Goal: Transaction & Acquisition: Purchase product/service

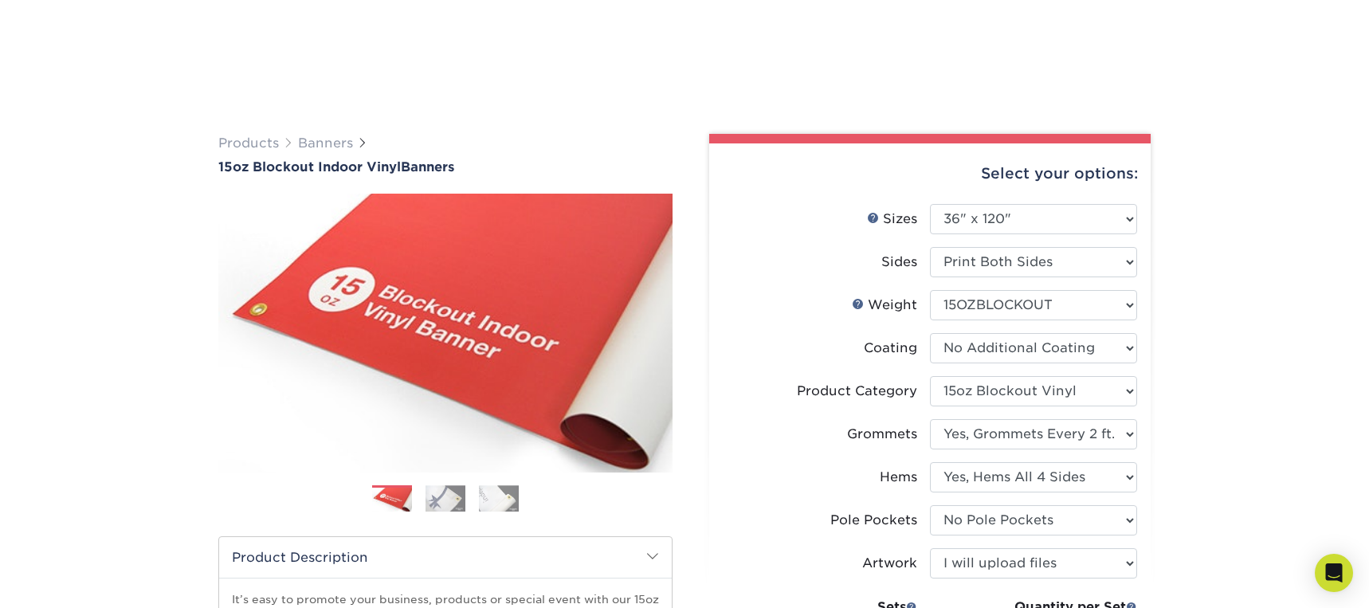
select select "36.00x120.00"
select select "ab63990c-71be-4401-8343-b30abfa5ad7c"
select select "844af484-45a3-48a0-88de-19e51b139d69"
select select "799b34bf-ff99-4291-b254-51157b744628"
select select "462c5fe9-21e9-49a0-afb4-1c6e8664fe13"
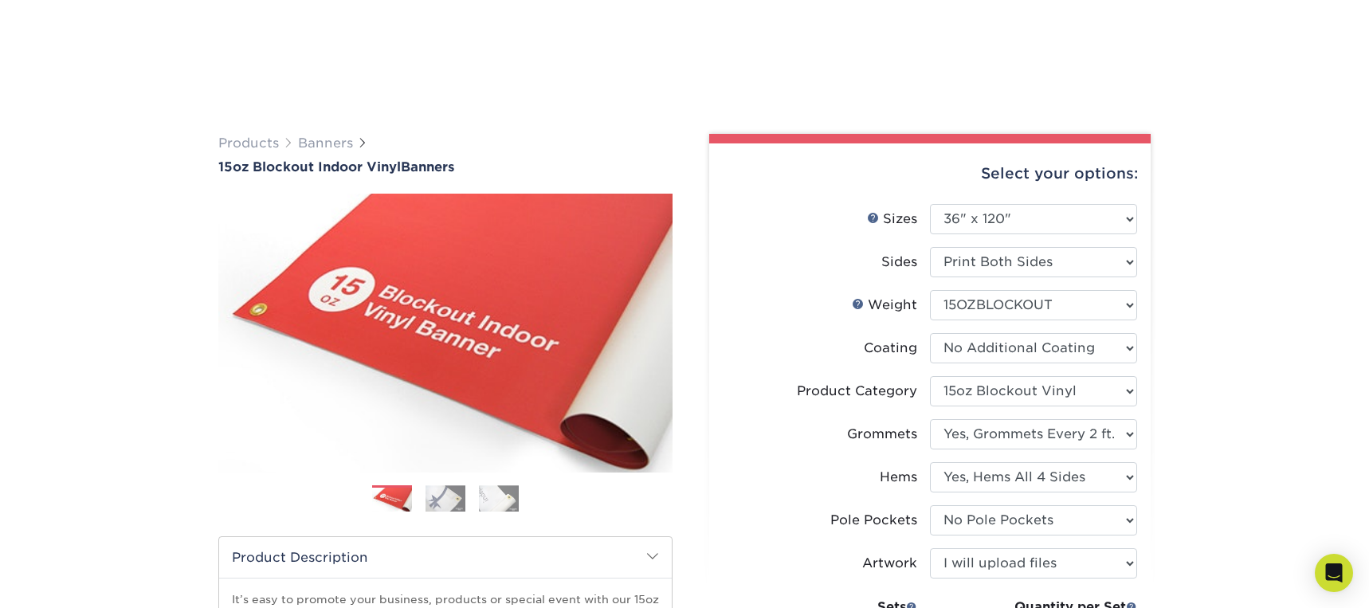
select select "upload"
select select "2 – $218.50"
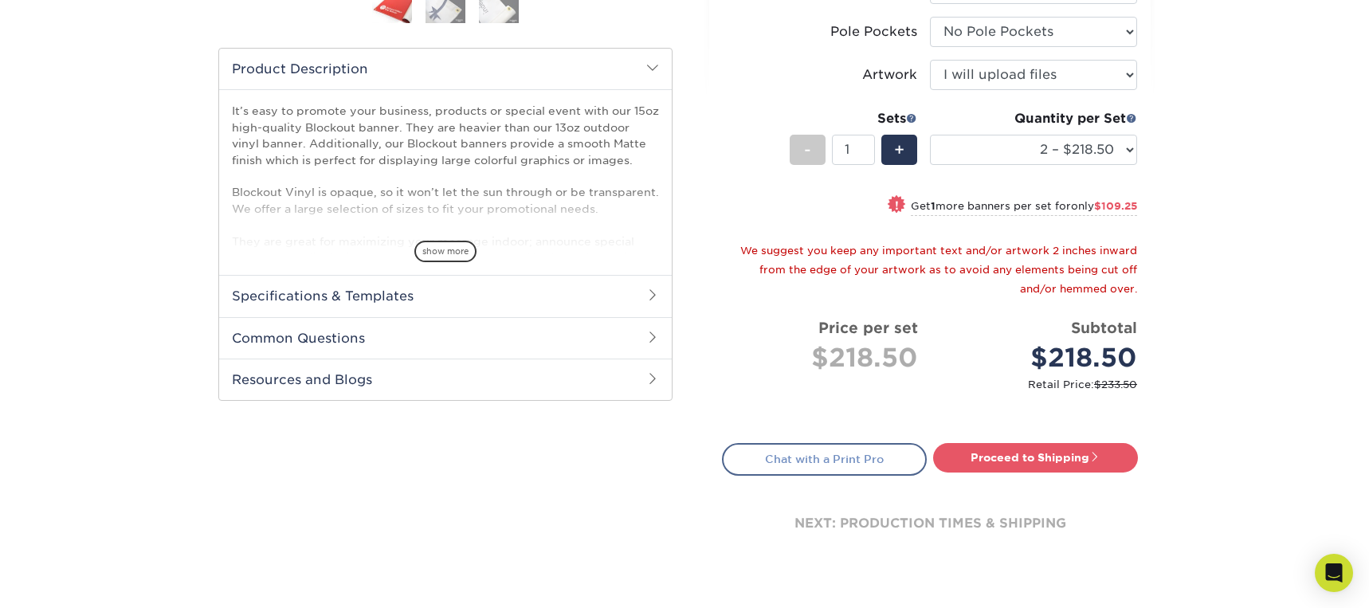
scroll to position [575, 0]
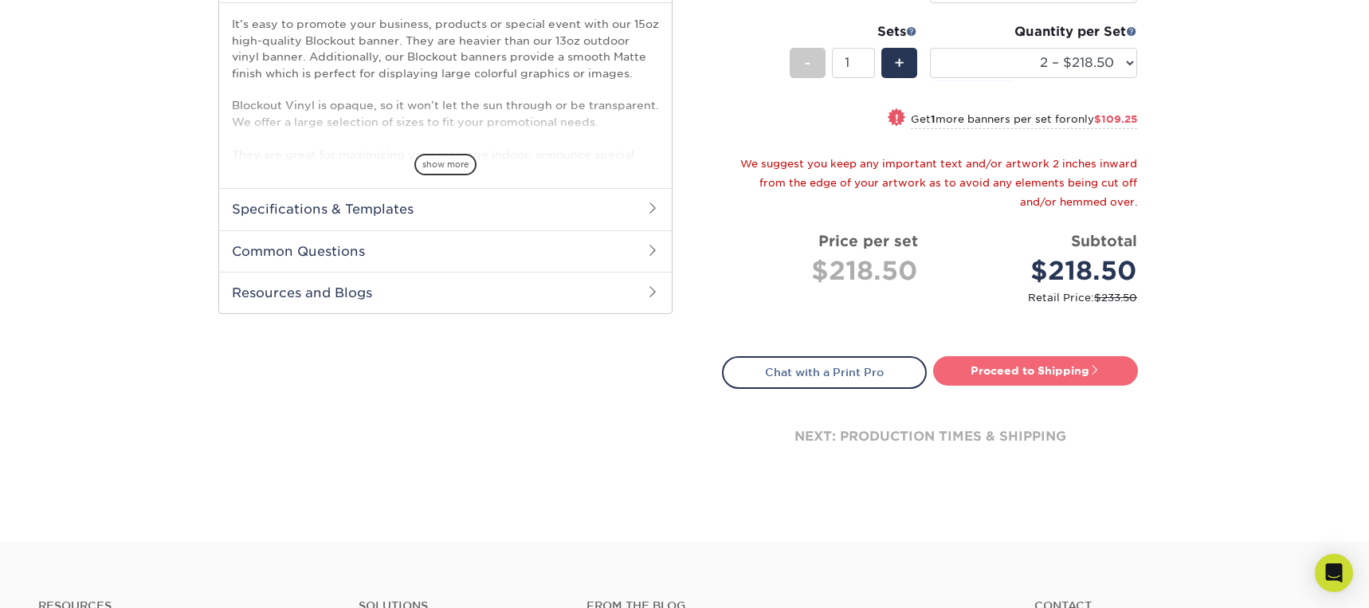
click at [1055, 367] on link "Proceed to Shipping" at bounding box center [1035, 370] width 205 height 29
type input "Set 1"
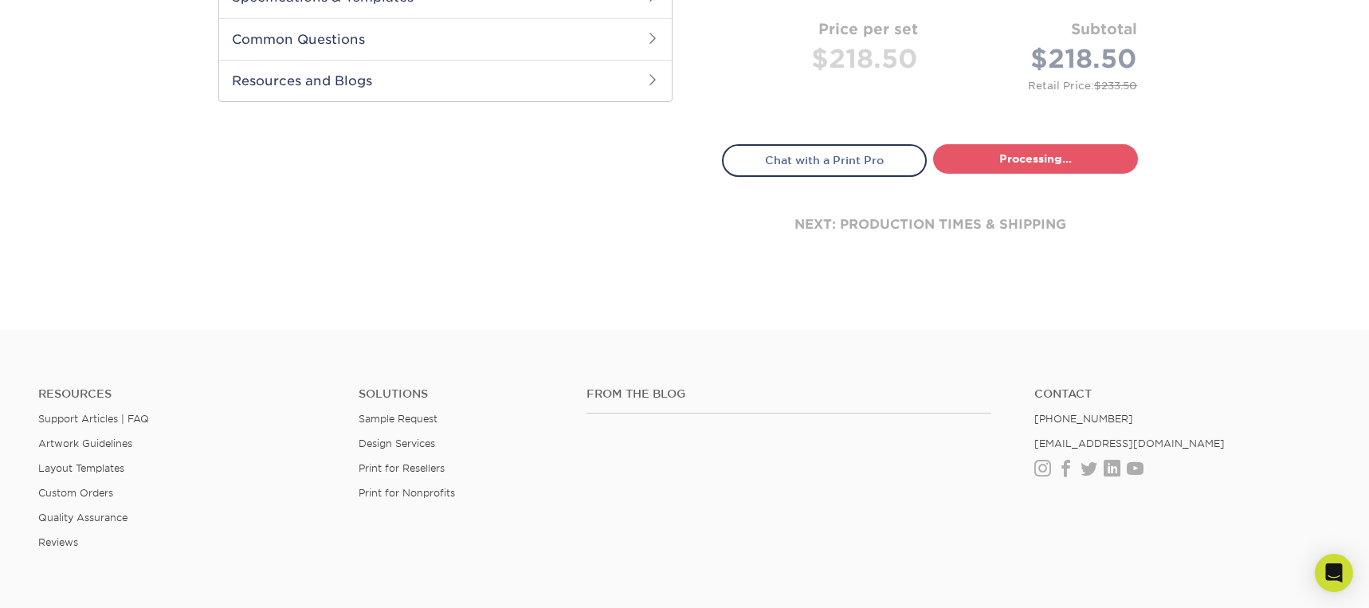
select select "9616d58b-98ad-4336-a5bd-6df7fdfe6902"
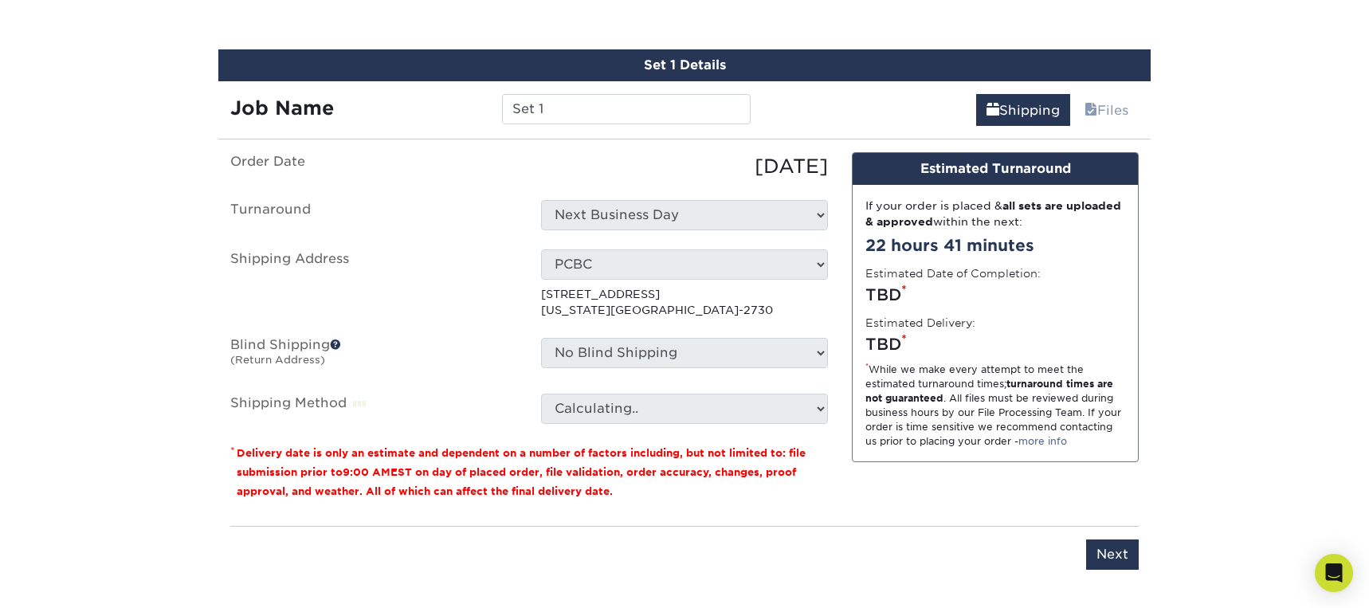
scroll to position [975, 0]
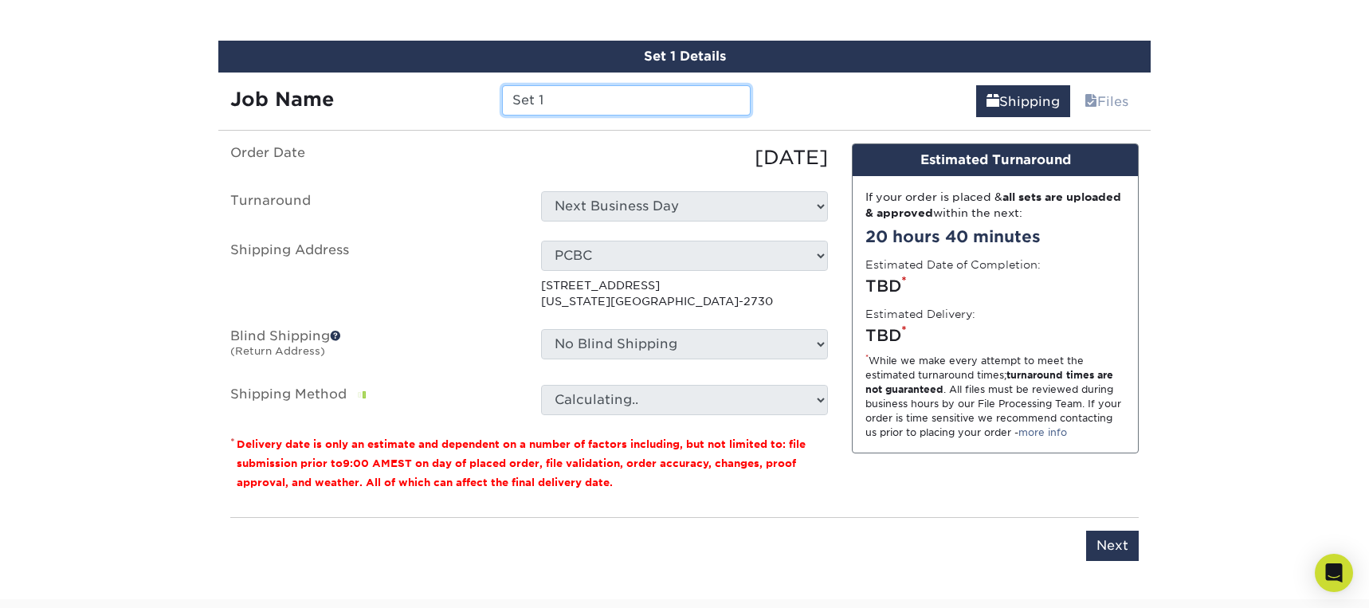
drag, startPoint x: 557, startPoint y: 100, endPoint x: 469, endPoint y: 94, distance: 87.8
click at [469, 94] on div "Job Name Set 1" at bounding box center [490, 100] width 544 height 30
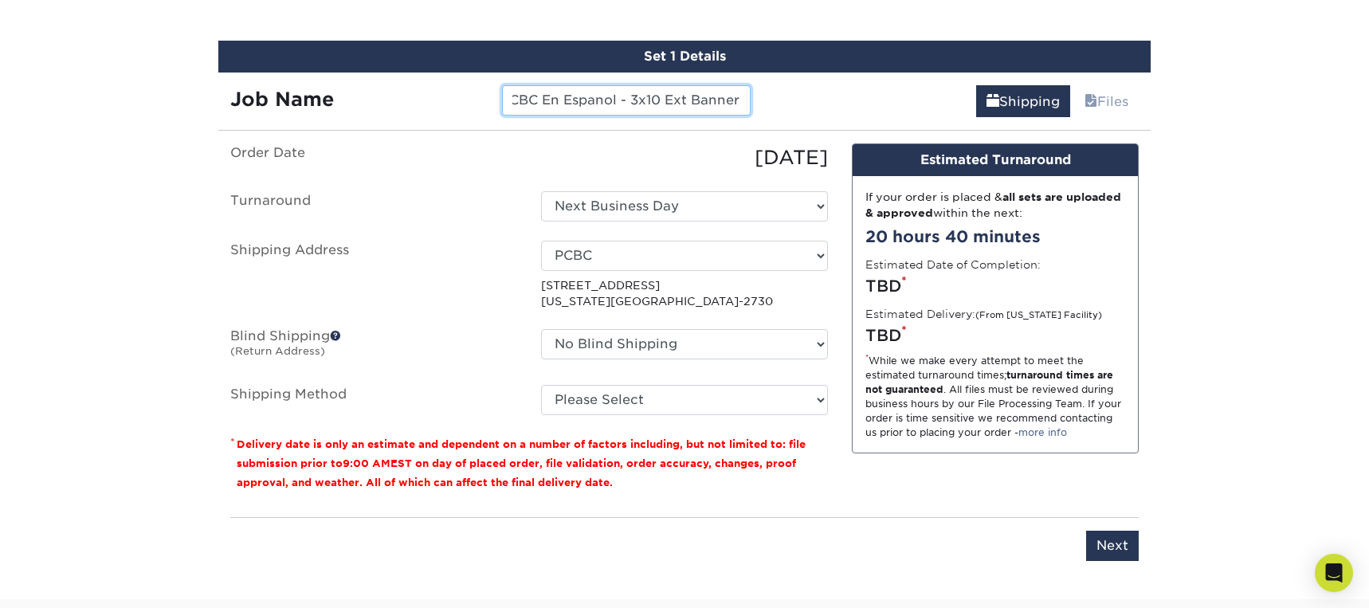
scroll to position [0, 18]
type input "PCBC En Espanol - 3x10 Ext Banners"
click at [1107, 540] on input "Next" at bounding box center [1112, 546] width 53 height 30
type input "Next"
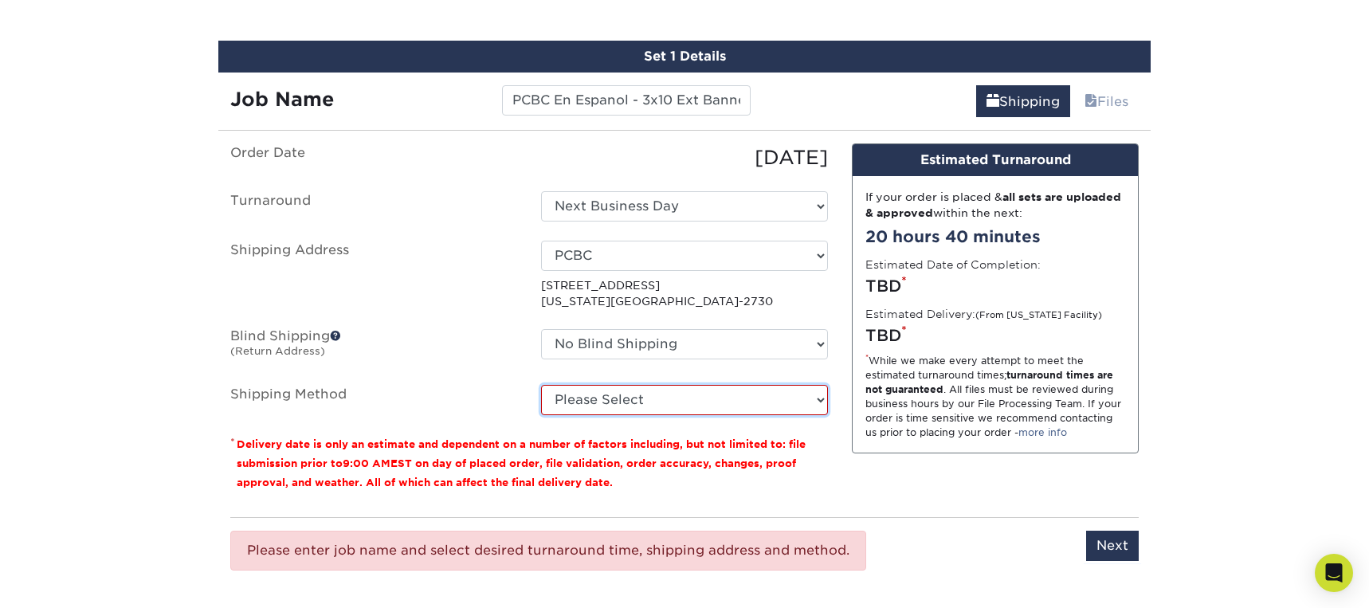
click at [650, 405] on select "Please Select Flat Rate Shipping (+$11.20) Ground Shipping (+$16.96) 3 Day Ship…" at bounding box center [684, 400] width 287 height 30
select select "G4MFLATRATE"
click at [541, 385] on select "Please Select Flat Rate Shipping (+$11.20) Ground Shipping (+$16.96) 3 Day Ship…" at bounding box center [684, 400] width 287 height 30
click at [791, 405] on select "Please Select Flat Rate Shipping (+$11.20) Ground Shipping (+$16.96) 3 Day Ship…" at bounding box center [684, 400] width 287 height 30
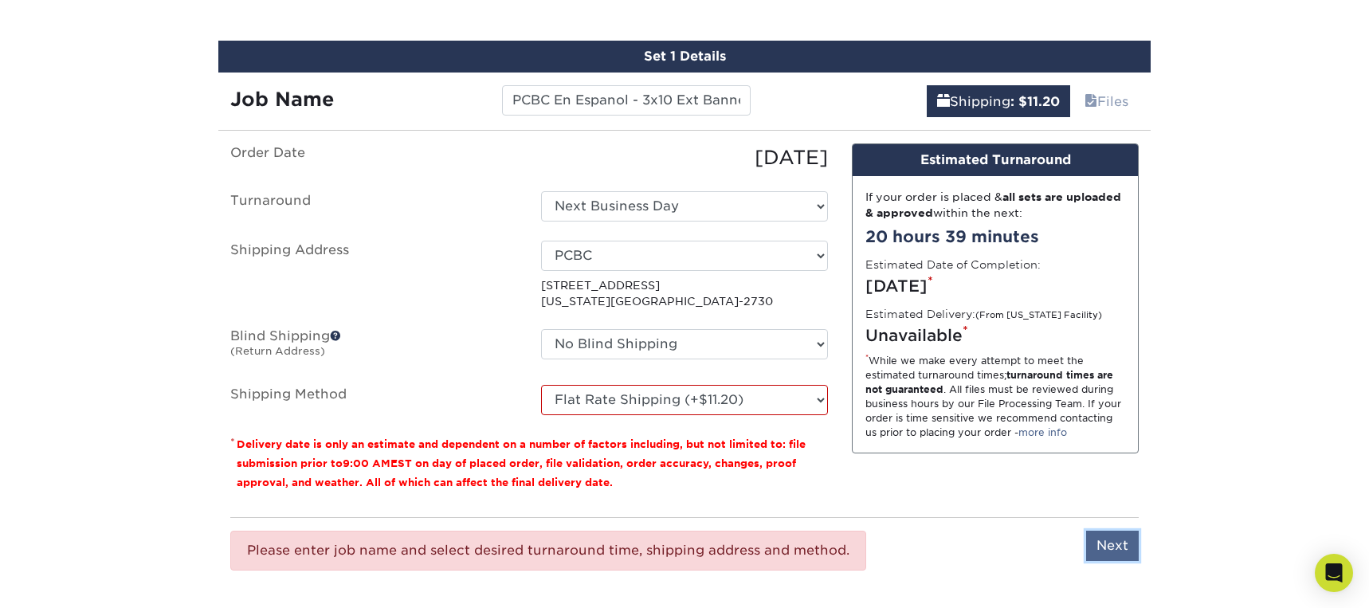
click at [1113, 544] on input "Next" at bounding box center [1112, 546] width 53 height 30
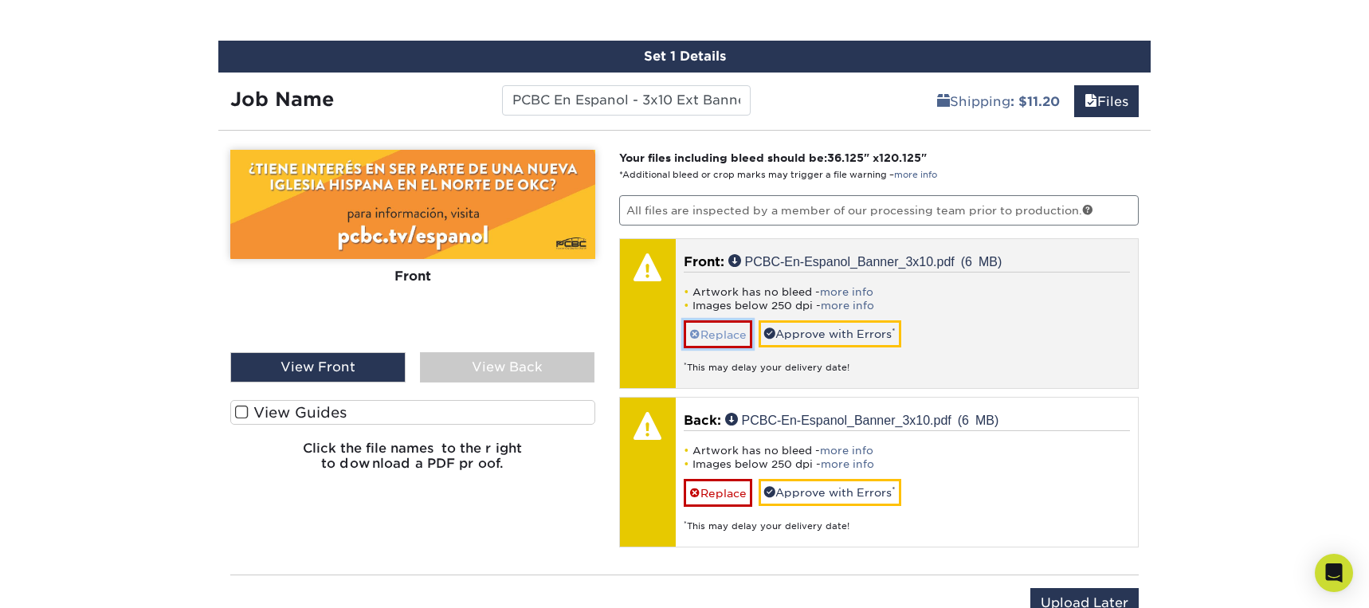
click at [723, 336] on link "Replace" at bounding box center [718, 334] width 69 height 28
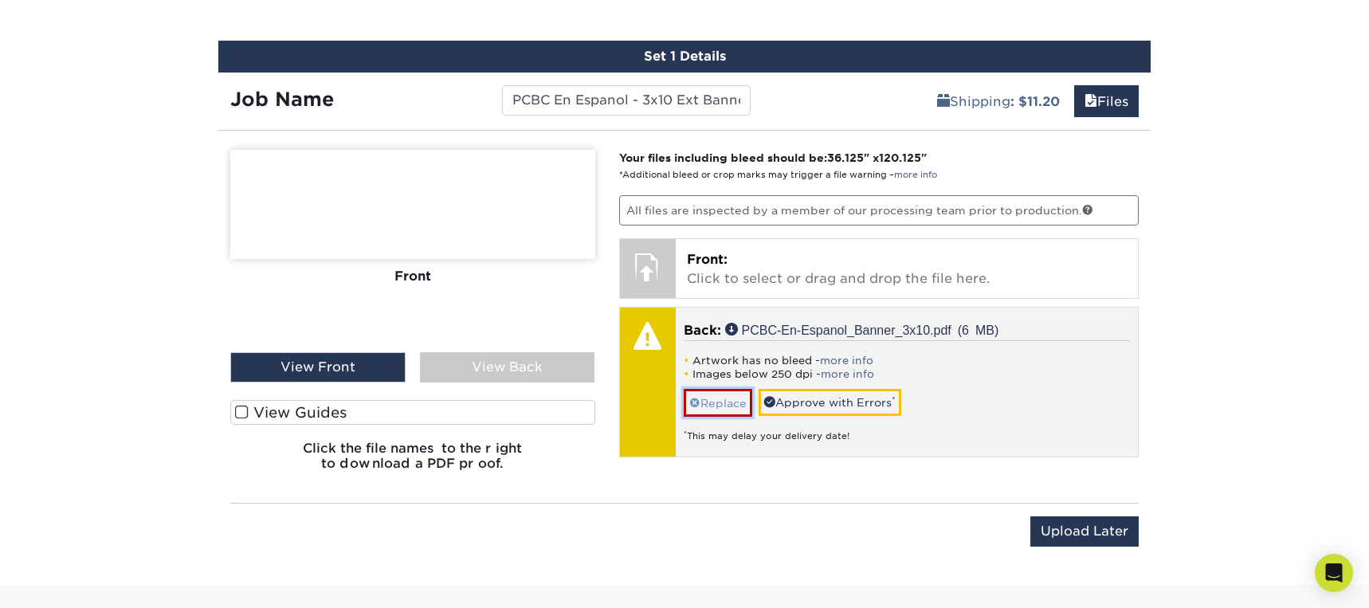
click at [719, 403] on link "Replace" at bounding box center [718, 403] width 69 height 28
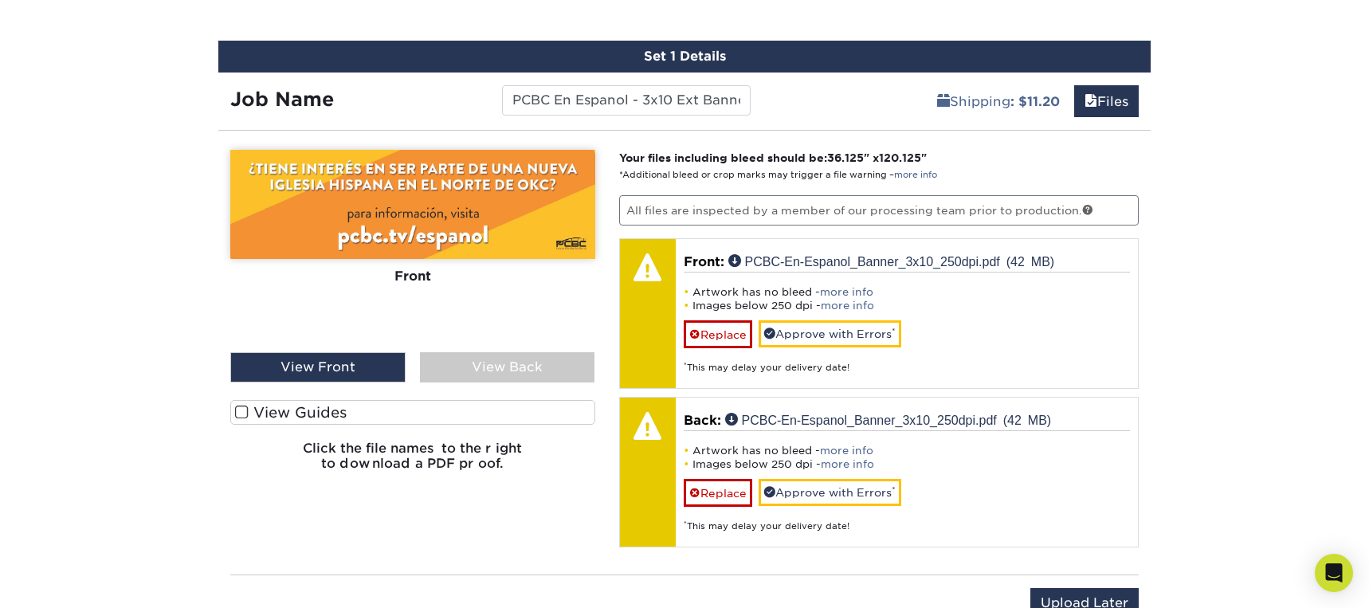
click at [488, 367] on div "View Back" at bounding box center [507, 367] width 175 height 30
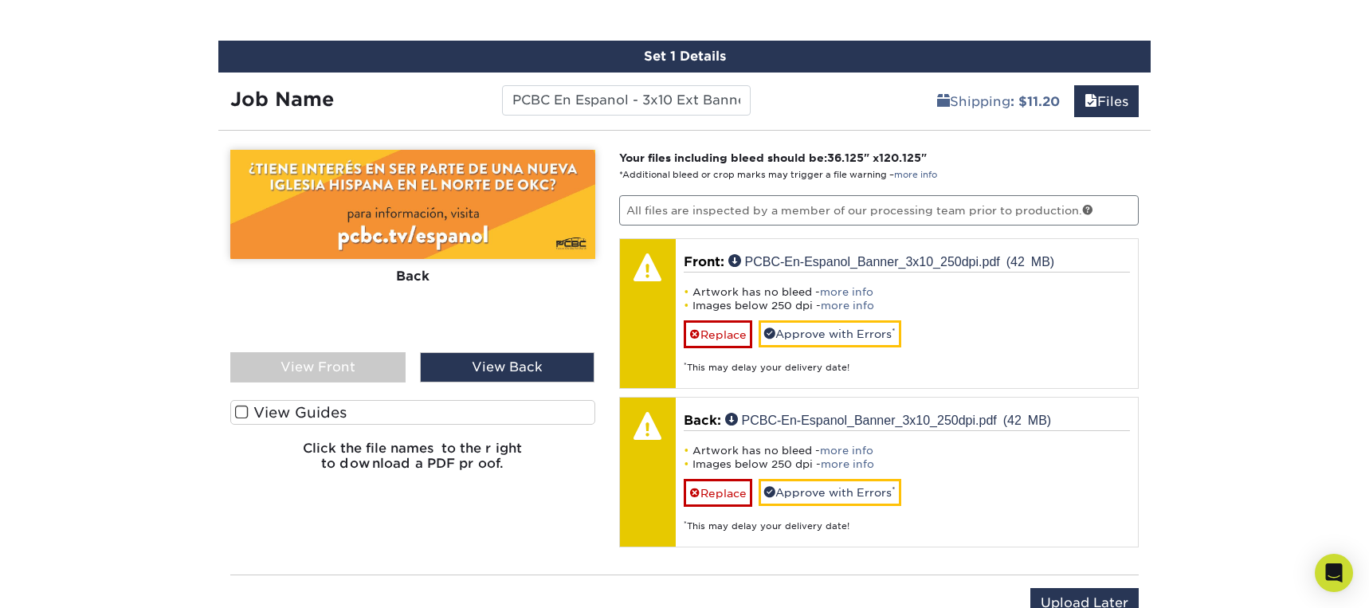
click at [338, 367] on div "View Front" at bounding box center [317, 367] width 175 height 30
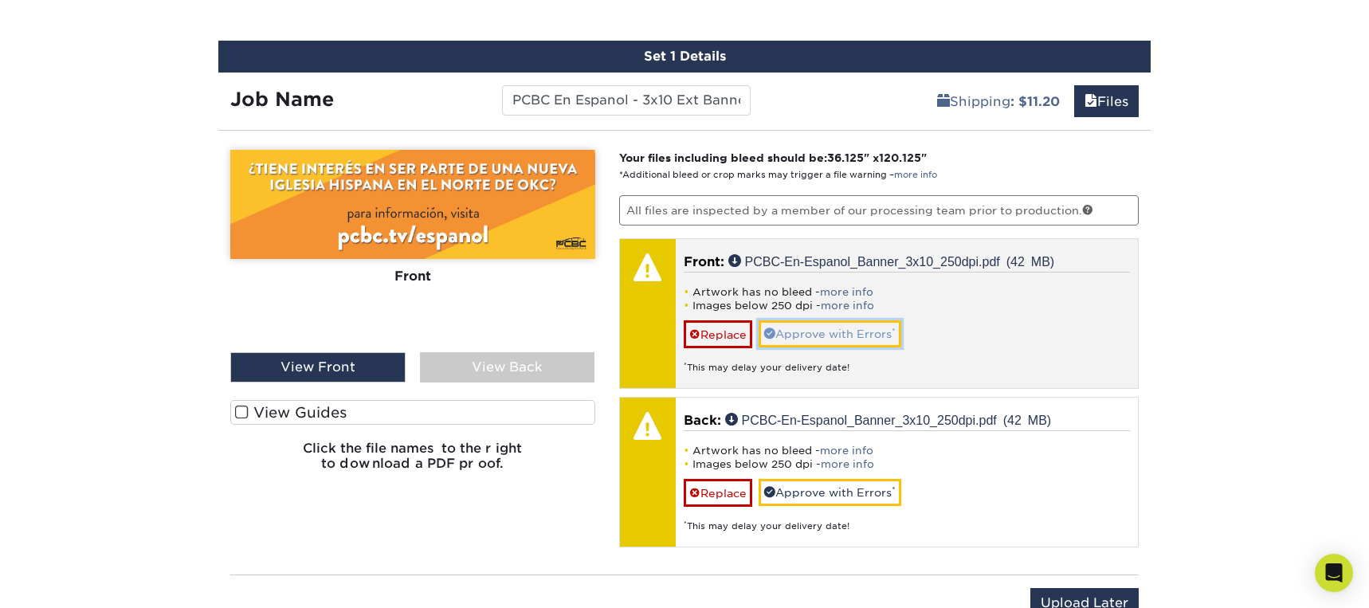
click at [846, 333] on link "Approve with Errors *" at bounding box center [830, 333] width 143 height 27
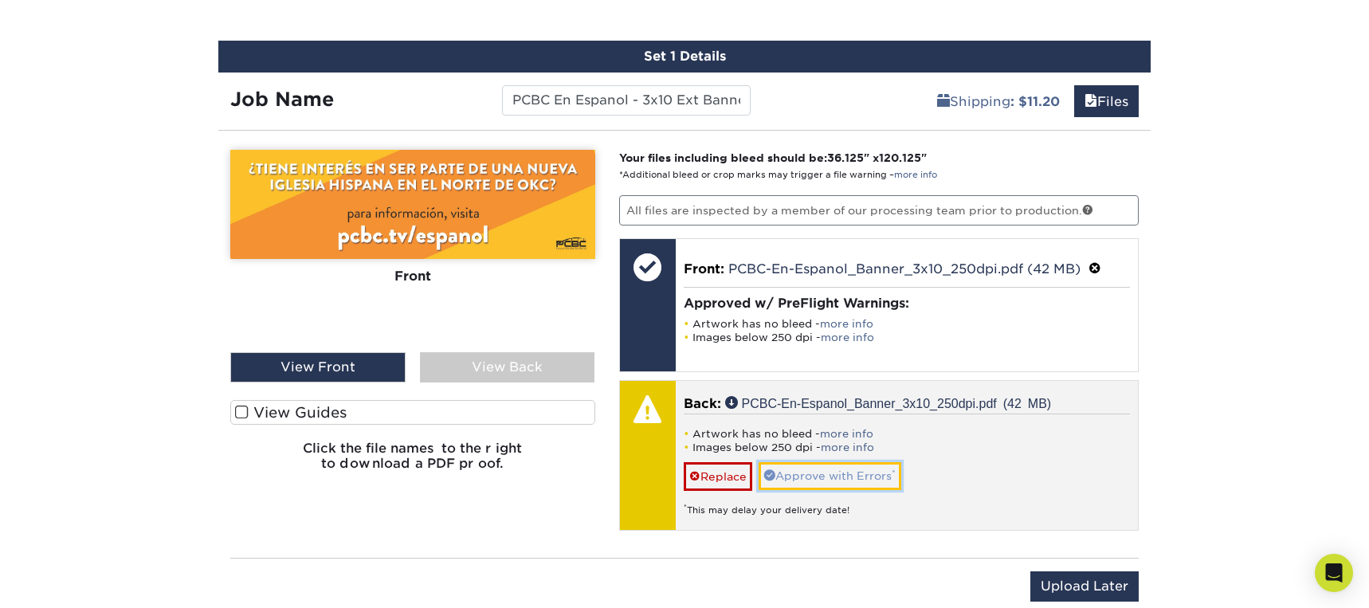
click at [811, 474] on link "Approve with Errors *" at bounding box center [830, 475] width 143 height 27
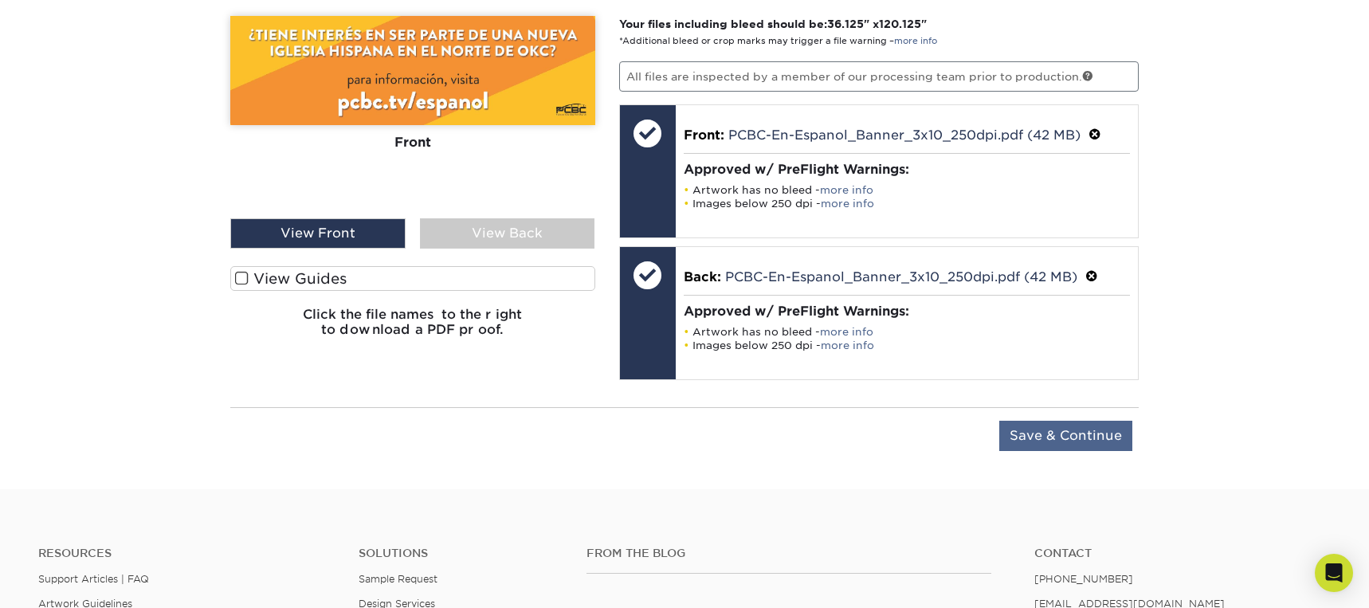
scroll to position [1103, 0]
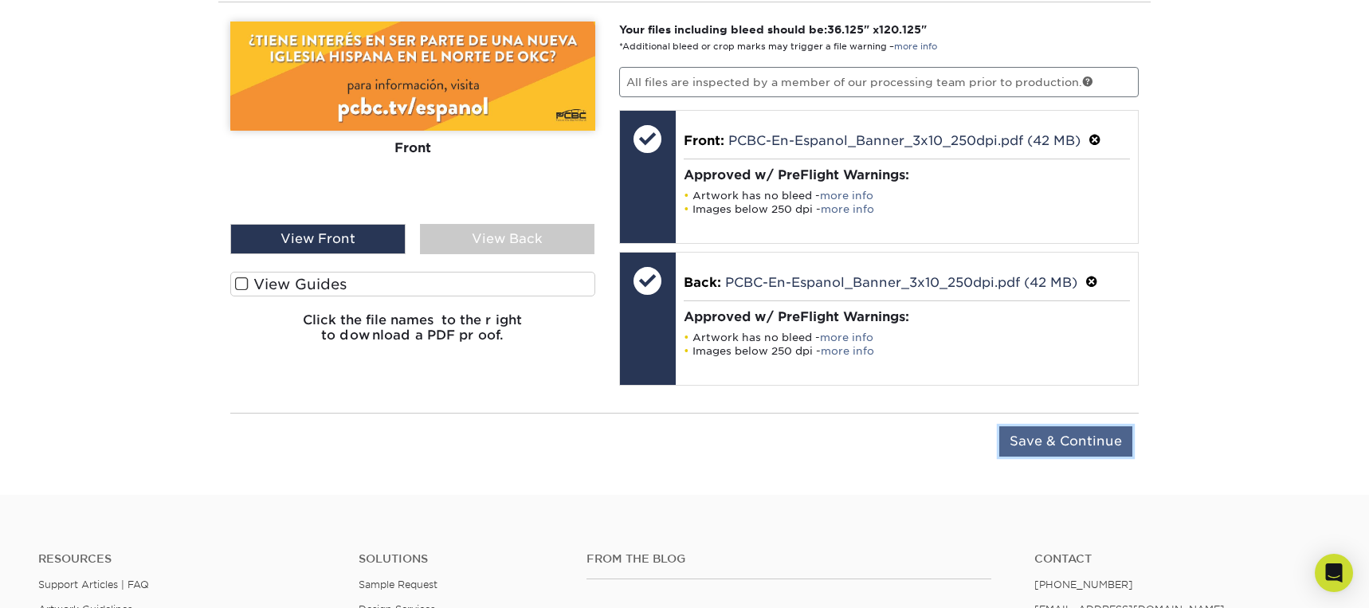
click at [1067, 438] on input "Save & Continue" at bounding box center [1065, 441] width 133 height 30
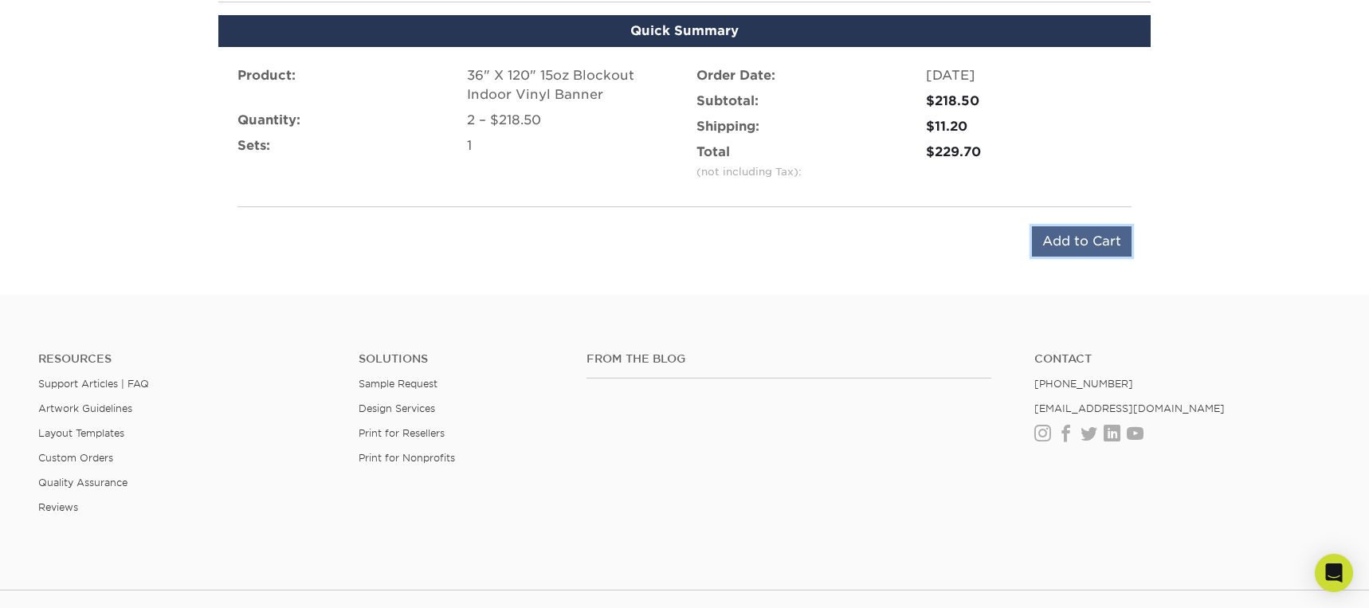
click at [1064, 240] on input "Add to Cart" at bounding box center [1082, 241] width 100 height 30
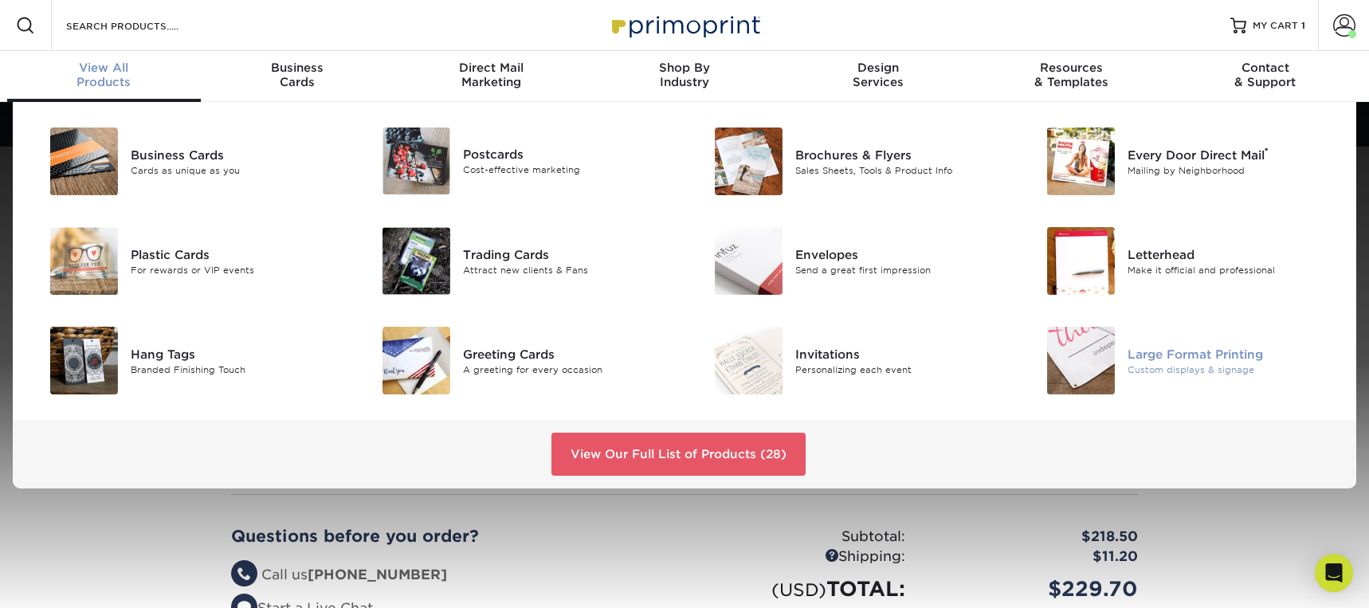
click at [1171, 349] on div "Large Format Printing" at bounding box center [1233, 354] width 210 height 18
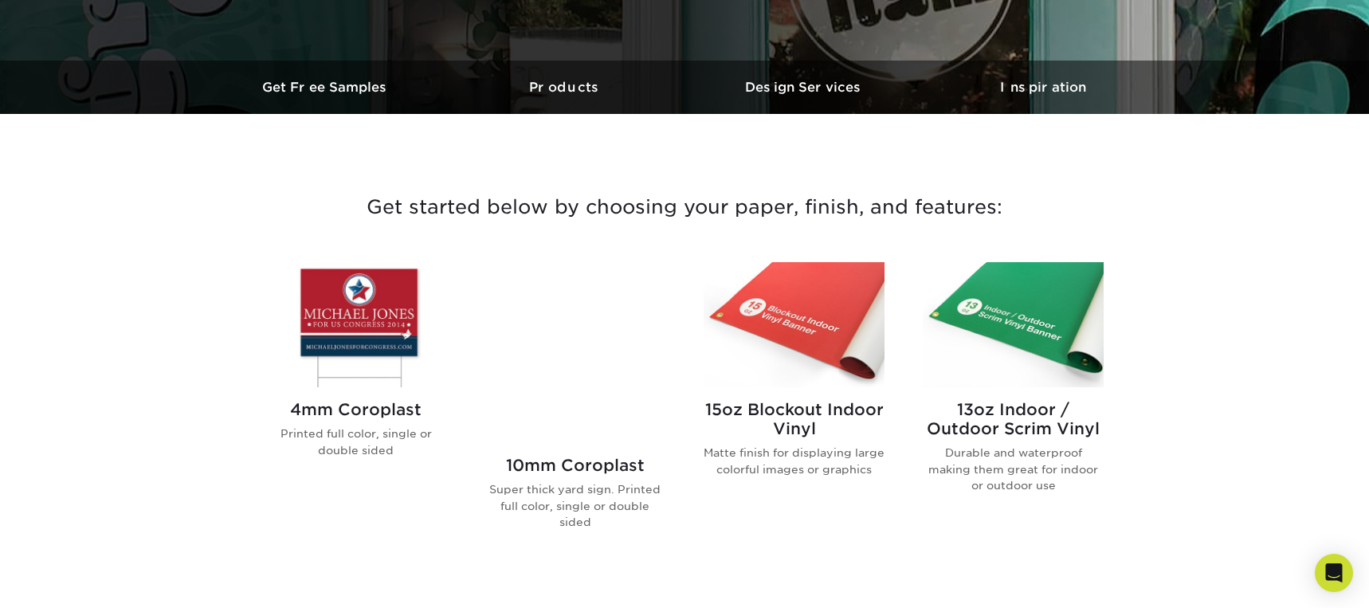
scroll to position [457, 0]
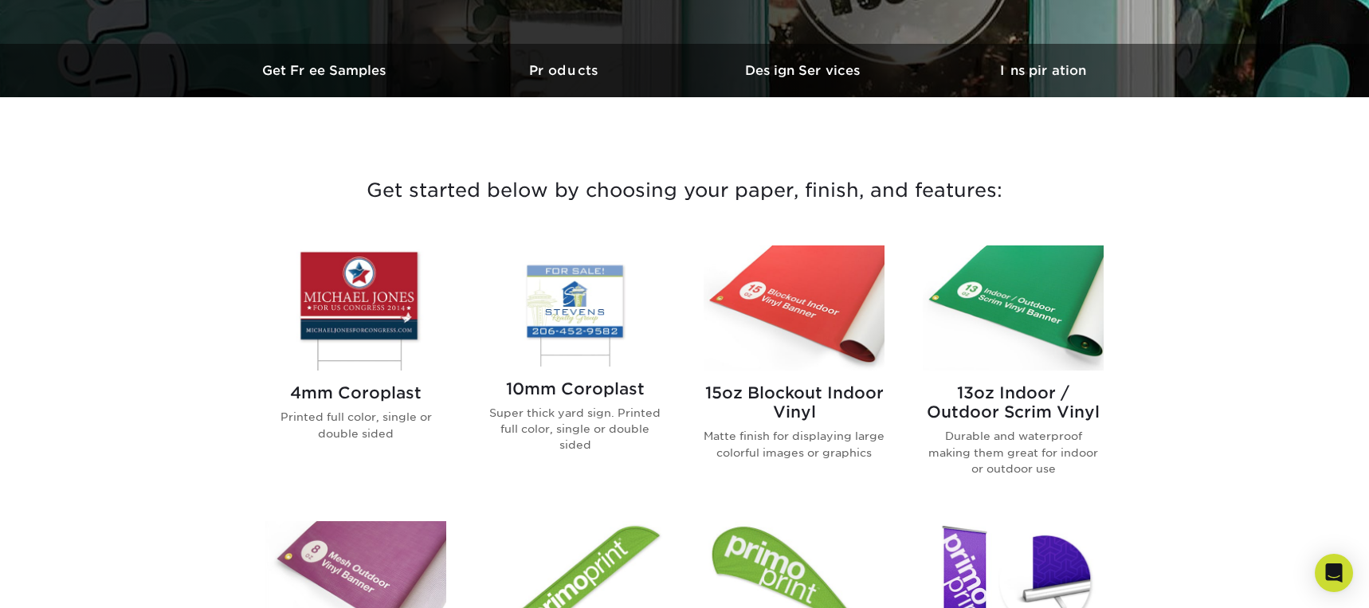
click at [804, 370] on img at bounding box center [794, 307] width 181 height 125
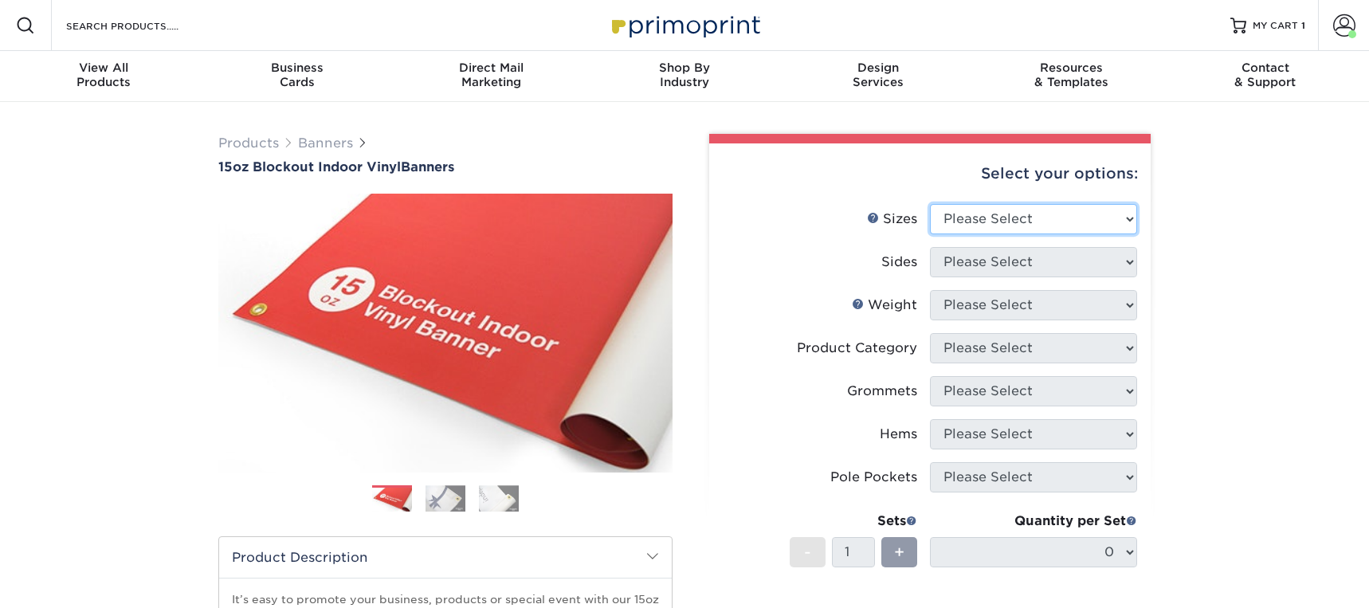
click at [1100, 220] on select "Please Select 17" x 32" 18" x 24" 21" x 192" 22" x 35" 22" x 69" 24" x 36" 24" …" at bounding box center [1033, 219] width 207 height 30
select select "36.00x120.00"
click at [930, 204] on select "Please Select 17" x 32" 18" x 24" 21" x 192" 22" x 35" 22" x 69" 24" x 36" 24" …" at bounding box center [1033, 219] width 207 height 30
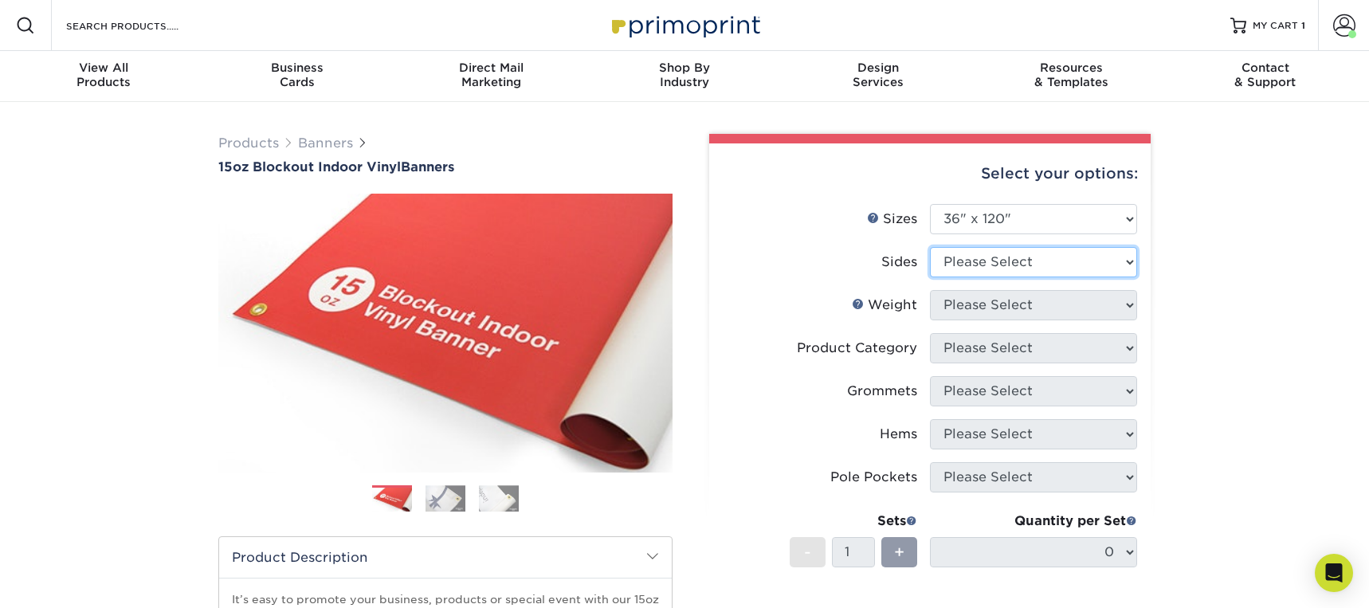
click at [1091, 247] on select "Please Select Print Both Sides Print Front Only" at bounding box center [1033, 262] width 207 height 30
select select "13abbda7-1d64-4f25-8bb2-c179b224825d"
click at [930, 247] on select "Please Select Print Both Sides Print Front Only" at bounding box center [1033, 262] width 207 height 30
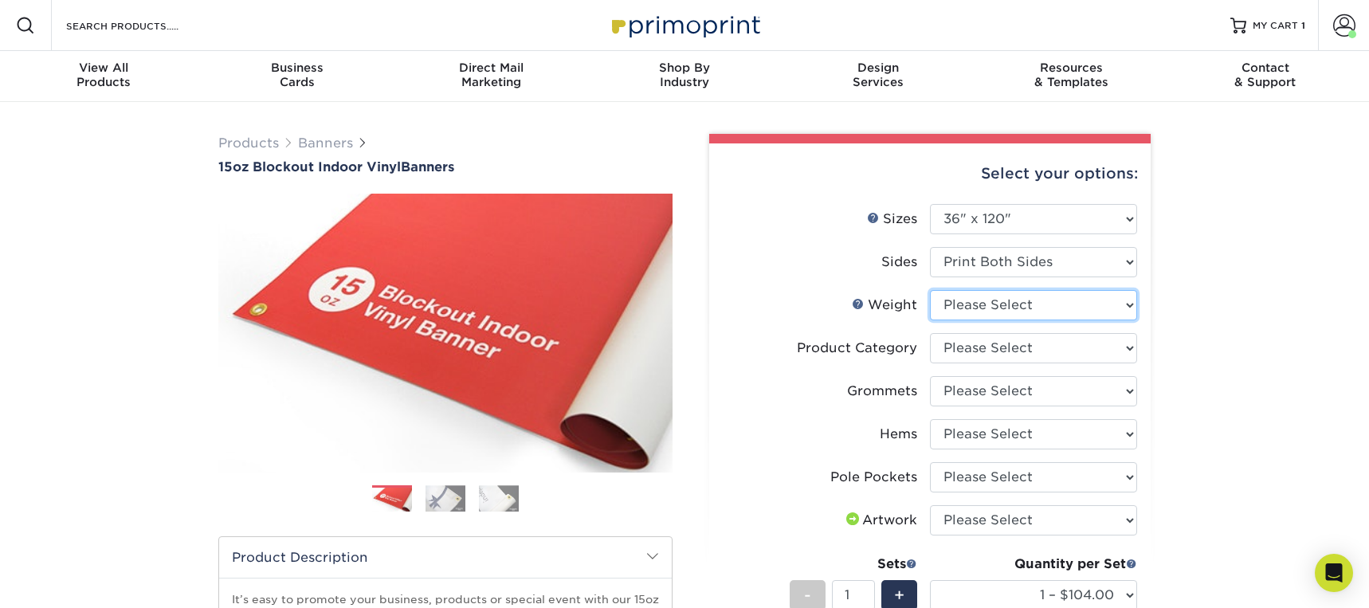
click at [1106, 305] on select "Please Select 15OZBLOCKOUT" at bounding box center [1033, 305] width 207 height 30
select select "15OZBLOCKOUT"
click at [930, 290] on select "Please Select 15OZBLOCKOUT" at bounding box center [1033, 305] width 207 height 30
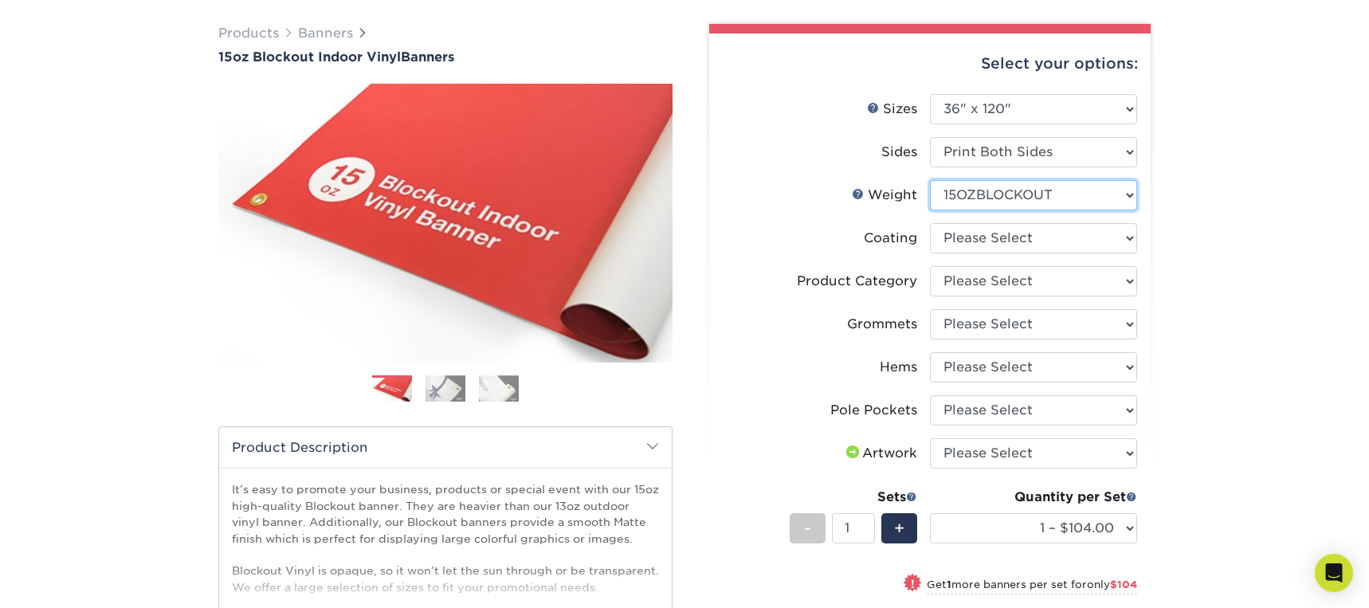
scroll to position [115, 0]
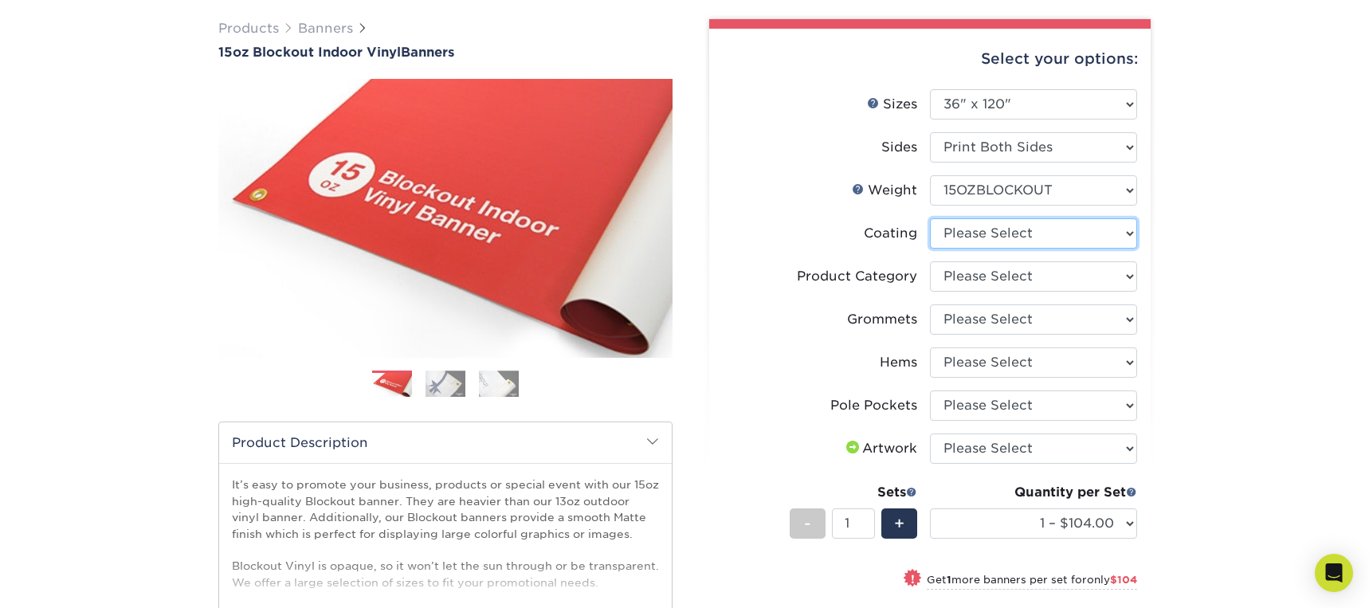
click at [1032, 234] on select at bounding box center [1033, 233] width 207 height 30
select select "3e7618de-abca-4bda-9f97-8b9129e913d8"
click at [930, 218] on select at bounding box center [1033, 233] width 207 height 30
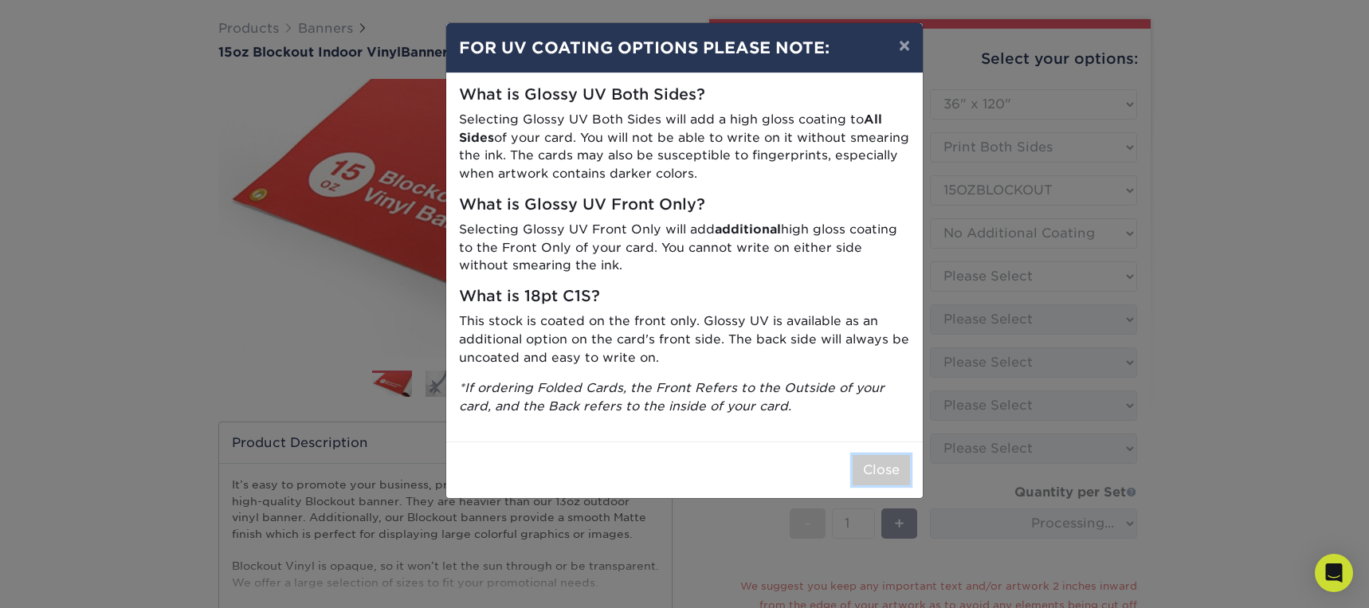
click at [880, 477] on button "Close" at bounding box center [881, 470] width 57 height 30
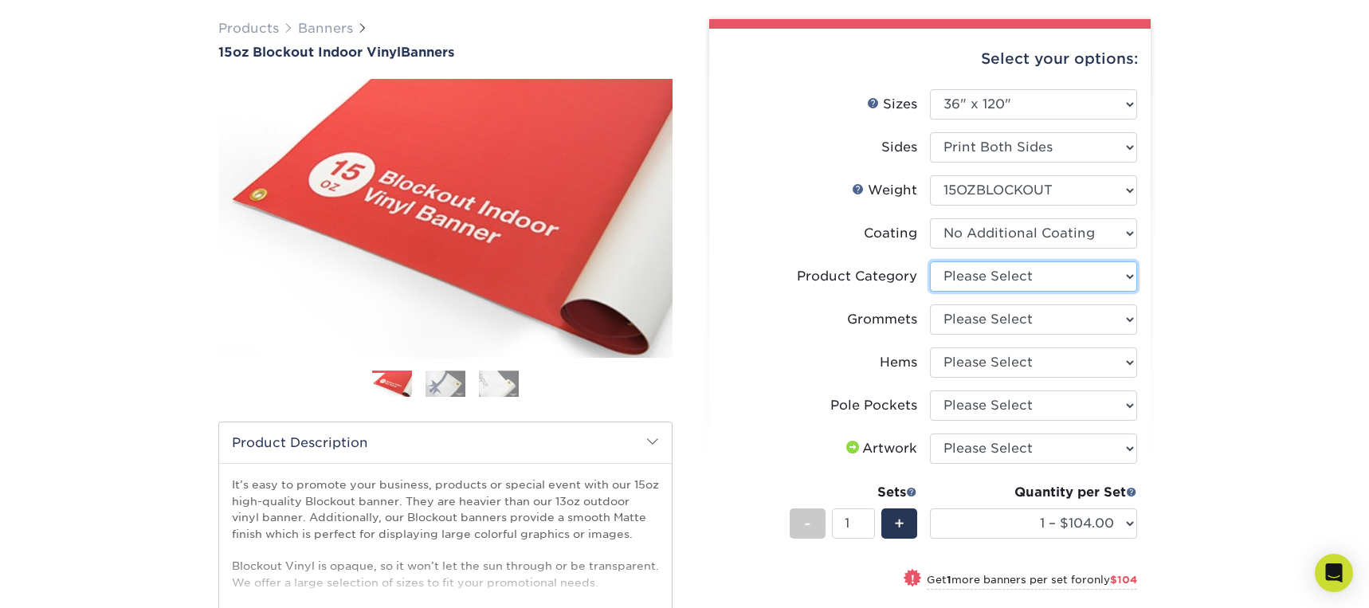
click at [1122, 284] on select "Please Select 15oz Blockout Vinyl" at bounding box center [1033, 276] width 207 height 30
select select "ab63990c-71be-4401-8343-b30abfa5ad7c"
click at [930, 261] on select "Please Select 15oz Blockout Vinyl" at bounding box center [1033, 276] width 207 height 30
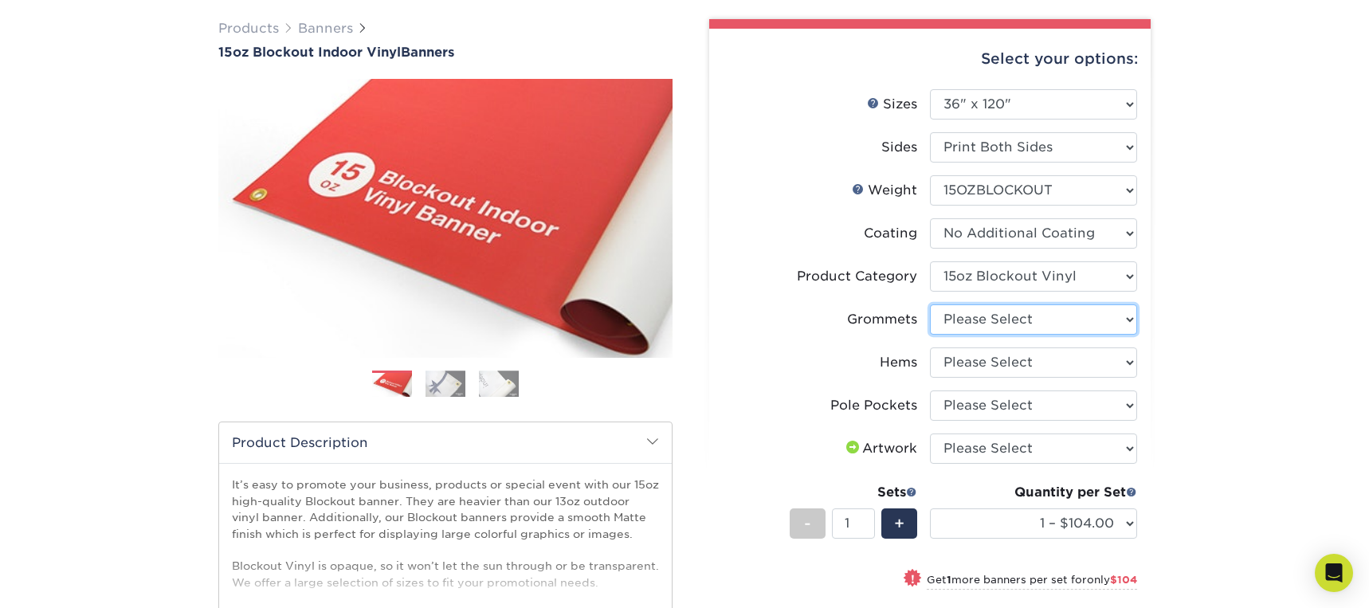
click at [1058, 321] on select "Please Select No Grommets Yes, Grommet All 4 Corners Yes, Grommets Every 2 ft." at bounding box center [1033, 319] width 207 height 30
select select "844af484-45a3-48a0-88de-19e51b139d69"
click at [930, 304] on select "Please Select No Grommets Yes, Grommet All 4 Corners Yes, Grommets Every 2 ft." at bounding box center [1033, 319] width 207 height 30
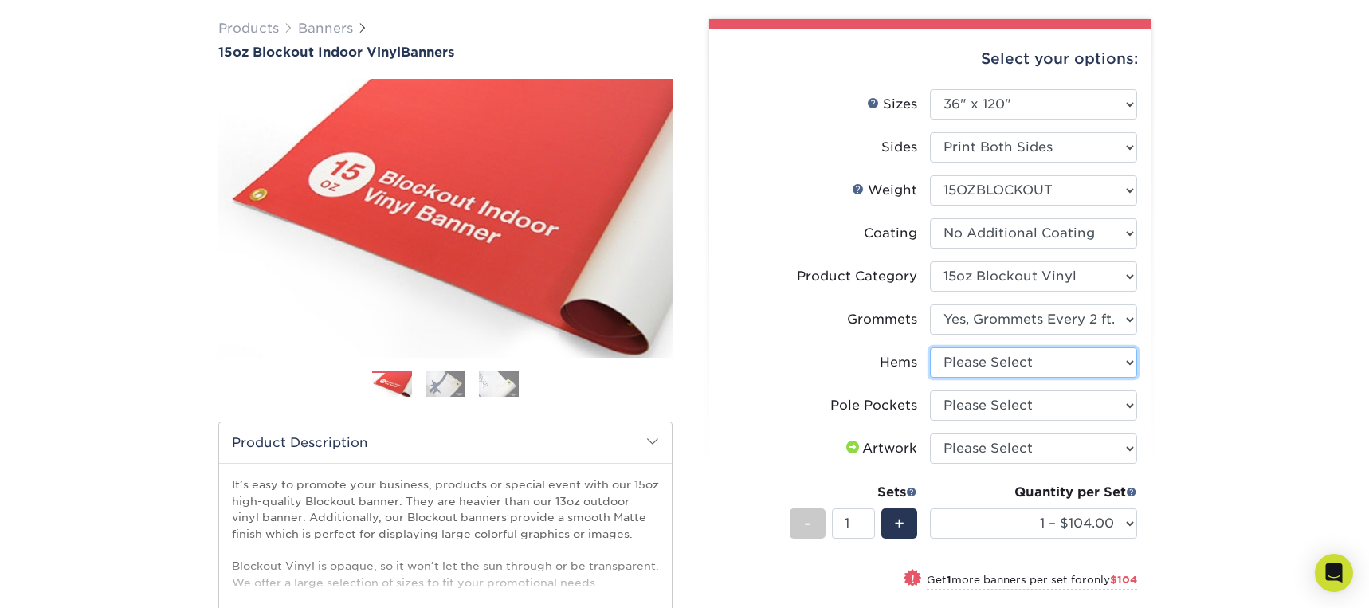
click at [1073, 363] on select "Please Select No Hems/Pole Pockets Yes, Hems Top and Bottom Only Yes, Hems All …" at bounding box center [1033, 362] width 207 height 30
select select "799b34bf-ff99-4291-b254-51157b744628"
click at [930, 347] on select "Please Select No Hems/Pole Pockets Yes, Hems Top and Bottom Only Yes, Hems All …" at bounding box center [1033, 362] width 207 height 30
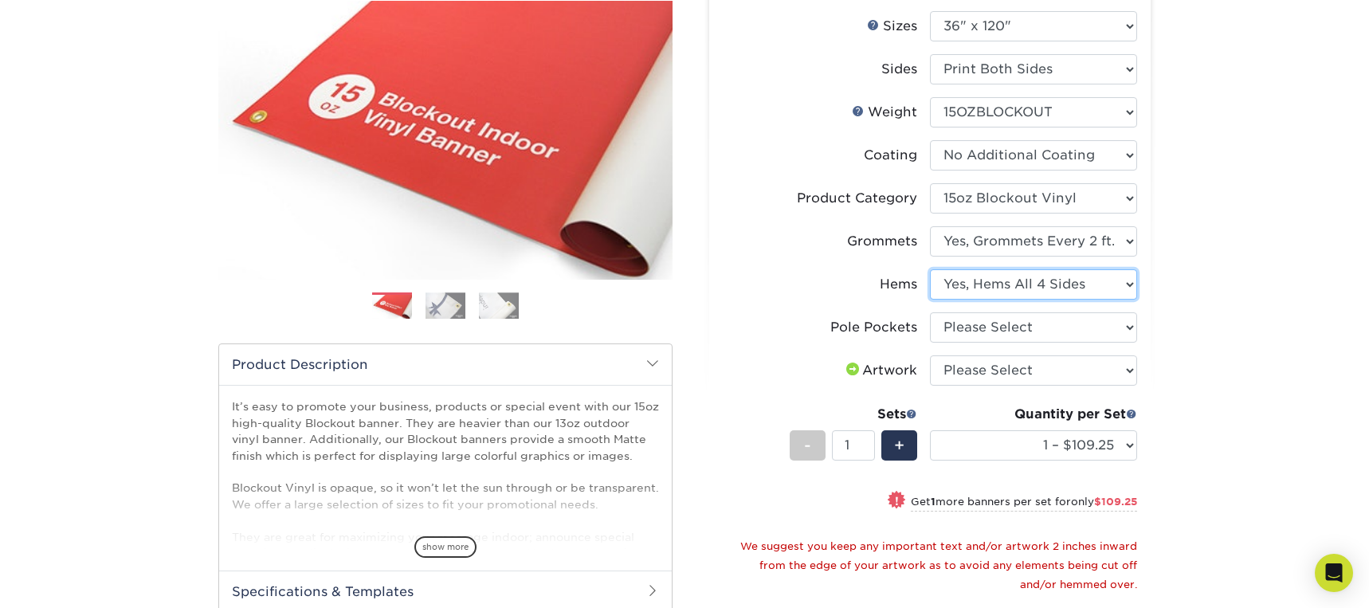
scroll to position [194, 0]
click at [1079, 332] on select "Please Select No Pole Pockets 2 in. Left and Right 2 in. Top and Bottom 4 in. L…" at bounding box center [1033, 327] width 207 height 30
select select "462c5fe9-21e9-49a0-afb4-1c6e8664fe13"
click at [930, 312] on select "Please Select No Pole Pockets 2 in. Left and Right 2 in. Top and Bottom 4 in. L…" at bounding box center [1033, 327] width 207 height 30
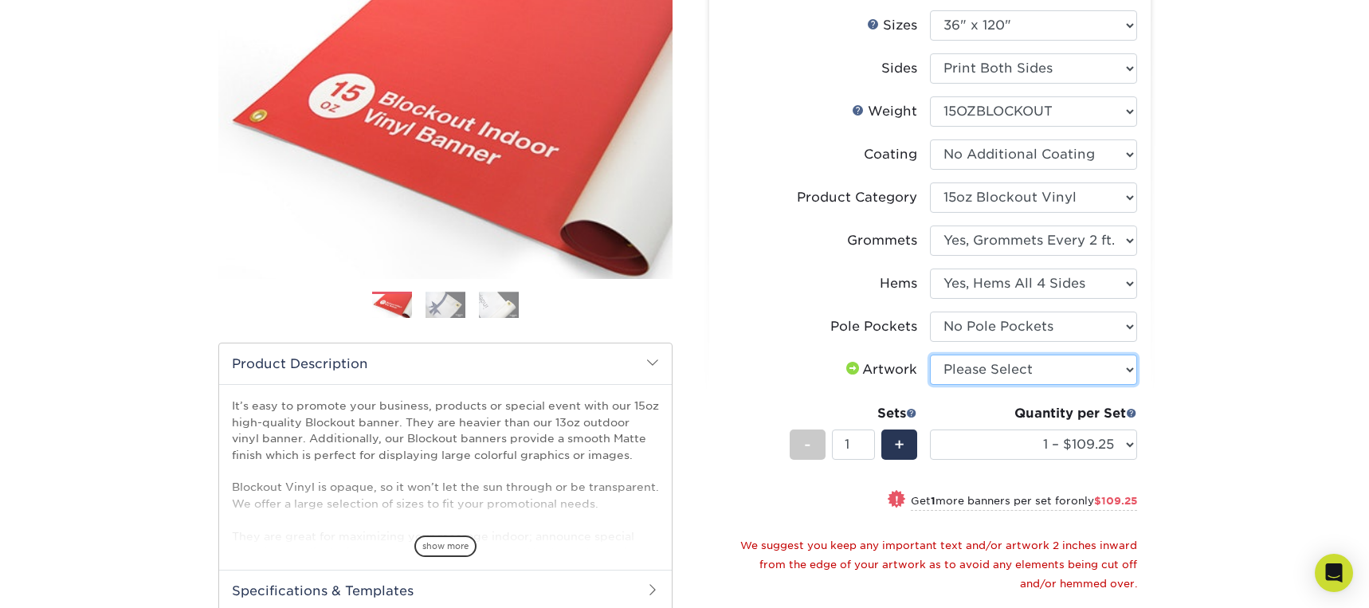
click at [1065, 373] on select "Please Select I will upload files I need a design - $50" at bounding box center [1033, 370] width 207 height 30
select select "upload"
click at [930, 355] on select "Please Select I will upload files I need a design - $50" at bounding box center [1033, 370] width 207 height 30
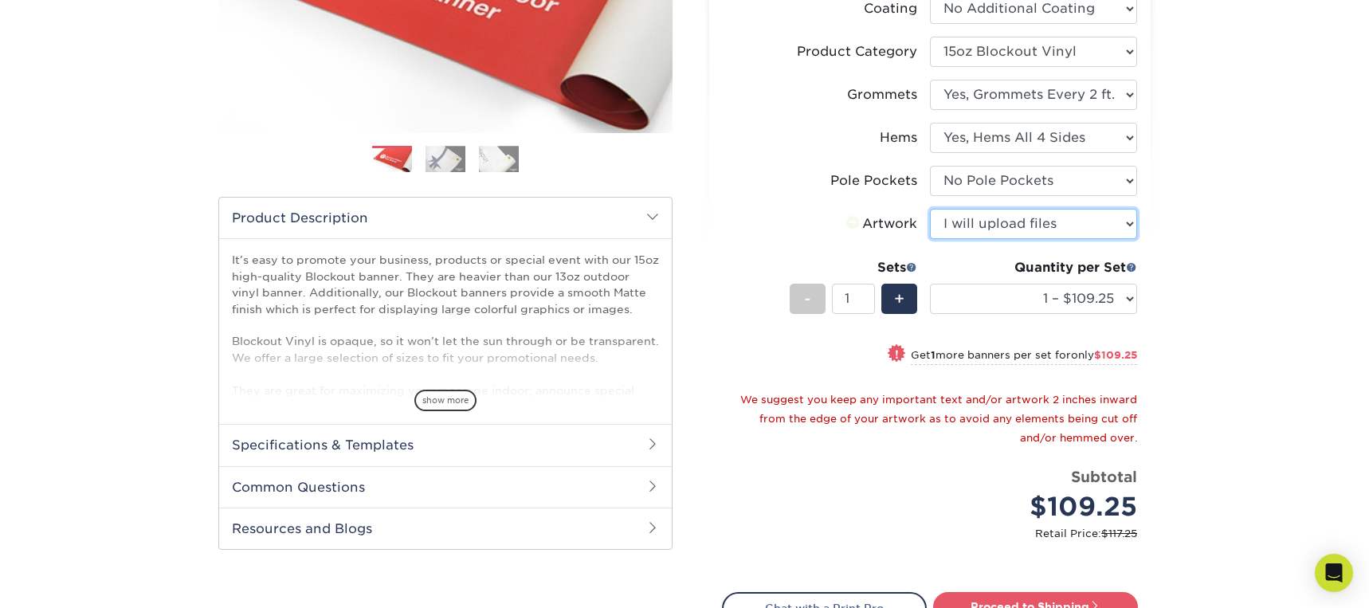
scroll to position [336, 0]
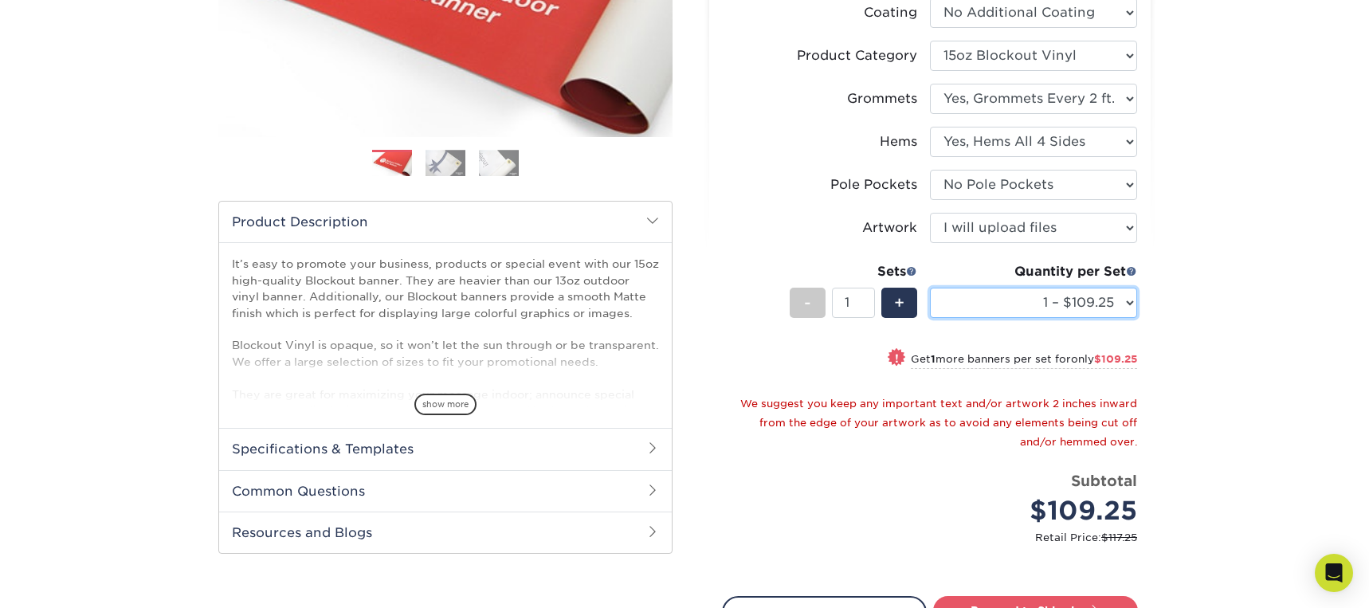
click at [1118, 296] on select "1 – $109.25 2 – $218.50 3 – $327.75 4 – $437.00 5 – $545.25 6 – $654.50 7 – $76…" at bounding box center [1033, 303] width 207 height 30
select select "2 – $218.50"
click at [930, 288] on select "1 – $109.25 2 – $218.50 3 – $327.75 4 – $437.00 5 – $545.25 6 – $654.50 7 – $76…" at bounding box center [1033, 303] width 207 height 30
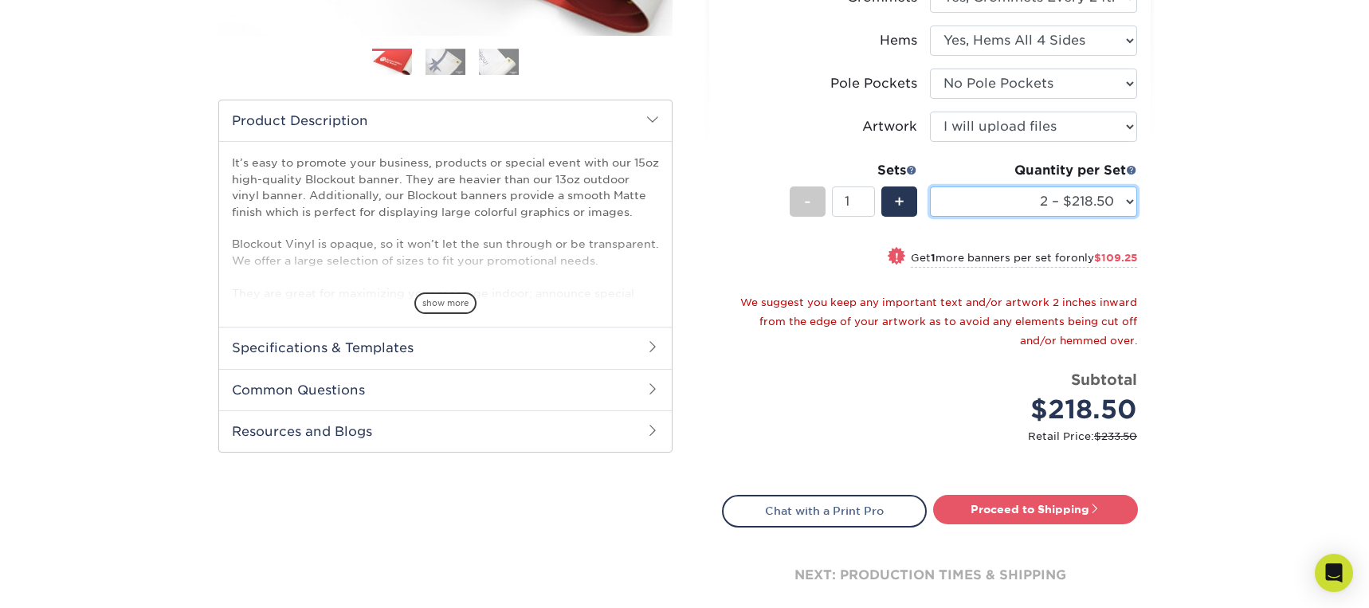
scroll to position [505, 0]
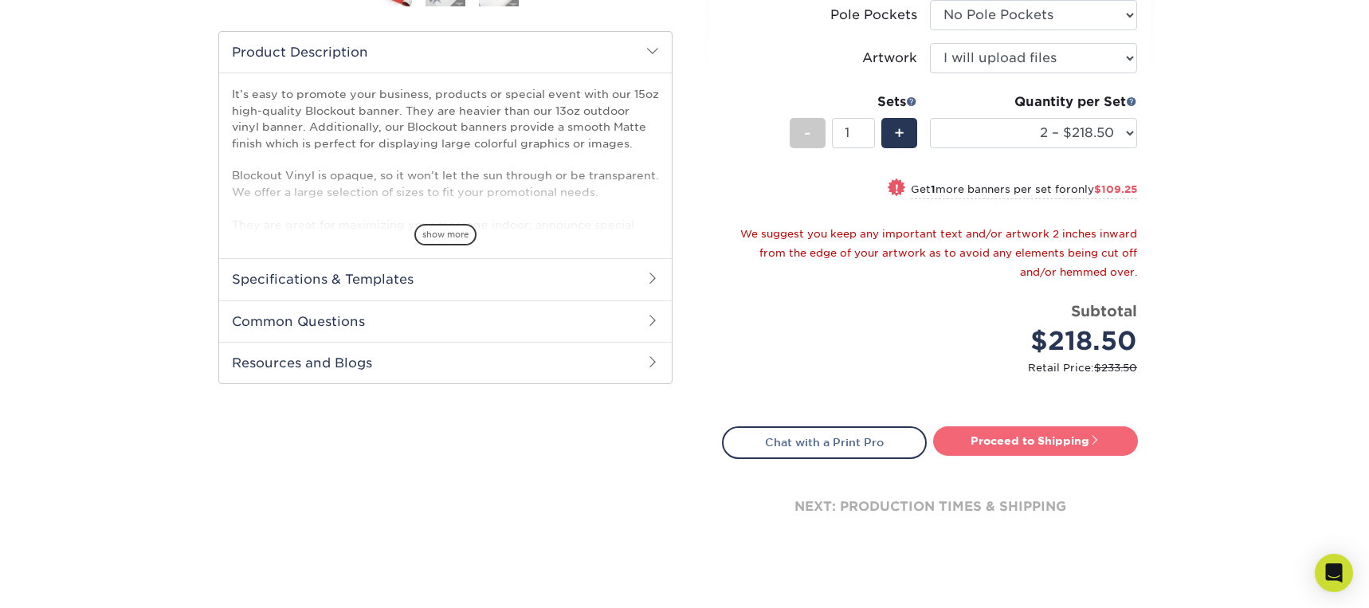
click at [1031, 438] on link "Proceed to Shipping" at bounding box center [1035, 440] width 205 height 29
type input "Set 1"
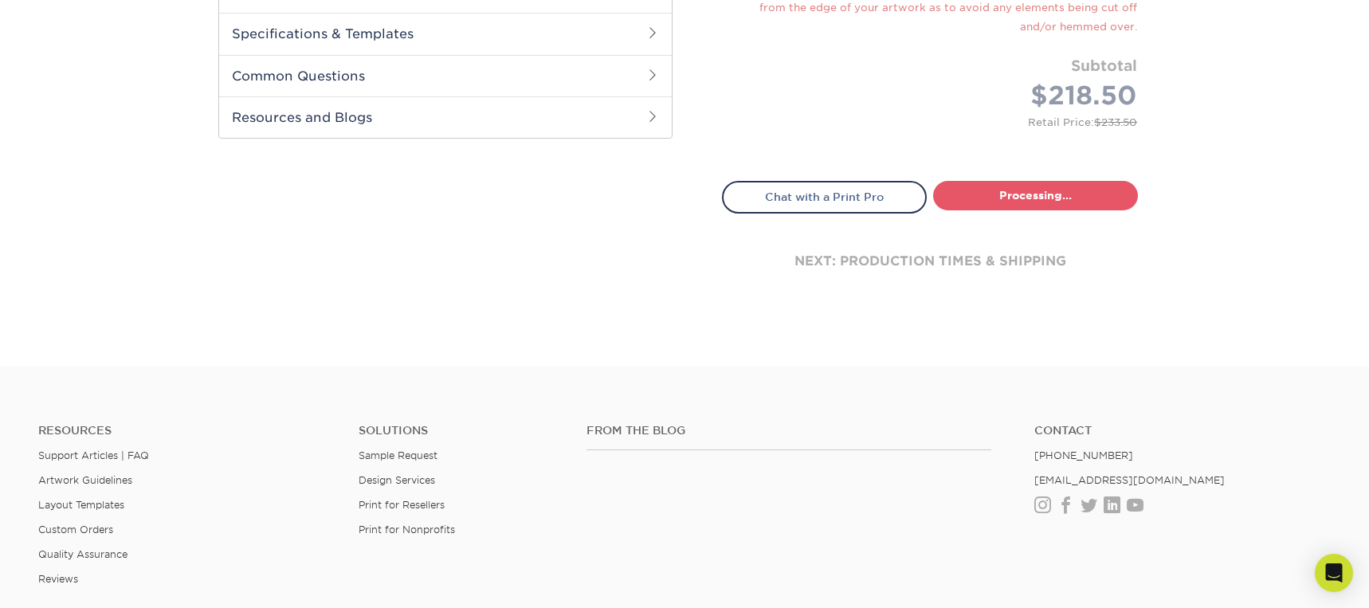
select select "9616d58b-98ad-4336-a5bd-6df7fdfe6902"
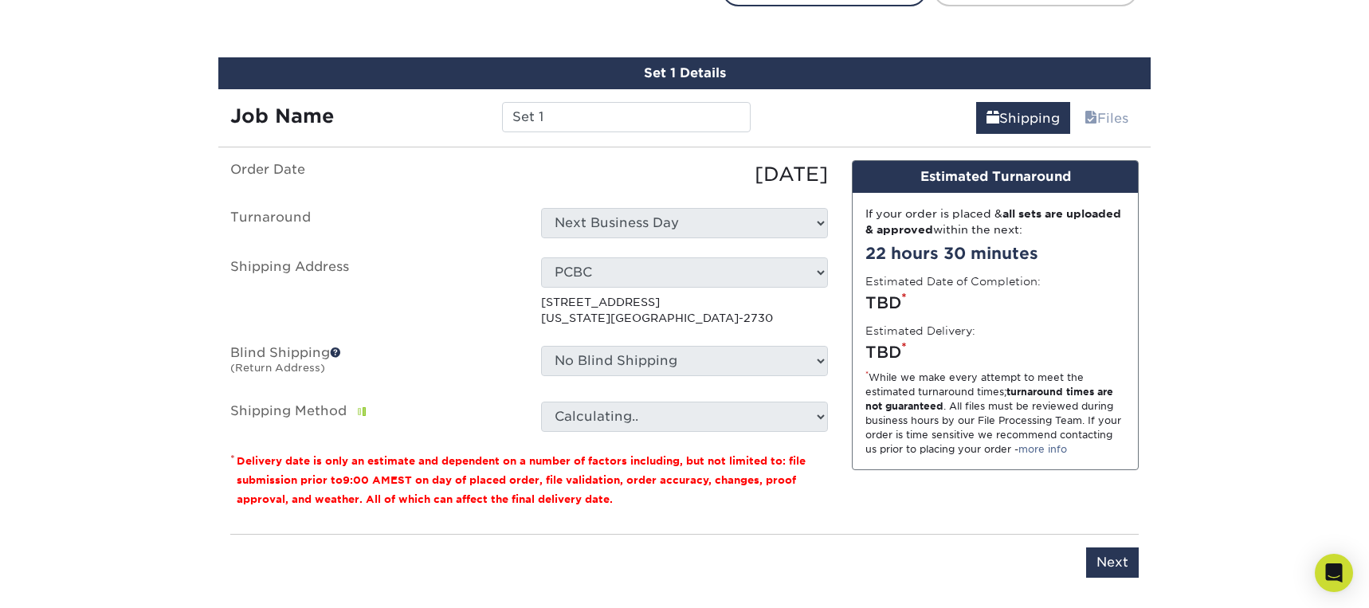
scroll to position [975, 0]
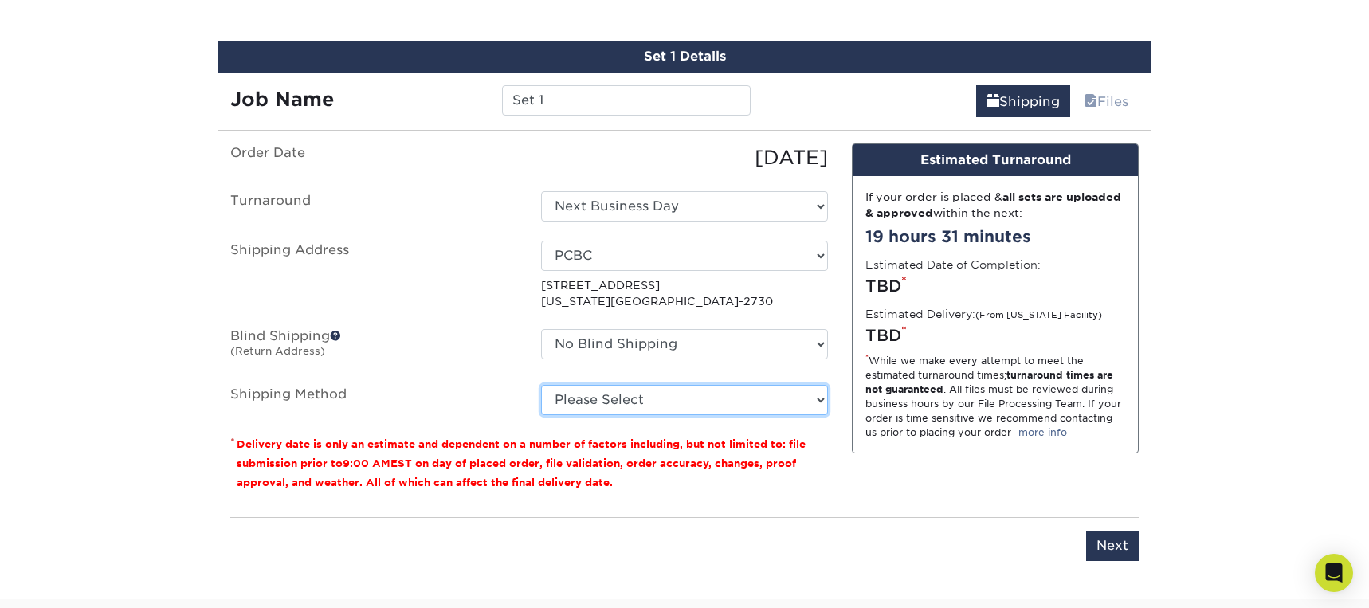
click at [717, 406] on select "Please Select Flat Rate Shipping (+$11.20) Ground Shipping (+$16.96) 3 Day Ship…" at bounding box center [684, 400] width 287 height 30
select select "G4MFLATRATE"
click at [541, 385] on select "Please Select Flat Rate Shipping (+$11.20) Ground Shipping (+$16.96) 3 Day Ship…" at bounding box center [684, 400] width 287 height 30
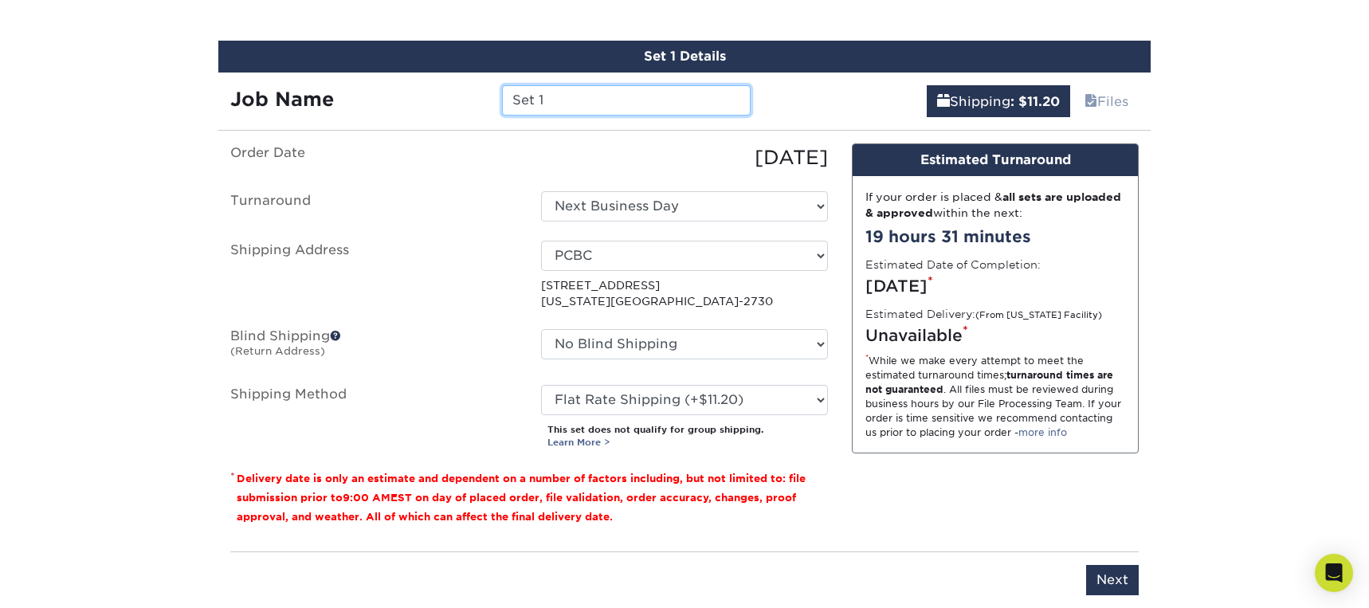
drag, startPoint x: 540, startPoint y: 100, endPoint x: 481, endPoint y: 93, distance: 60.1
click at [481, 93] on div "Job Name Set 1" at bounding box center [490, 100] width 544 height 30
type input "FestiFall 2025 - 3x10 Ext Banners"
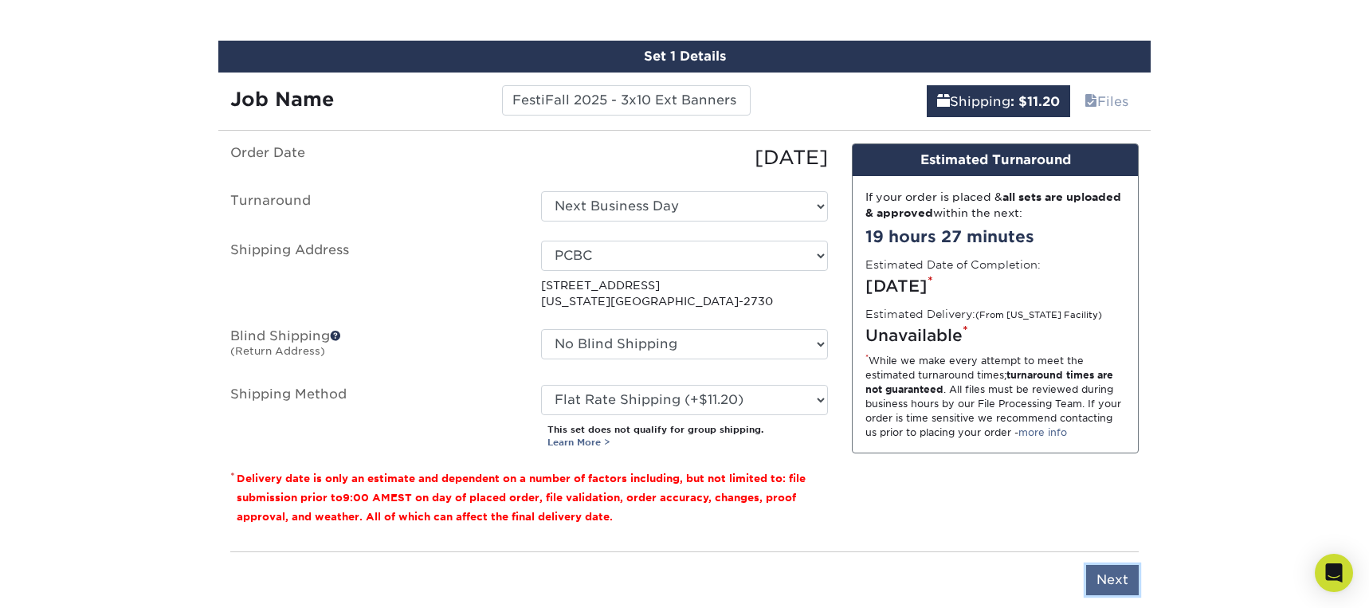
click at [1114, 579] on input "Next" at bounding box center [1112, 580] width 53 height 30
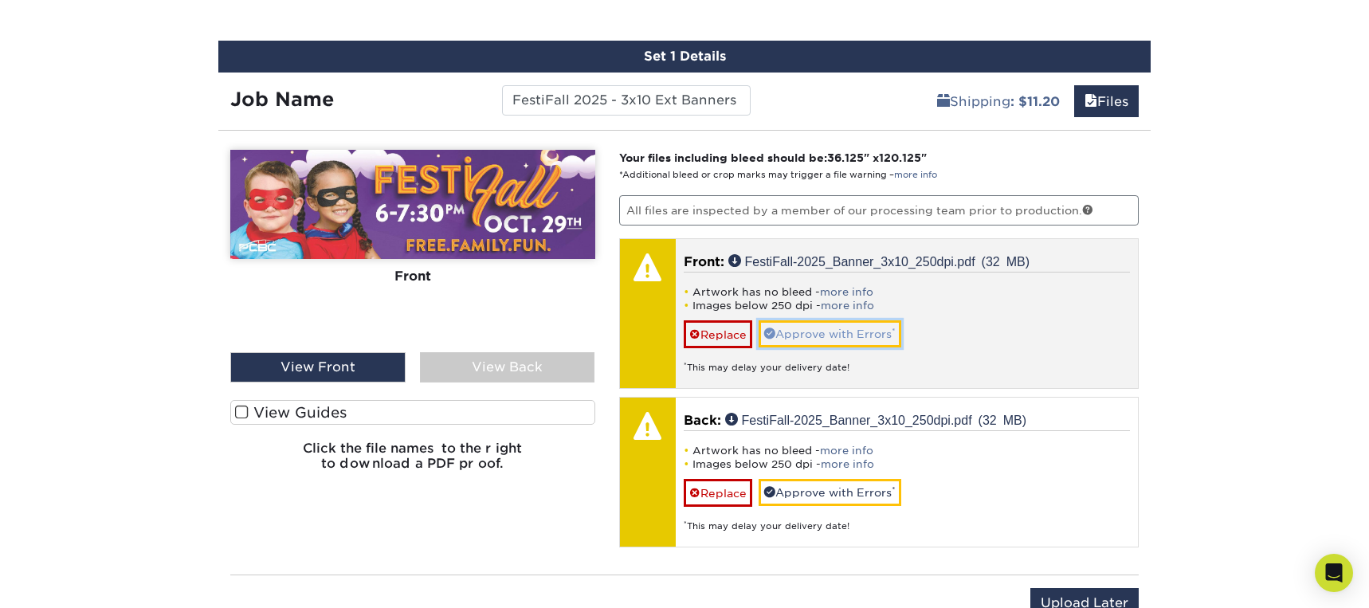
click at [826, 333] on link "Approve with Errors *" at bounding box center [830, 333] width 143 height 27
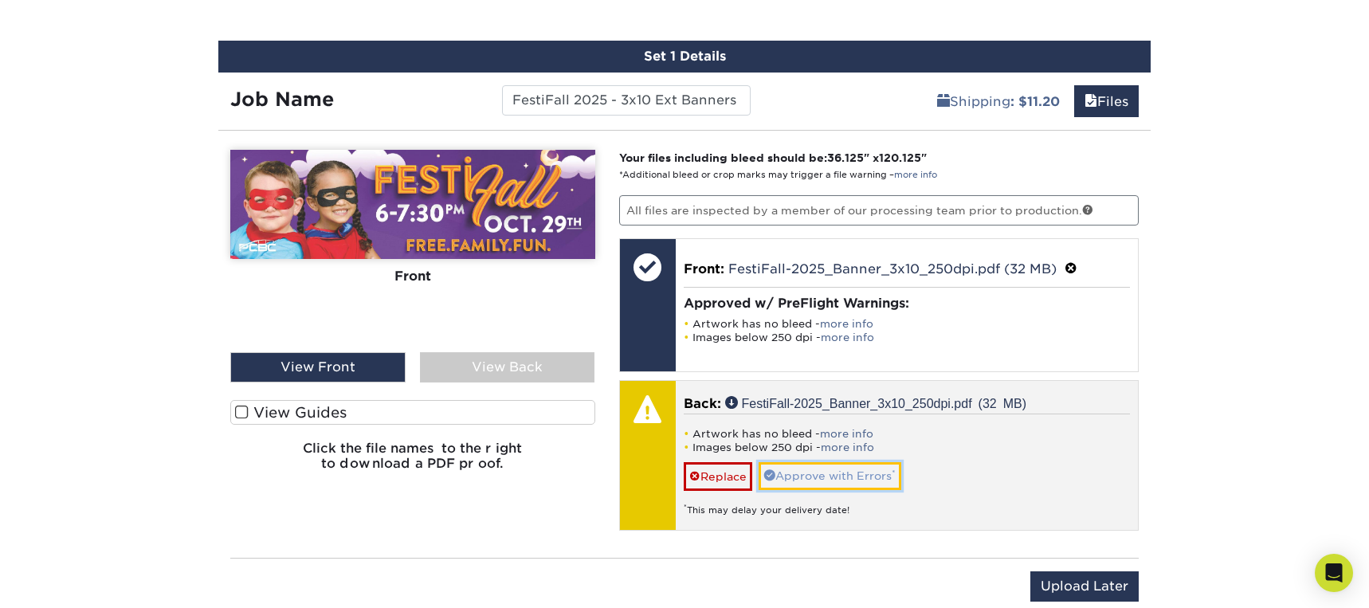
click at [835, 472] on link "Approve with Errors *" at bounding box center [830, 475] width 143 height 27
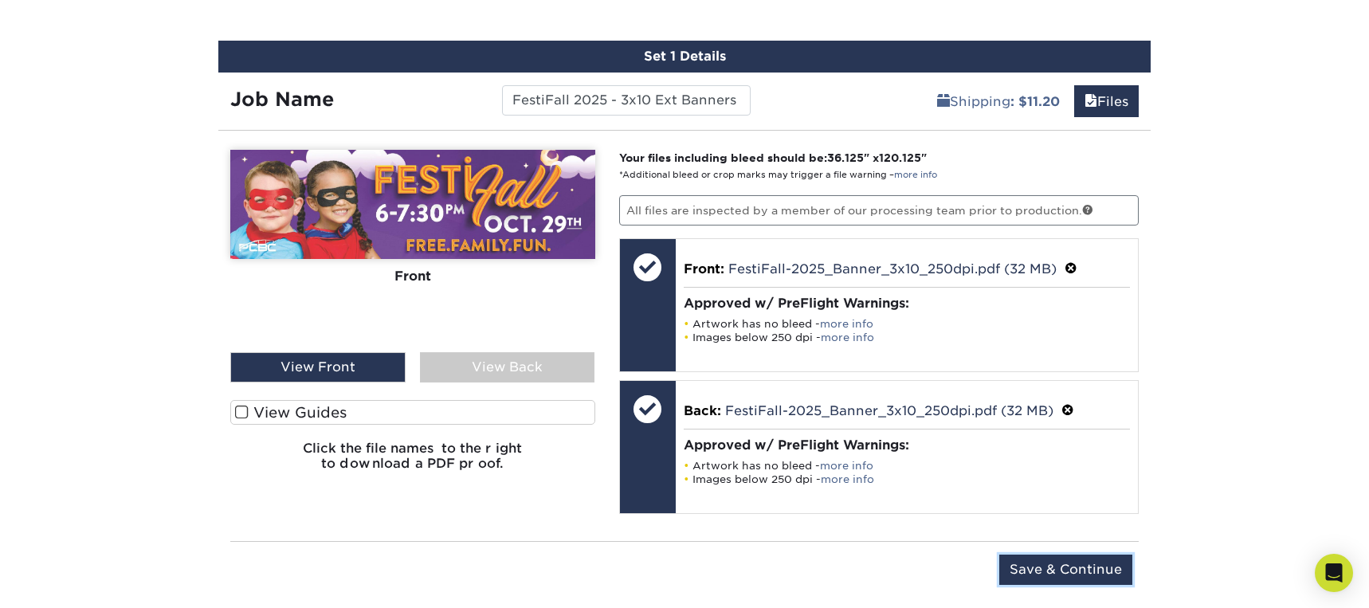
click at [1062, 571] on input "Save & Continue" at bounding box center [1065, 570] width 133 height 30
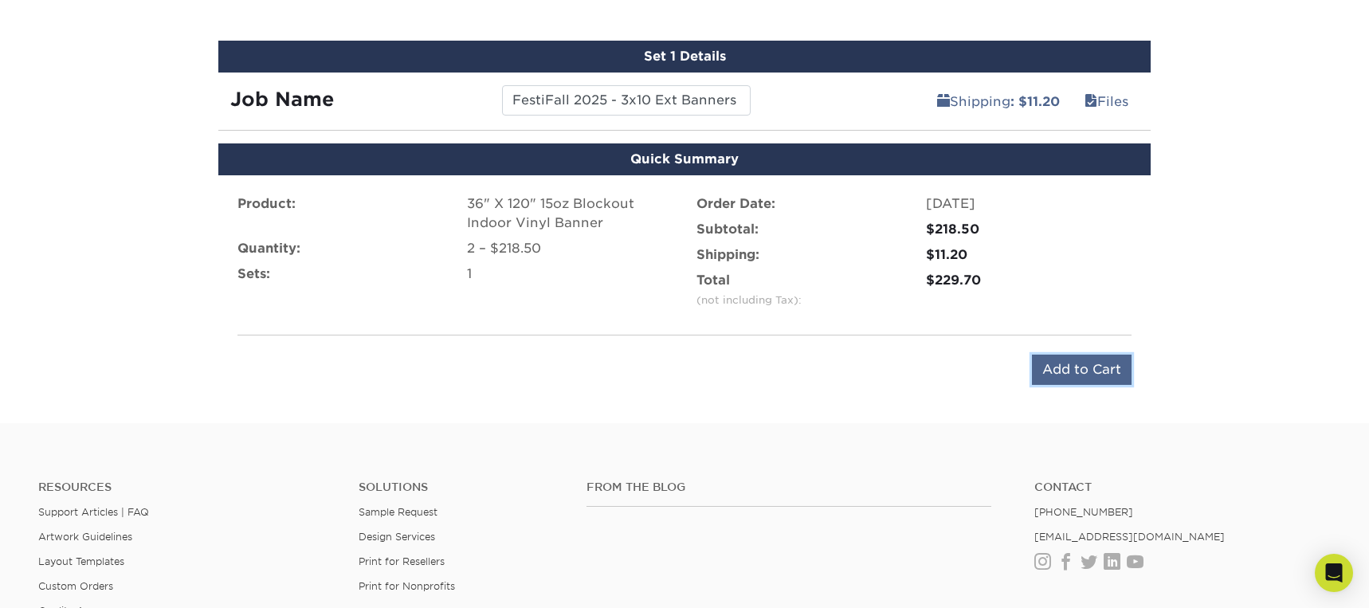
click at [1083, 372] on input "Add to Cart" at bounding box center [1082, 370] width 100 height 30
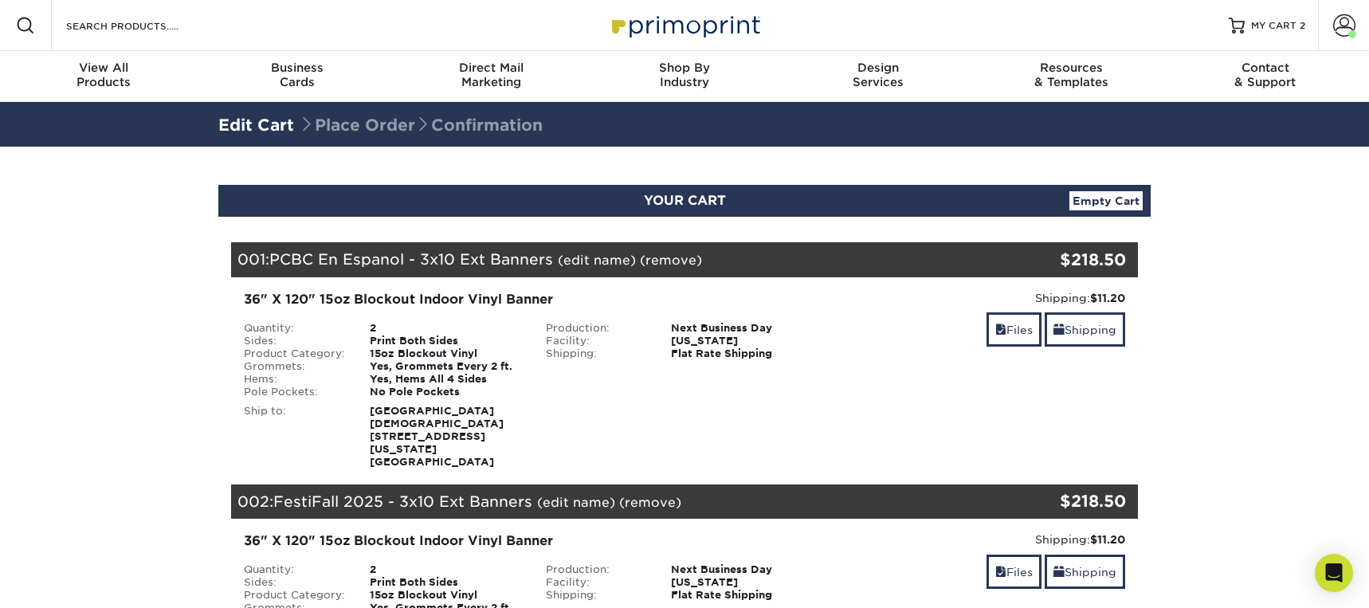
scroll to position [199, 0]
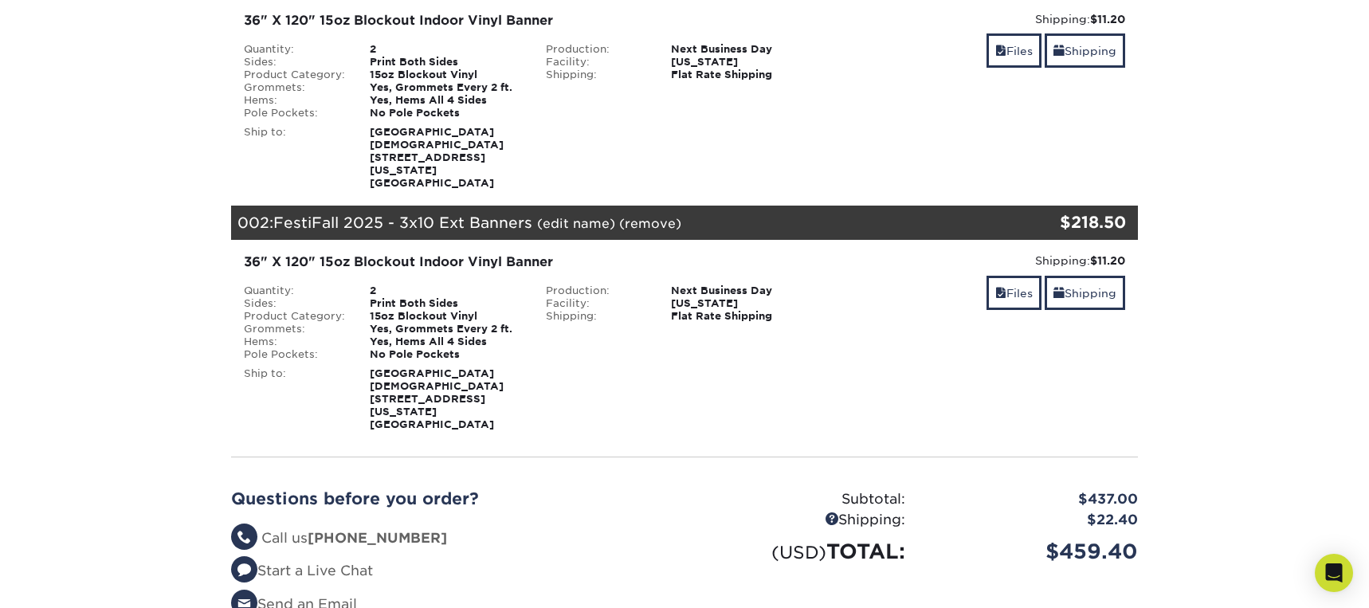
scroll to position [208, 0]
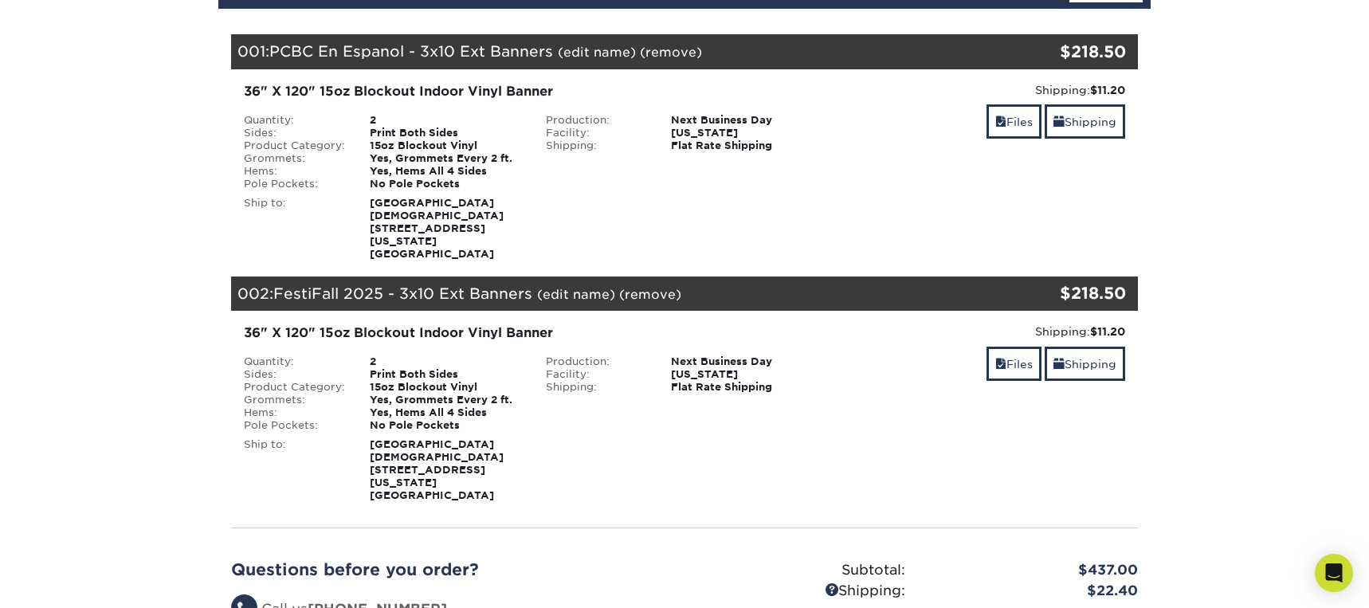
click at [575, 287] on link "(edit name)" at bounding box center [576, 294] width 78 height 15
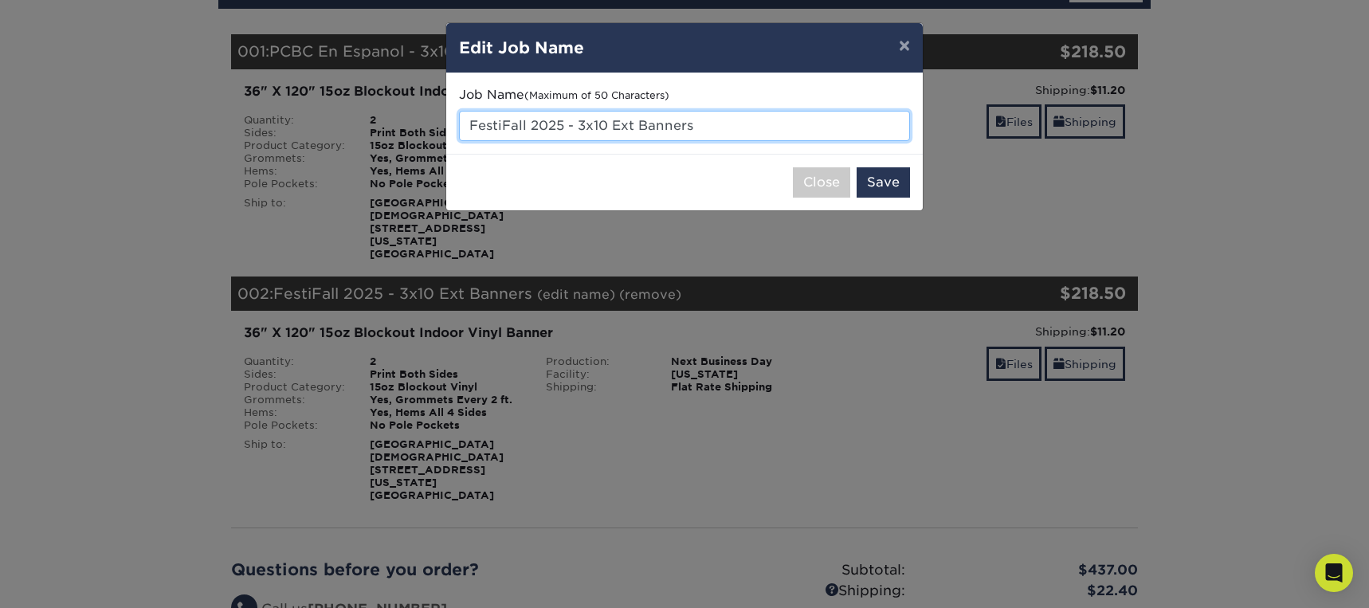
drag, startPoint x: 700, startPoint y: 128, endPoint x: 470, endPoint y: 128, distance: 229.5
click at [470, 128] on input "FestiFall 2025 - 3x10 Ext Banners" at bounding box center [684, 126] width 451 height 30
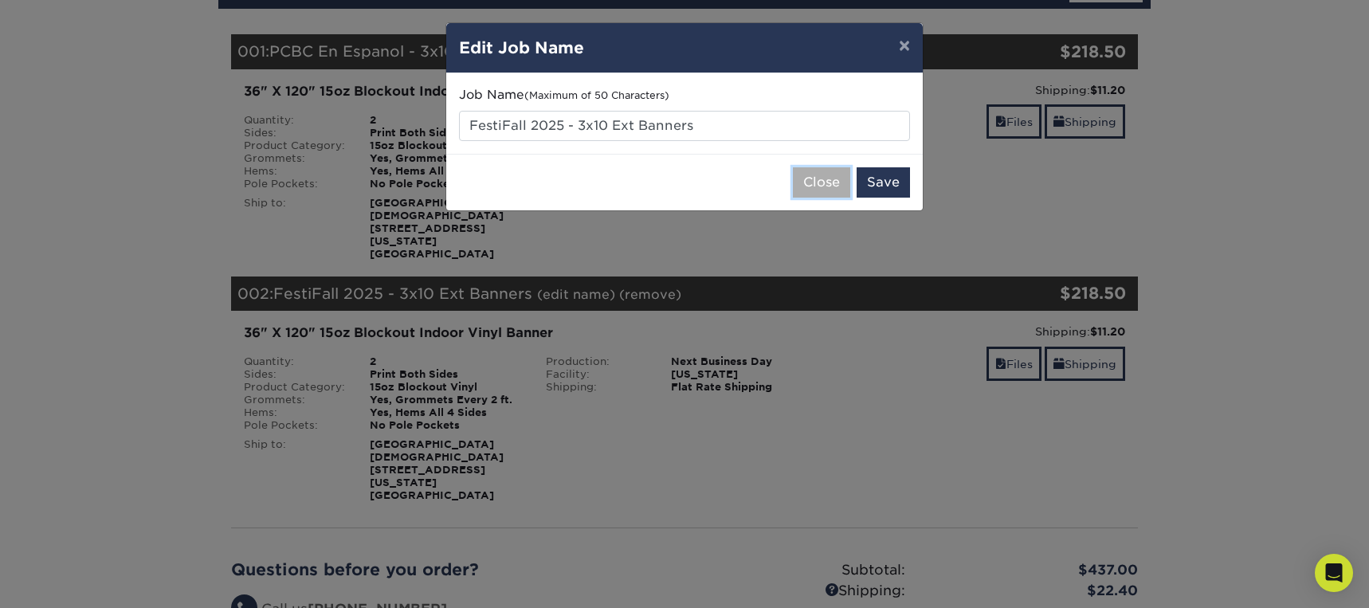
click at [822, 187] on button "Close" at bounding box center [821, 182] width 57 height 30
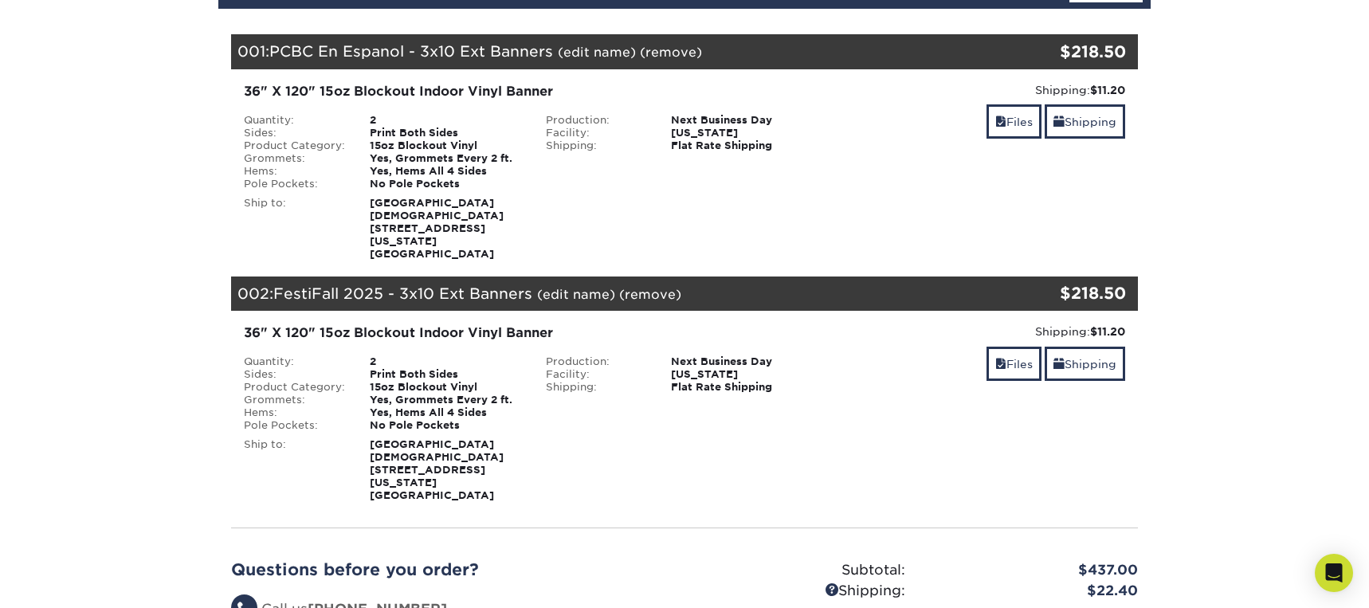
click at [650, 287] on link "(remove)" at bounding box center [650, 294] width 62 height 15
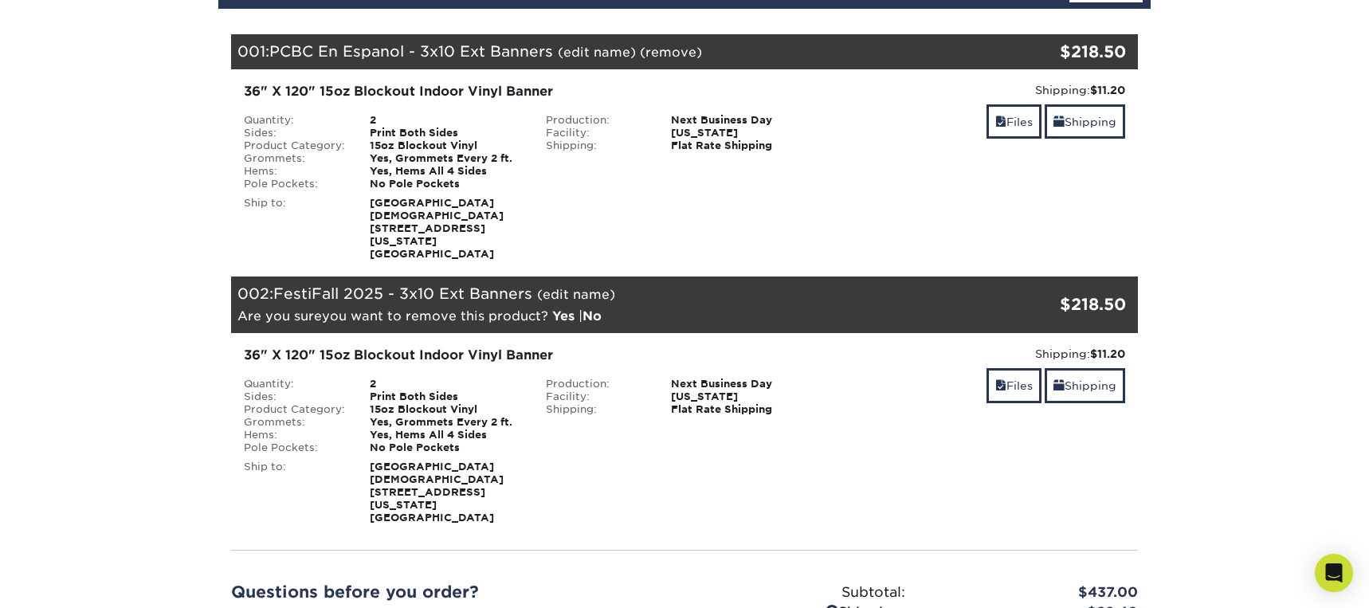
click at [561, 308] on link "Yes" at bounding box center [563, 315] width 22 height 15
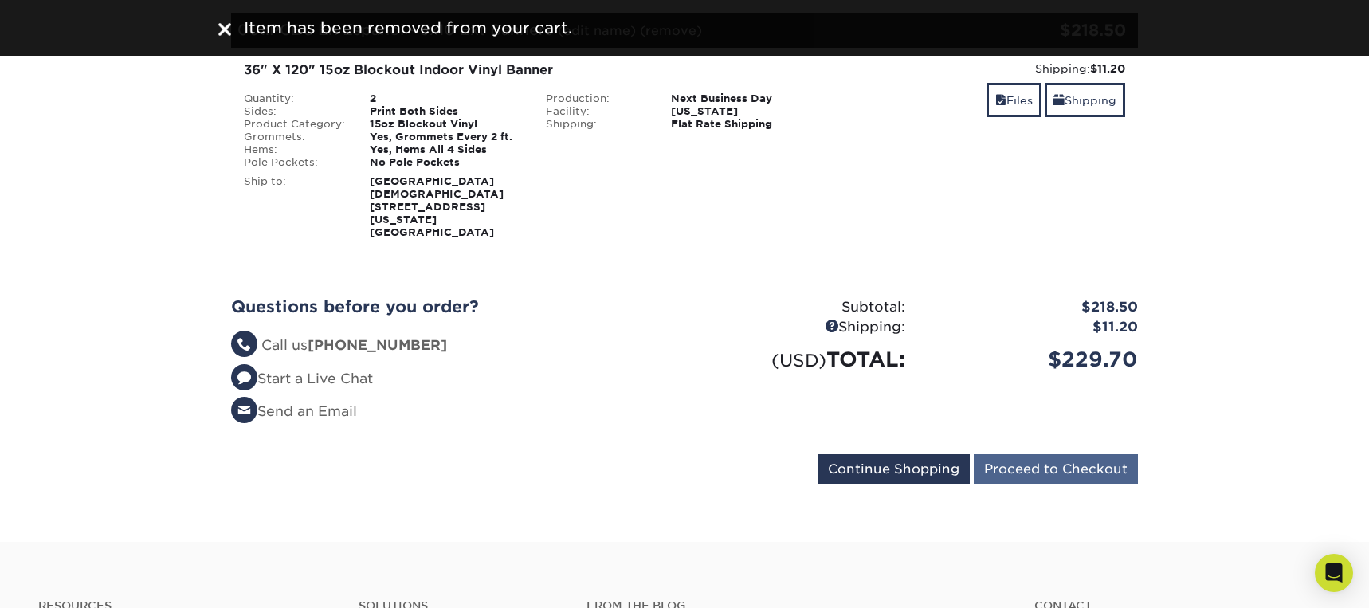
scroll to position [236, 0]
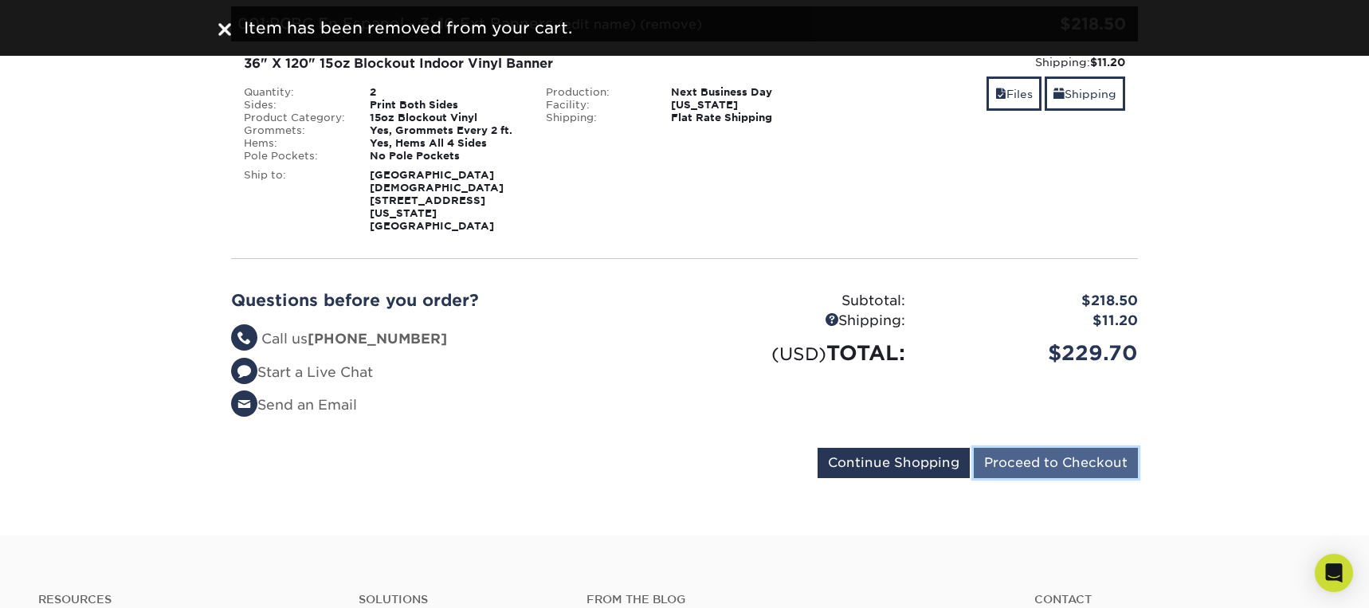
click at [1049, 448] on input "Proceed to Checkout" at bounding box center [1056, 463] width 164 height 30
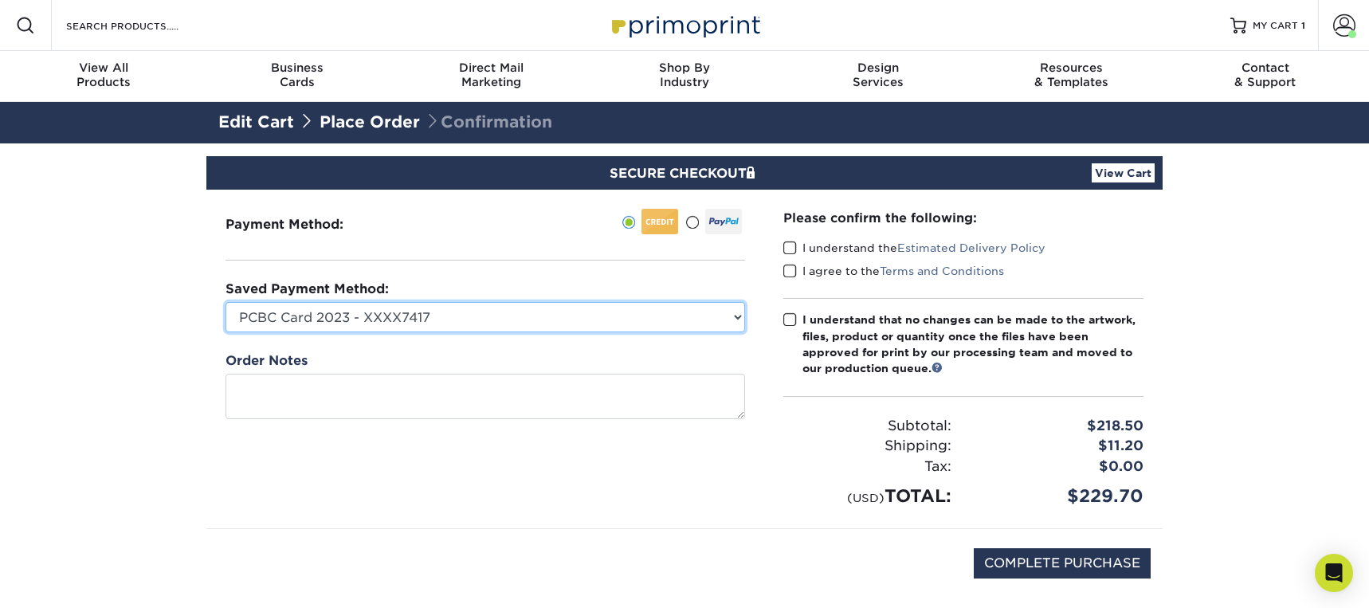
click at [481, 324] on select "PCBC Card 2023 - XXXX7417 Kent's Card - XXXX7522 Valerie's 2023 Card - XXXX7409…" at bounding box center [486, 317] width 520 height 30
select select "61952"
click at [226, 302] on select "PCBC Card 2023 - XXXX7417 Kent's Card - XXXX7522 Valerie's 2023 Card - XXXX7409…" at bounding box center [486, 317] width 520 height 30
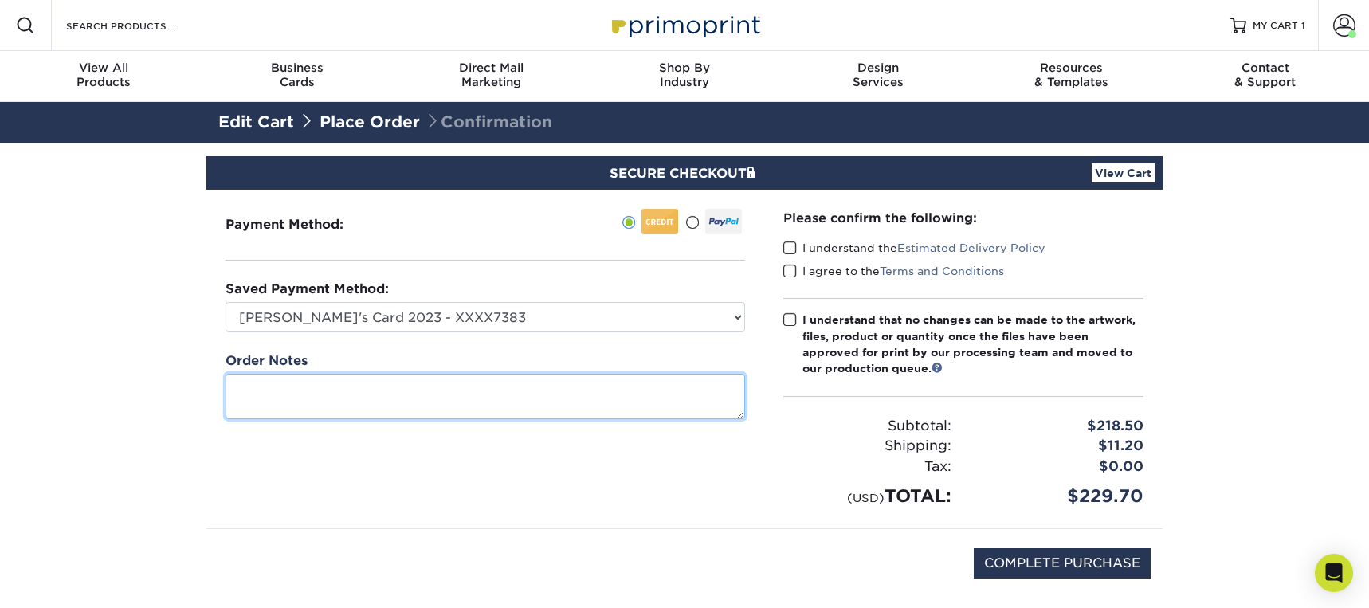
click at [347, 402] on textarea at bounding box center [486, 396] width 520 height 45
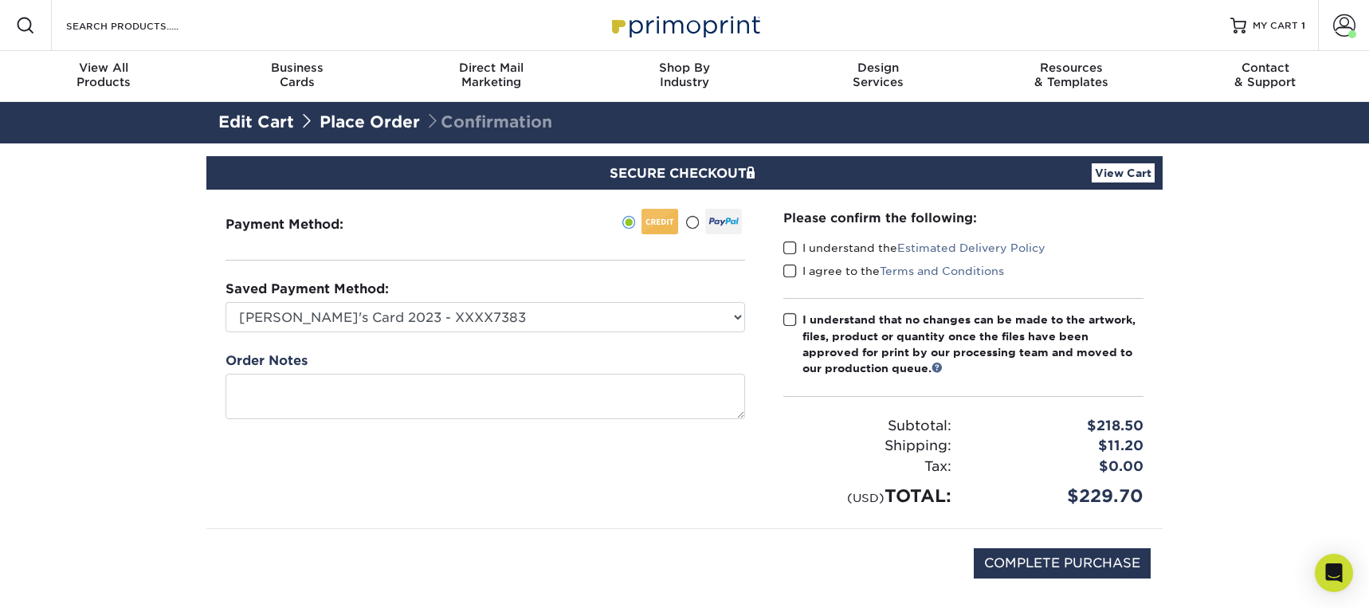
drag, startPoint x: 794, startPoint y: 245, endPoint x: 795, endPoint y: 260, distance: 15.2
click at [795, 246] on span at bounding box center [790, 248] width 14 height 15
click at [0, 0] on input "I understand the Estimated Delivery Policy" at bounding box center [0, 0] width 0 height 0
drag, startPoint x: 794, startPoint y: 270, endPoint x: 791, endPoint y: 292, distance: 22.5
click at [794, 271] on span at bounding box center [790, 271] width 14 height 15
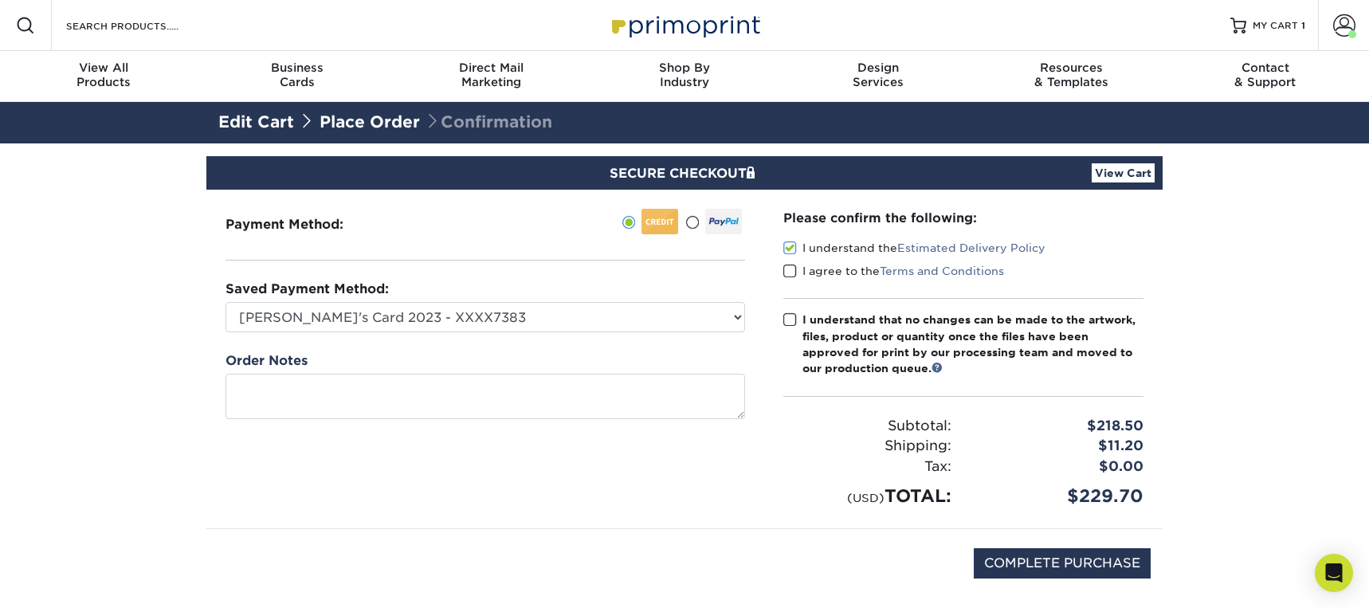
click at [0, 0] on input "I agree to the Terms and Conditions" at bounding box center [0, 0] width 0 height 0
click at [787, 322] on span at bounding box center [790, 319] width 14 height 15
click at [0, 0] on input "I understand that no changes can be made to the artwork, files, product or quan…" at bounding box center [0, 0] width 0 height 0
click at [1073, 565] on input "COMPLETE PURCHASE" at bounding box center [1062, 563] width 177 height 30
type input "PROCESSING, PLEASE WAIT..."
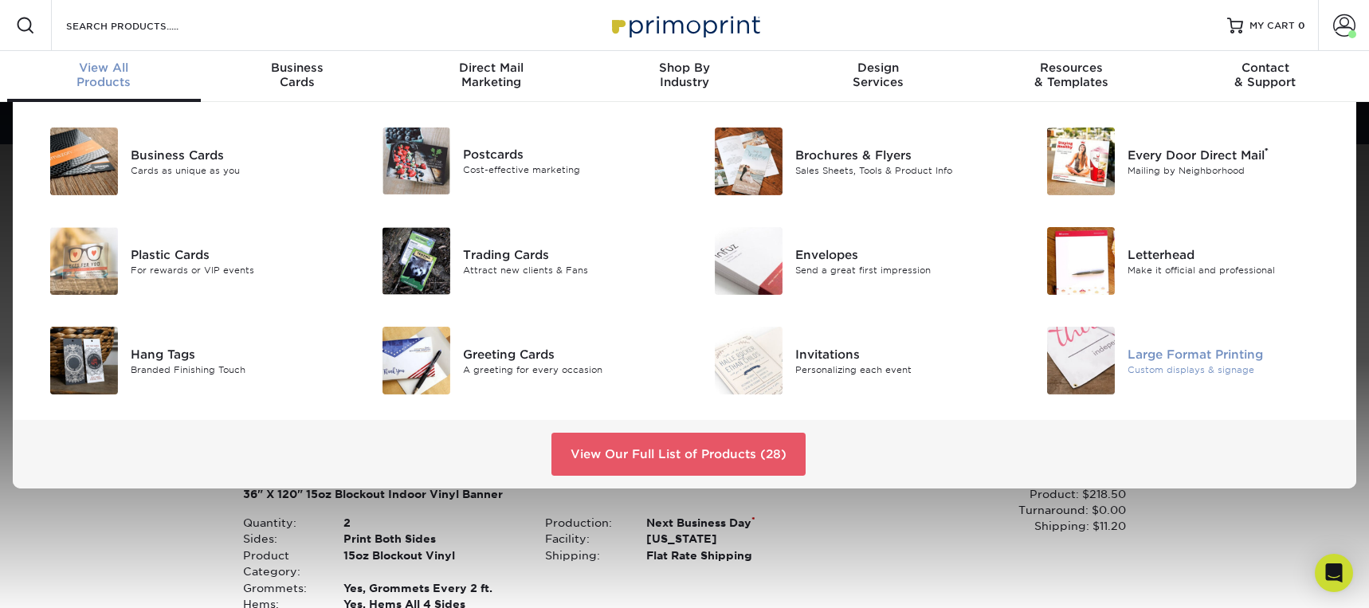
click at [1187, 364] on div "Custom displays & signage" at bounding box center [1233, 370] width 210 height 14
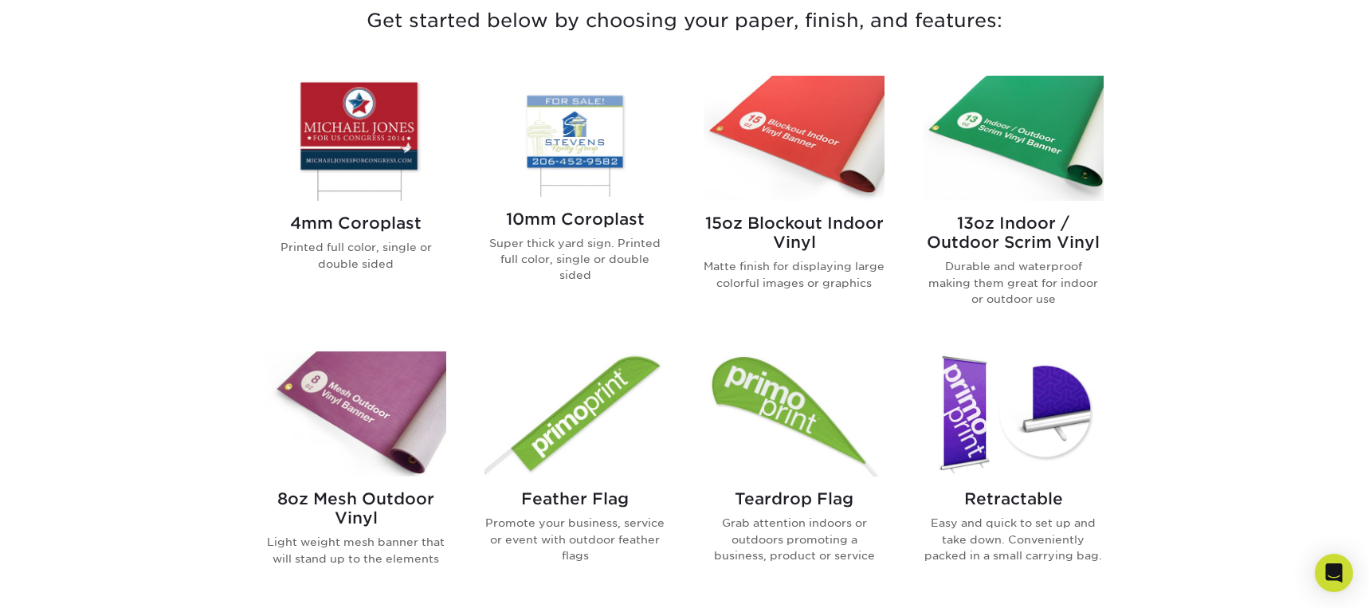
scroll to position [628, 0]
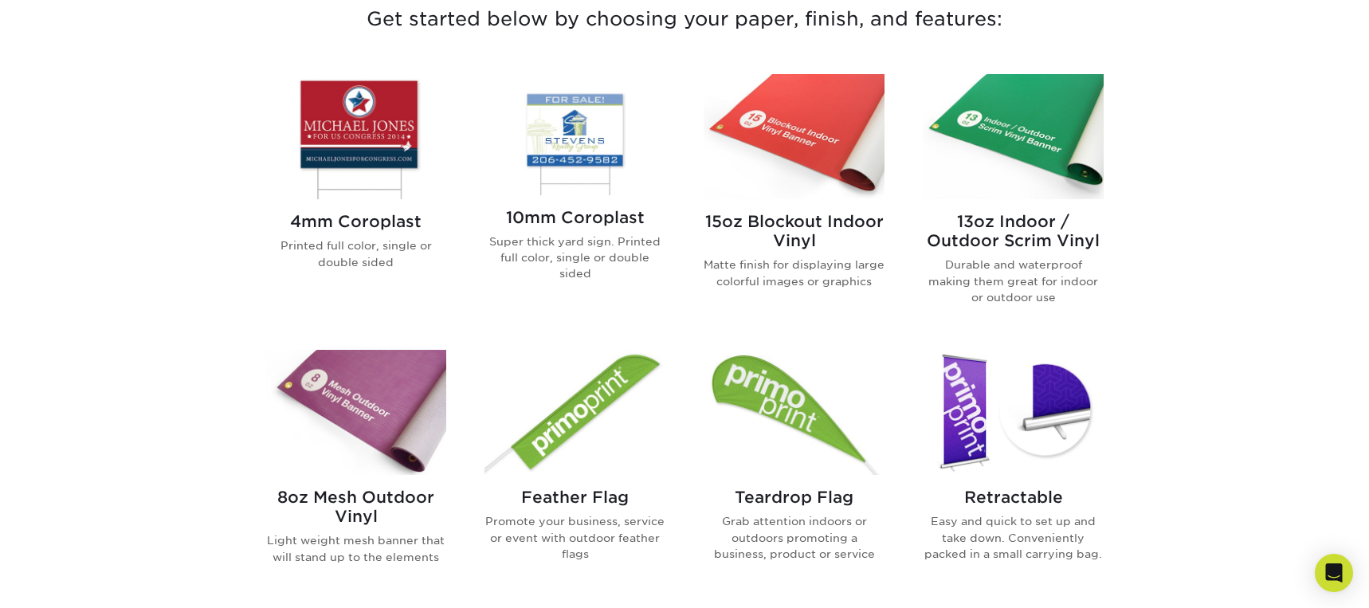
click at [767, 222] on h2 "15oz Blockout Indoor Vinyl" at bounding box center [794, 231] width 181 height 38
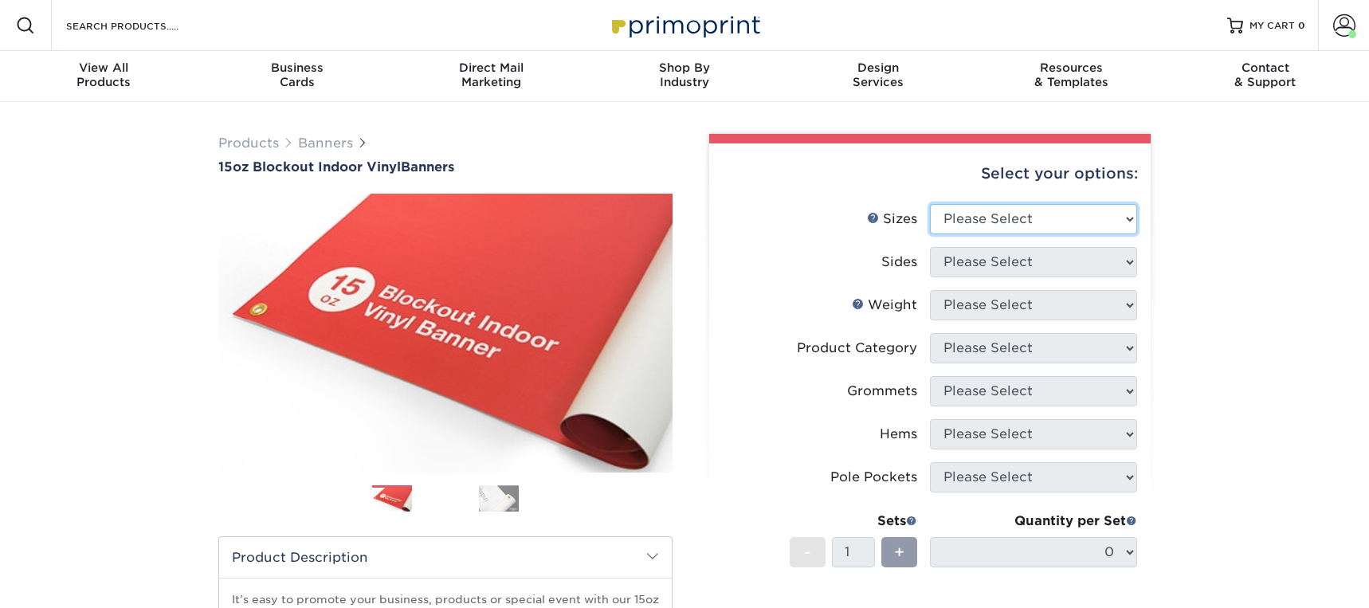
click at [1124, 220] on select "Please Select 17" x 32" 18" x 24" 21" x 192" 22" x 35" 22" x 69" 24" x 36" 24" …" at bounding box center [1033, 219] width 207 height 30
select select "36.00x120.00"
click at [930, 204] on select "Please Select 17" x 32" 18" x 24" 21" x 192" 22" x 35" 22" x 69" 24" x 36" 24" …" at bounding box center [1033, 219] width 207 height 30
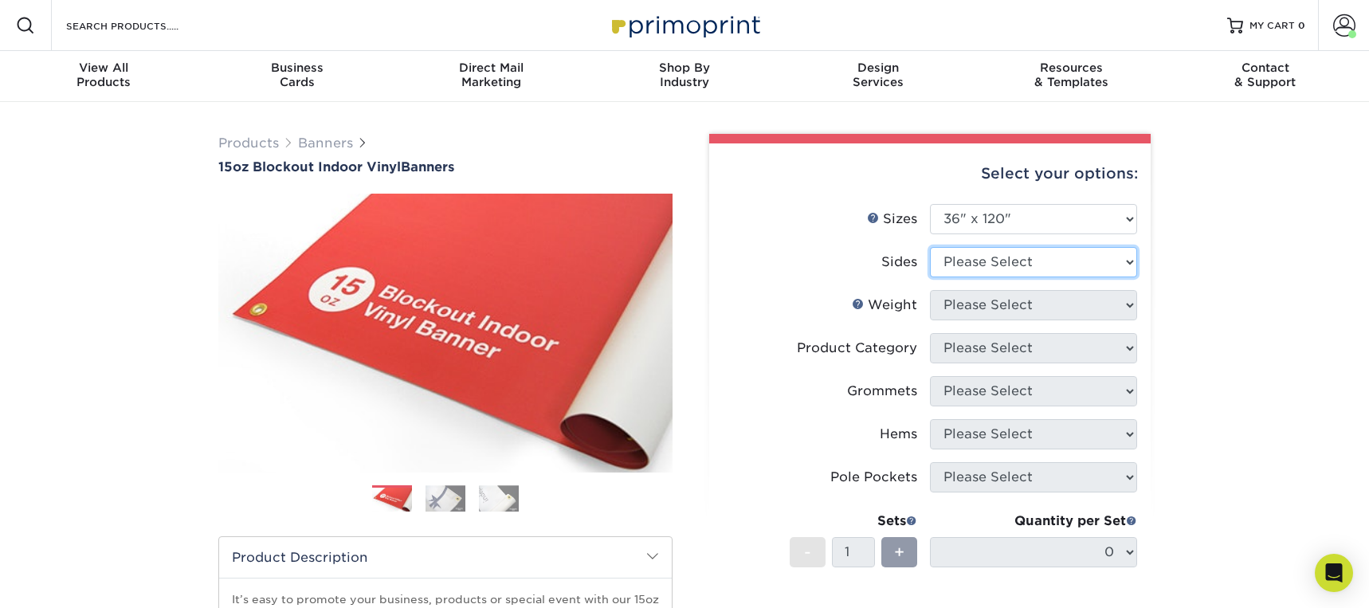
click at [1093, 273] on select "Please Select Print Both Sides Print Front Only" at bounding box center [1033, 262] width 207 height 30
select select "13abbda7-1d64-4f25-8bb2-c179b224825d"
click at [930, 247] on select "Please Select Print Both Sides Print Front Only" at bounding box center [1033, 262] width 207 height 30
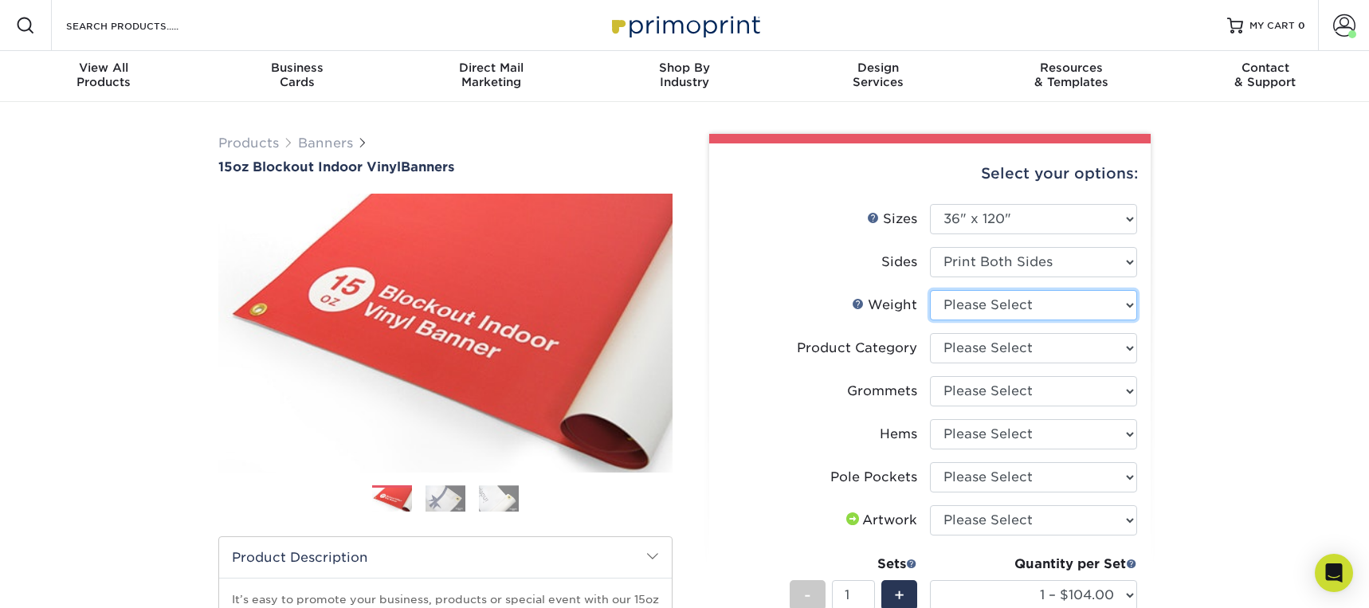
click at [1042, 308] on select "Please Select 15OZBLOCKOUT" at bounding box center [1033, 305] width 207 height 30
select select "15OZBLOCKOUT"
click at [930, 290] on select "Please Select 15OZBLOCKOUT" at bounding box center [1033, 305] width 207 height 30
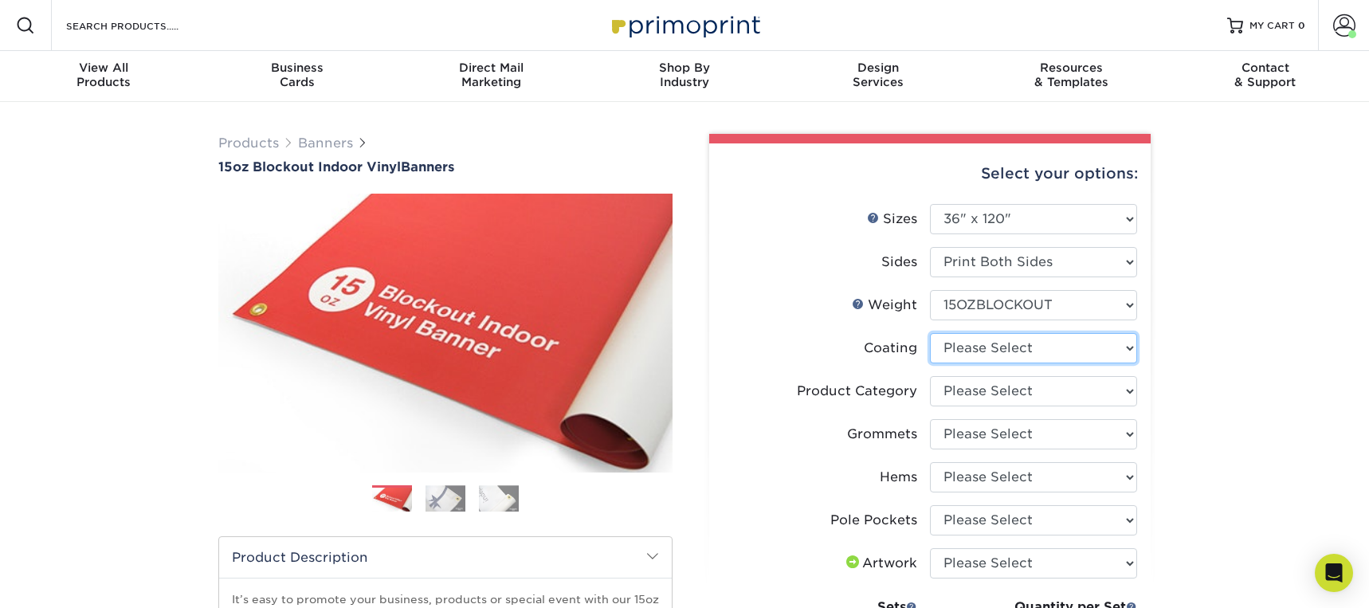
click at [1092, 349] on select at bounding box center [1033, 348] width 207 height 30
select select "3e7618de-abca-4bda-9f97-8b9129e913d8"
click at [930, 333] on select at bounding box center [1033, 348] width 207 height 30
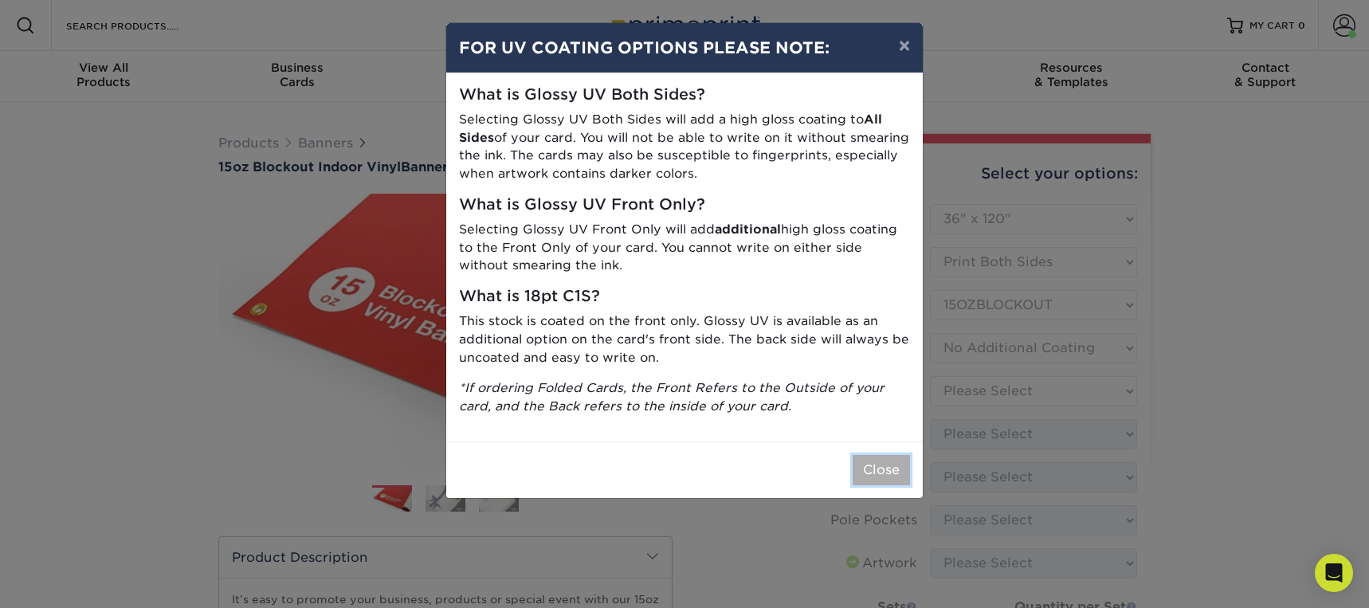
click at [882, 469] on button "Close" at bounding box center [881, 470] width 57 height 30
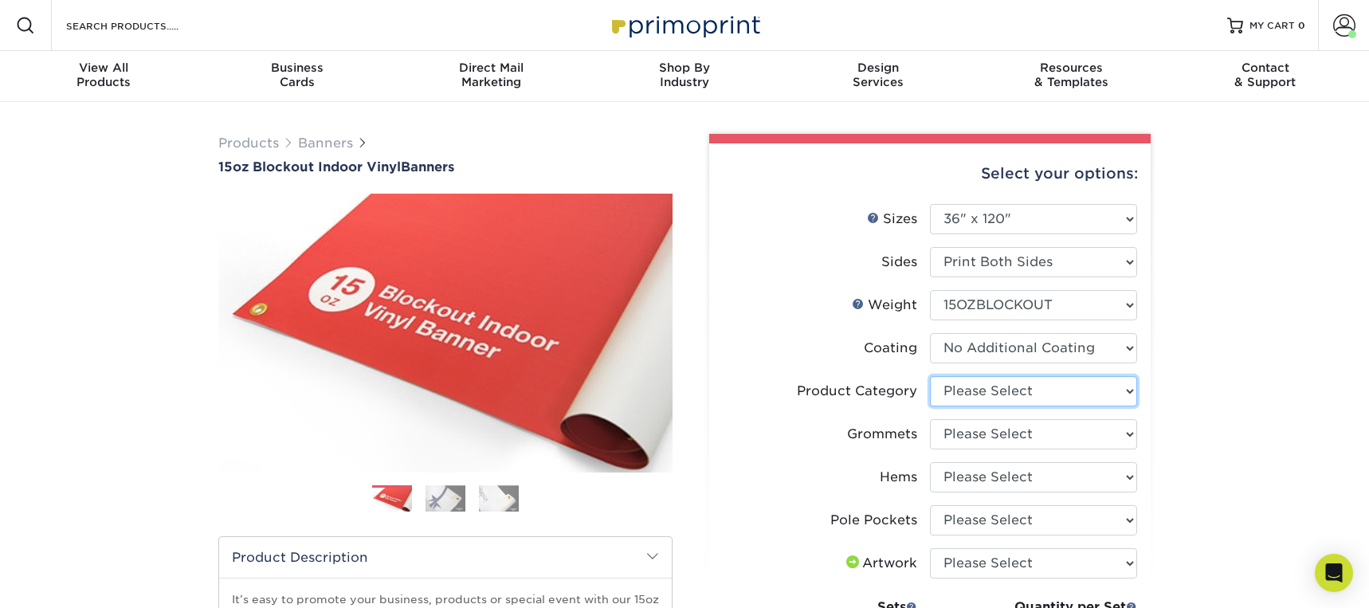
click at [1084, 401] on select "Please Select 15oz Blockout Vinyl" at bounding box center [1033, 391] width 207 height 30
select select "ab63990c-71be-4401-8343-b30abfa5ad7c"
click at [930, 376] on select "Please Select 15oz Blockout Vinyl" at bounding box center [1033, 391] width 207 height 30
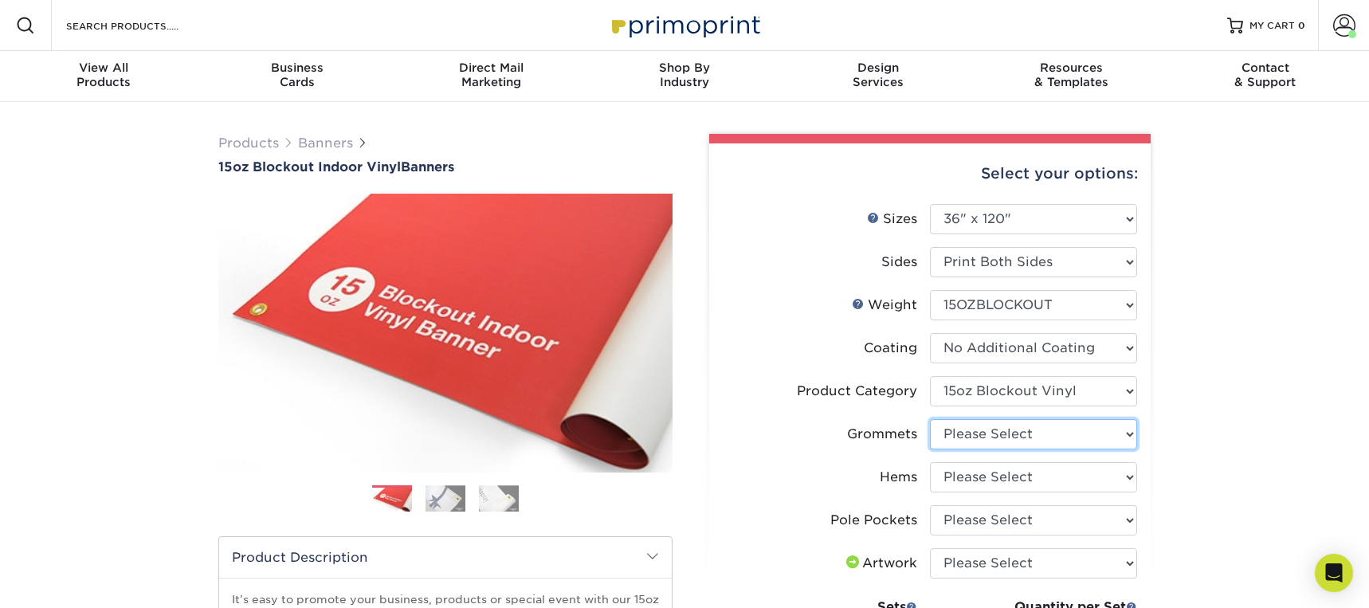
click at [1128, 433] on select "Please Select No Grommets Yes, Grommet All 4 Corners Yes, Grommets Every 2 ft." at bounding box center [1033, 434] width 207 height 30
select select "844af484-45a3-48a0-88de-19e51b139d69"
click at [930, 419] on select "Please Select No Grommets Yes, Grommet All 4 Corners Yes, Grommets Every 2 ft." at bounding box center [1033, 434] width 207 height 30
click at [1101, 475] on select "Please Select No Hems/Pole Pockets Yes, Hems Top and Bottom Only Yes, Hems All …" at bounding box center [1033, 477] width 207 height 30
select select "799b34bf-ff99-4291-b254-51157b744628"
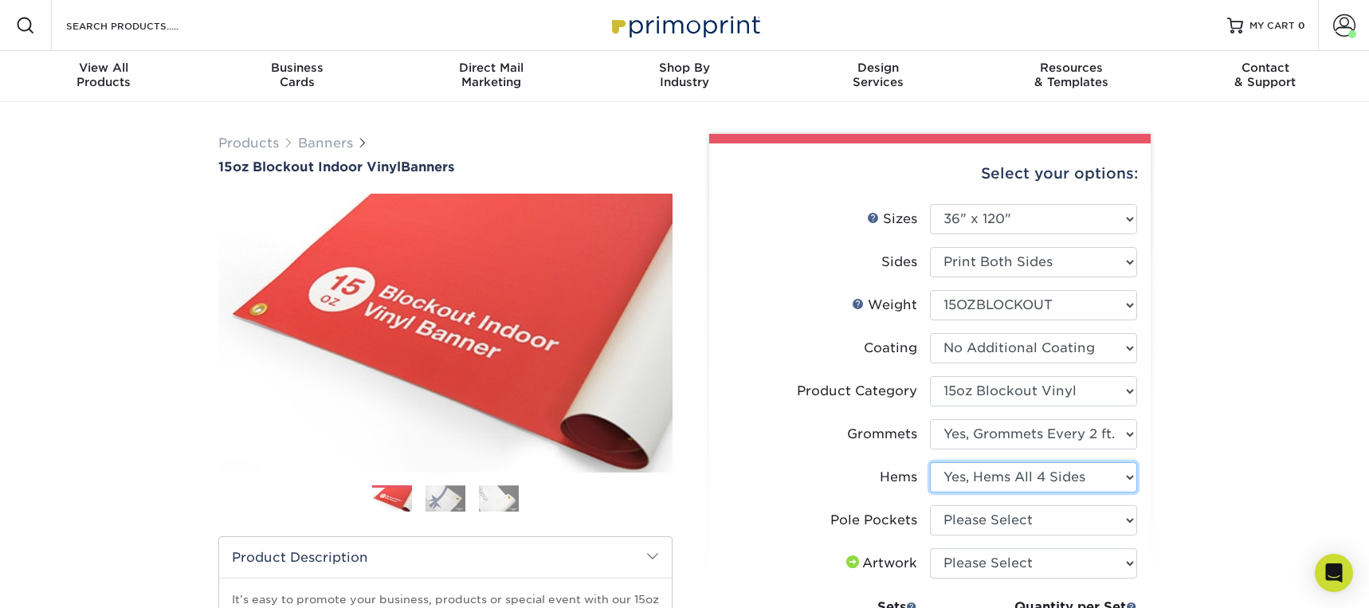
click at [930, 462] on select "Please Select No Hems/Pole Pockets Yes, Hems Top and Bottom Only Yes, Hems All …" at bounding box center [1033, 477] width 207 height 30
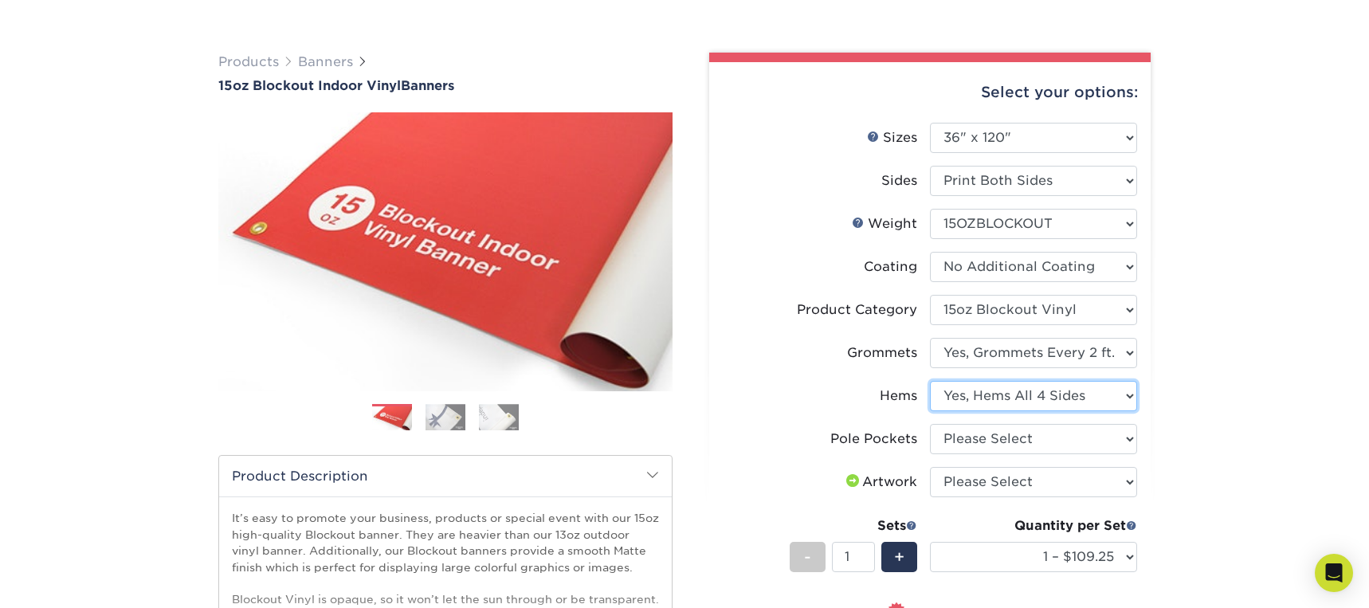
scroll to position [88, 0]
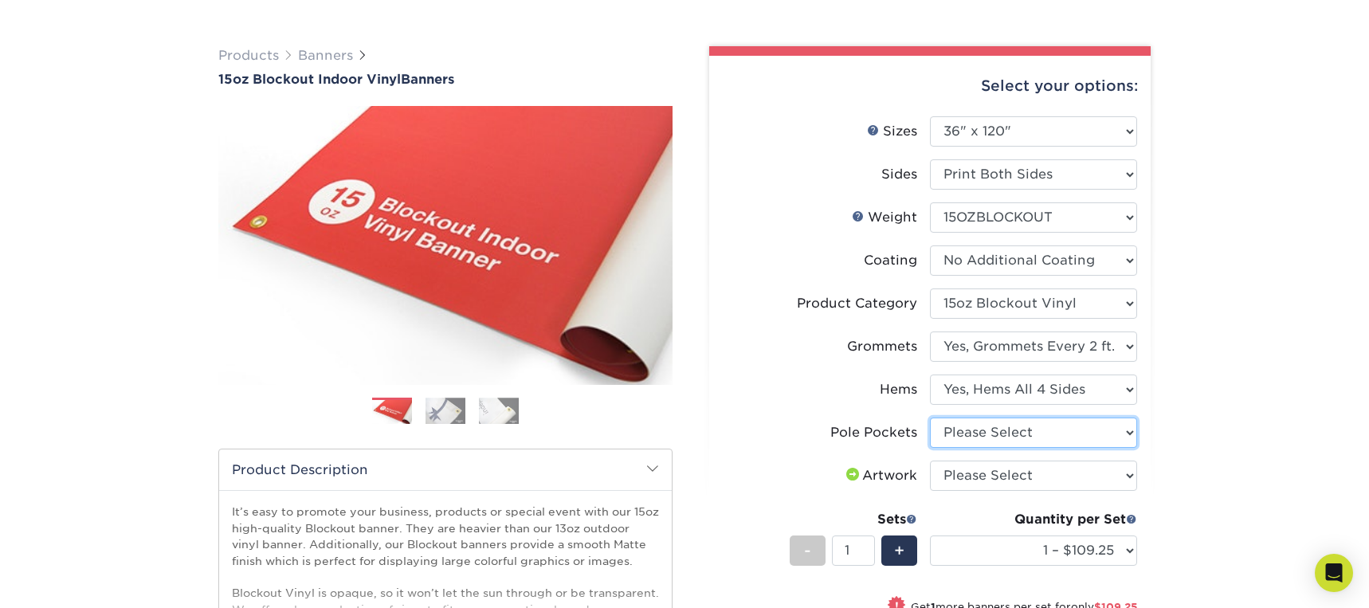
click at [1100, 428] on select "Please Select No Pole Pockets 2 in. Left and Right 2 in. Top and Bottom 4 in. L…" at bounding box center [1033, 433] width 207 height 30
select select "462c5fe9-21e9-49a0-afb4-1c6e8664fe13"
click at [930, 418] on select "Please Select No Pole Pockets 2 in. Left and Right 2 in. Top and Bottom 4 in. L…" at bounding box center [1033, 433] width 207 height 30
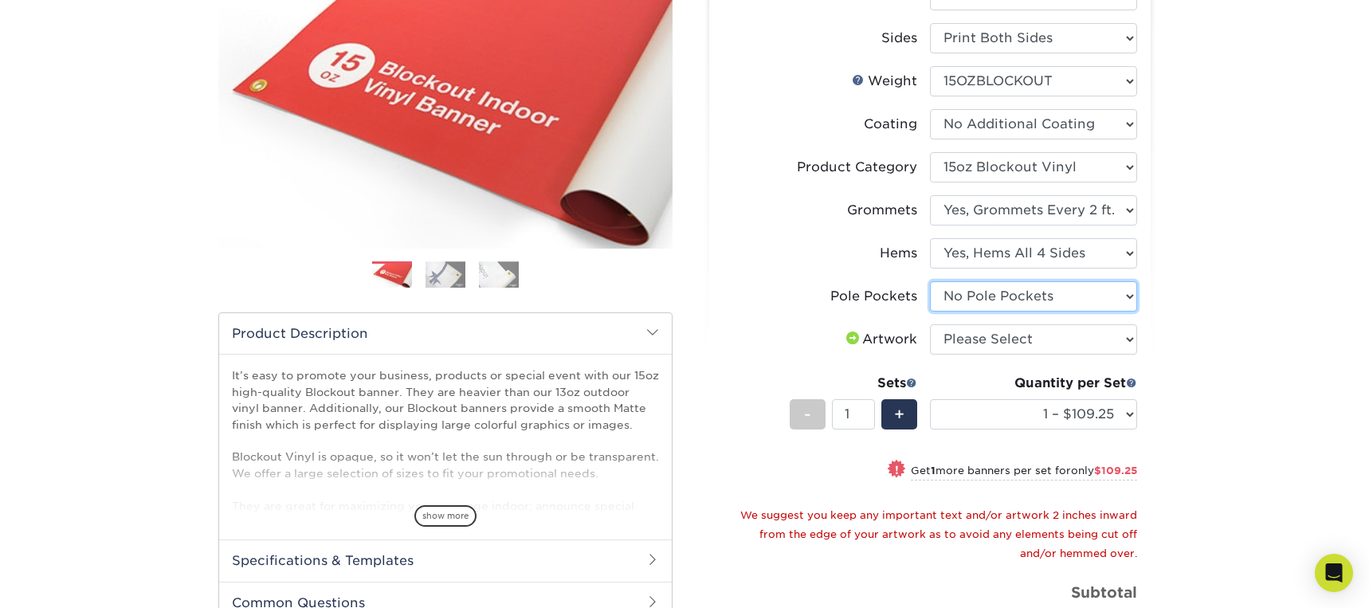
scroll to position [227, 0]
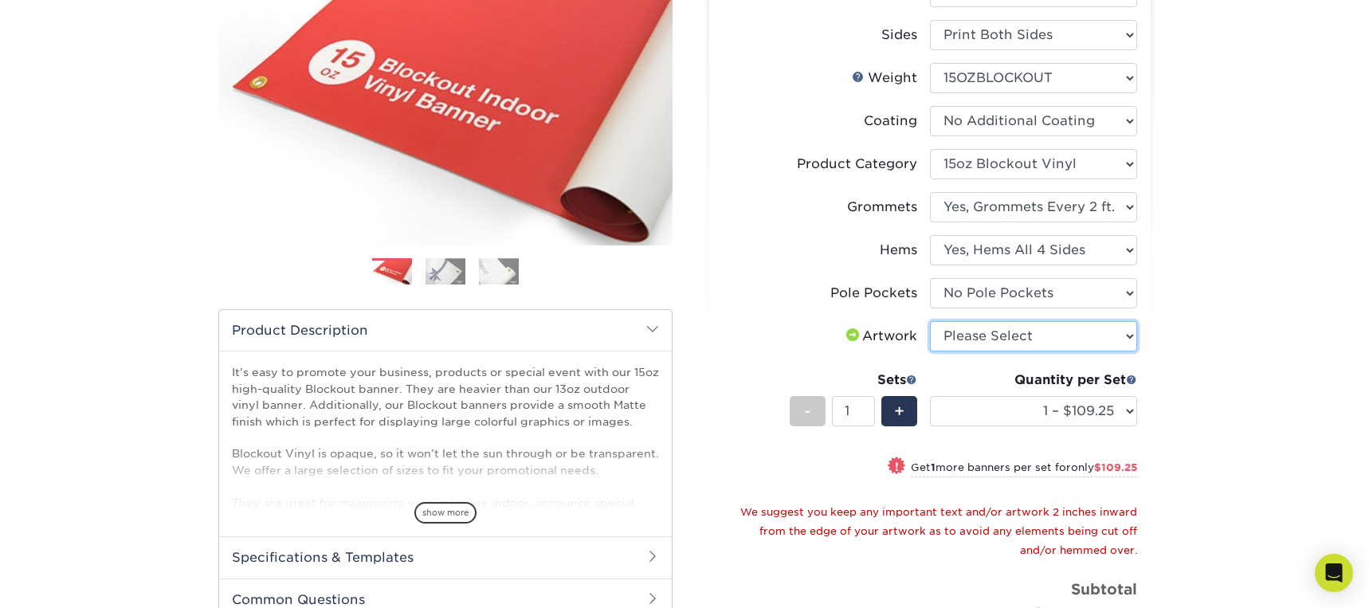
click at [1067, 336] on select "Please Select I will upload files I need a design - $50" at bounding box center [1033, 336] width 207 height 30
select select "upload"
click at [930, 321] on select "Please Select I will upload files I need a design - $50" at bounding box center [1033, 336] width 207 height 30
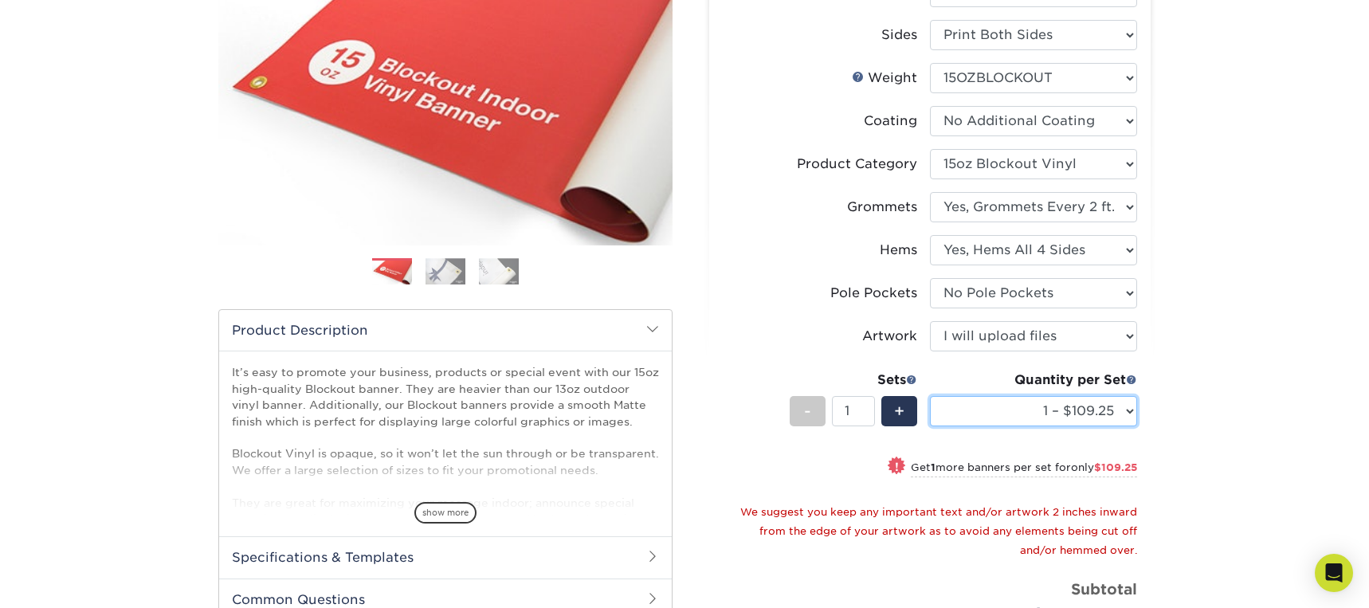
click at [1116, 404] on select "1 – $109.25 2 – $218.50 3 – $327.75 4 – $437.00 5 – $545.25 6 – $654.50 7 – $76…" at bounding box center [1033, 411] width 207 height 30
select select "2 – $218.50"
click at [930, 396] on select "1 – $109.25 2 – $218.50 3 – $327.75 4 – $437.00 5 – $545.25 6 – $654.50 7 – $76…" at bounding box center [1033, 411] width 207 height 30
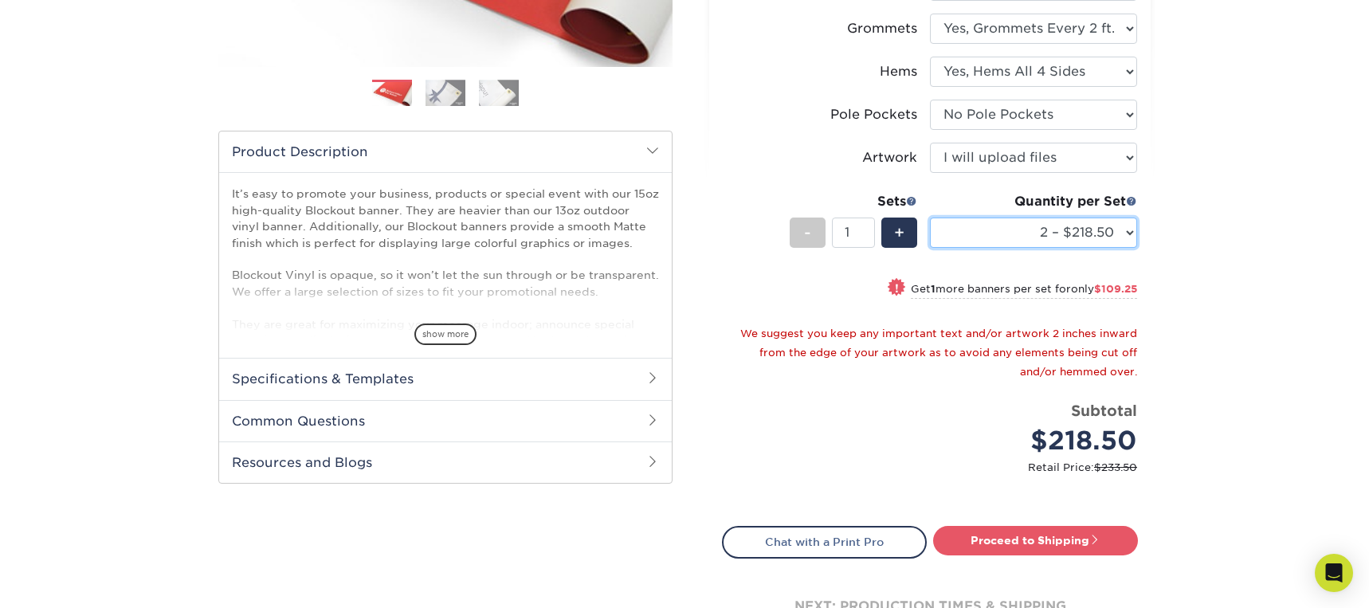
scroll to position [406, 0]
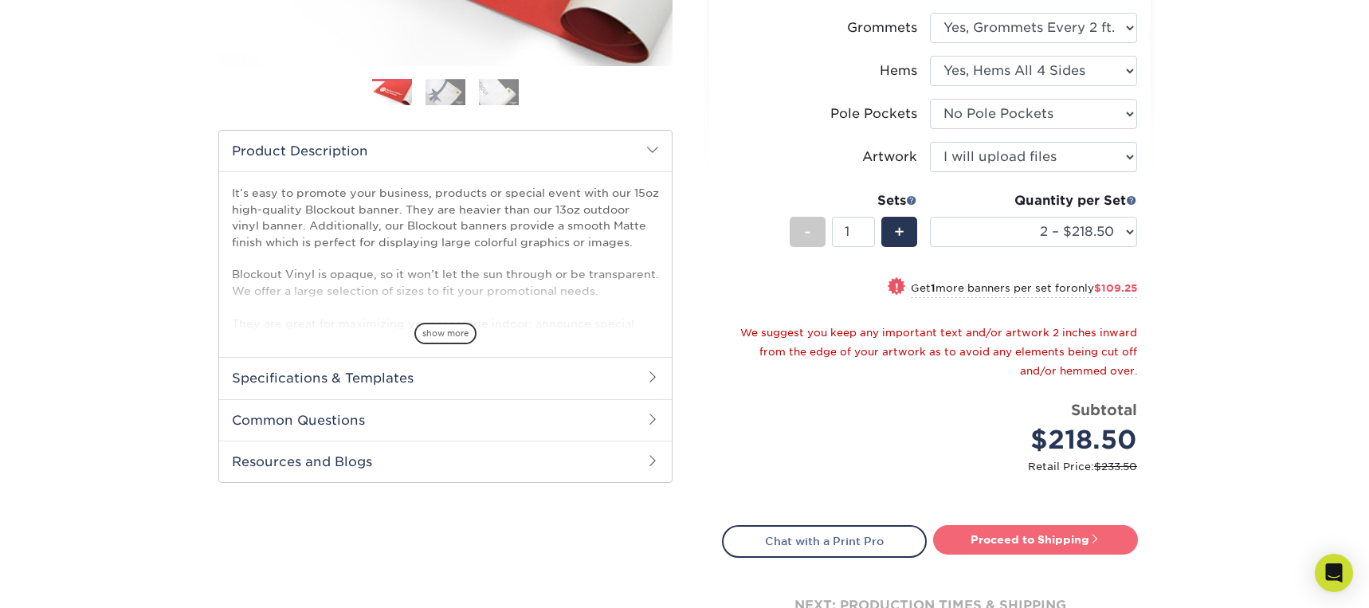
click at [1022, 535] on link "Proceed to Shipping" at bounding box center [1035, 539] width 205 height 29
type input "Set 1"
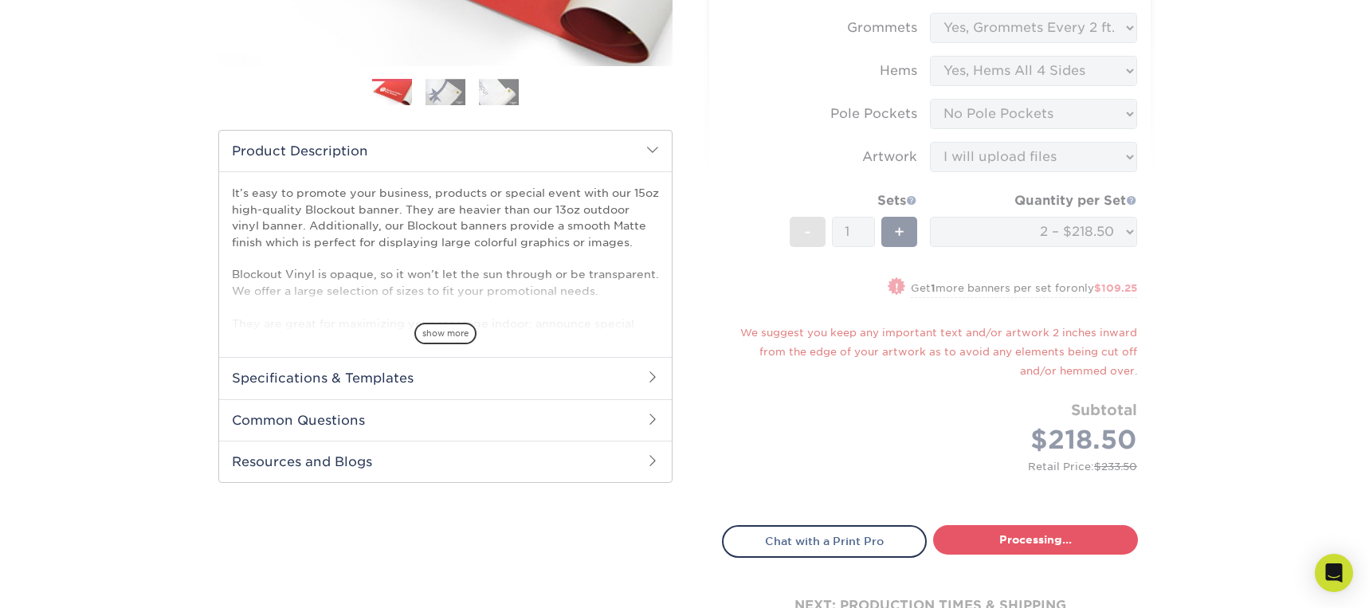
select select "9616d58b-98ad-4336-a5bd-6df7fdfe6902"
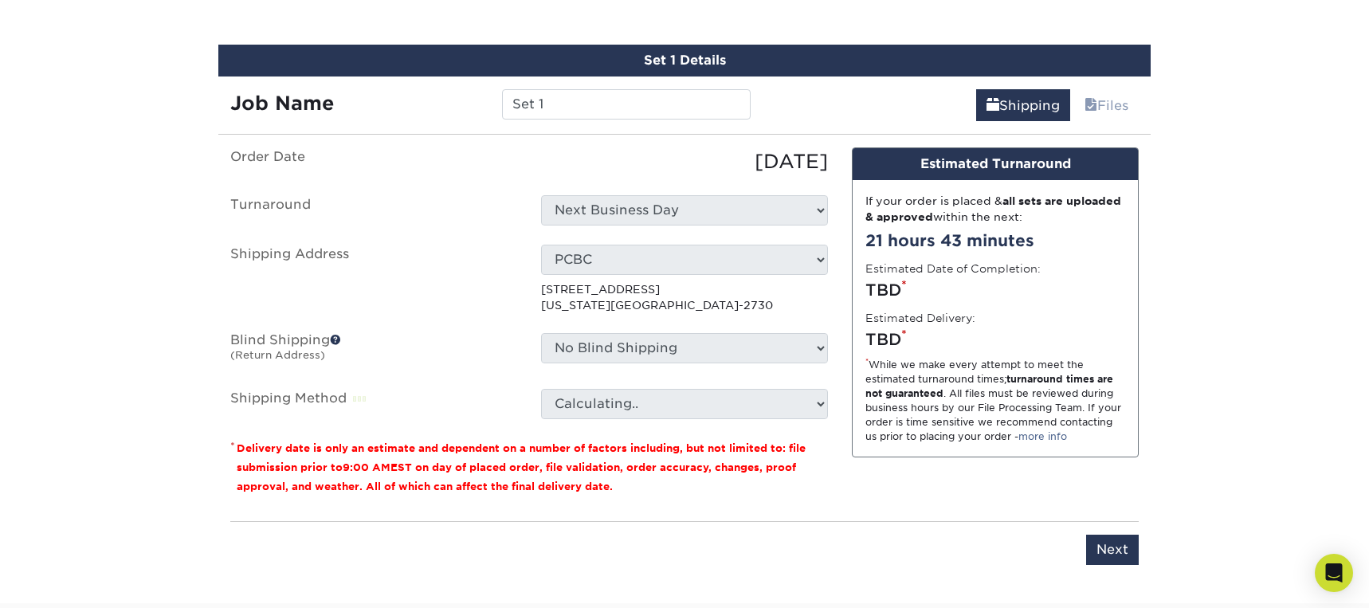
scroll to position [975, 0]
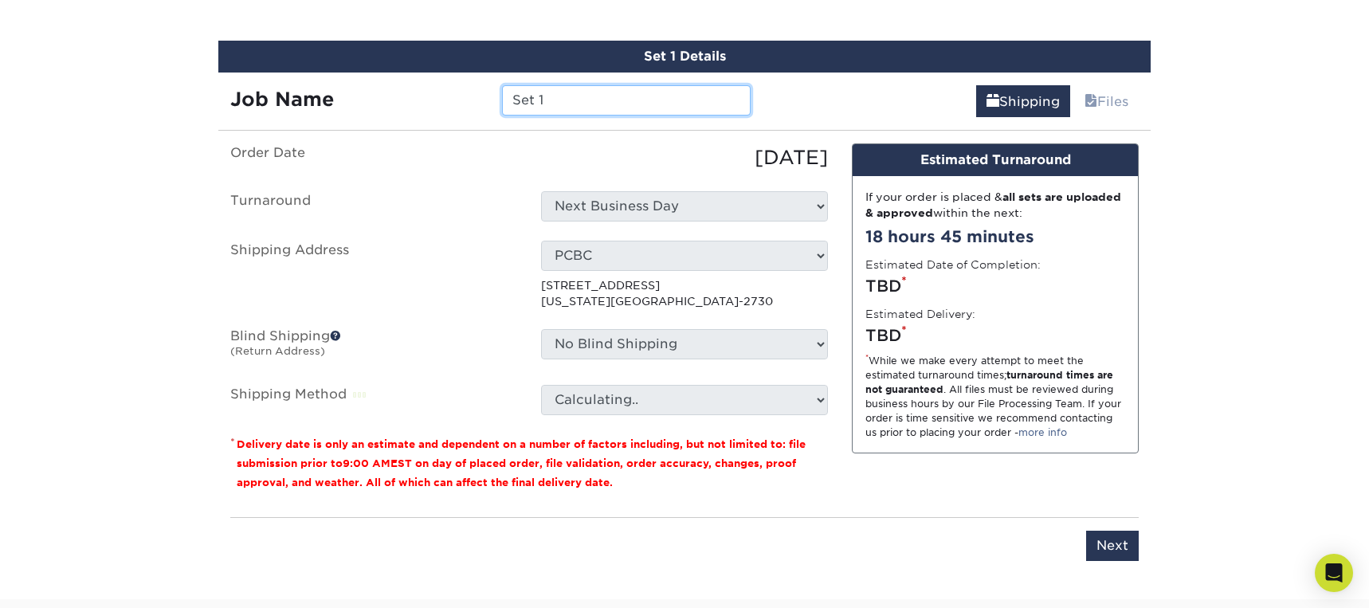
drag, startPoint x: 553, startPoint y: 94, endPoint x: 477, endPoint y: 99, distance: 75.9
click at [477, 99] on div "Job Name Set 1" at bounding box center [490, 100] width 544 height 30
paste input "FestiFall 2025 - 3x10 Ext Banners"
type input "FestiFall 2025 - 3x10 Ext Banners"
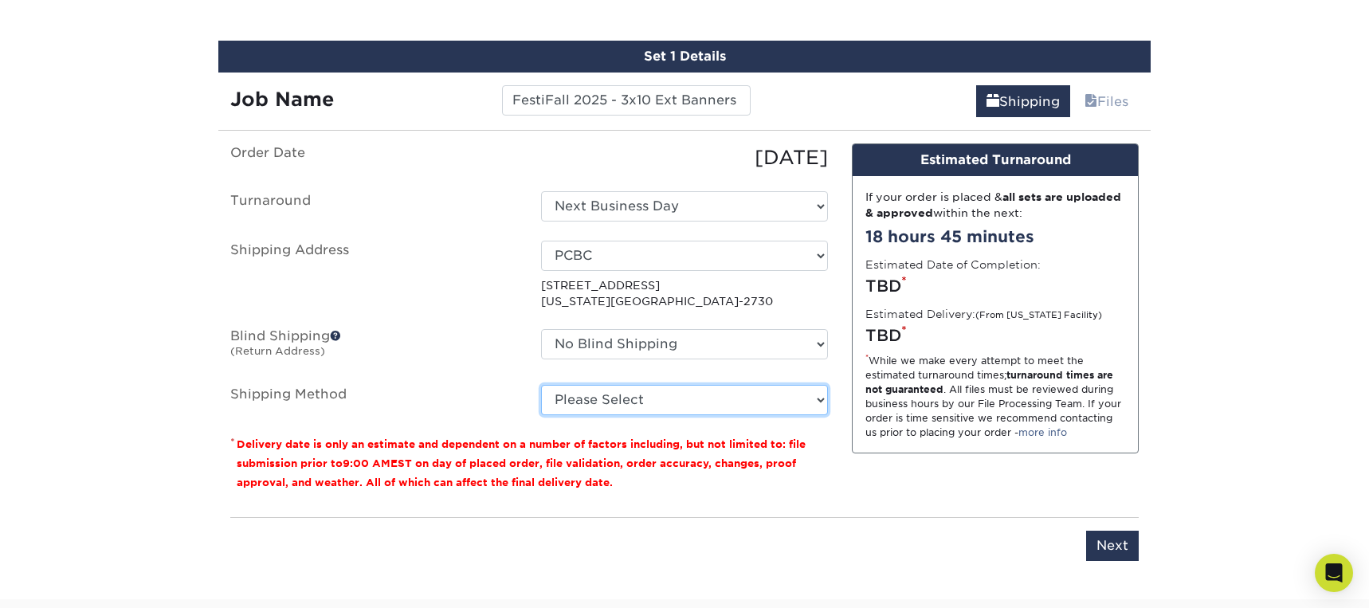
click at [720, 402] on select "Please Select Flat Rate Shipping (+$11.20) Ground Shipping (+$16.96) 3 Day Ship…" at bounding box center [684, 400] width 287 height 30
select select "G4MFLATRATE"
click at [541, 385] on select "Please Select Flat Rate Shipping (+$11.20) Ground Shipping (+$16.96) 3 Day Ship…" at bounding box center [684, 400] width 287 height 30
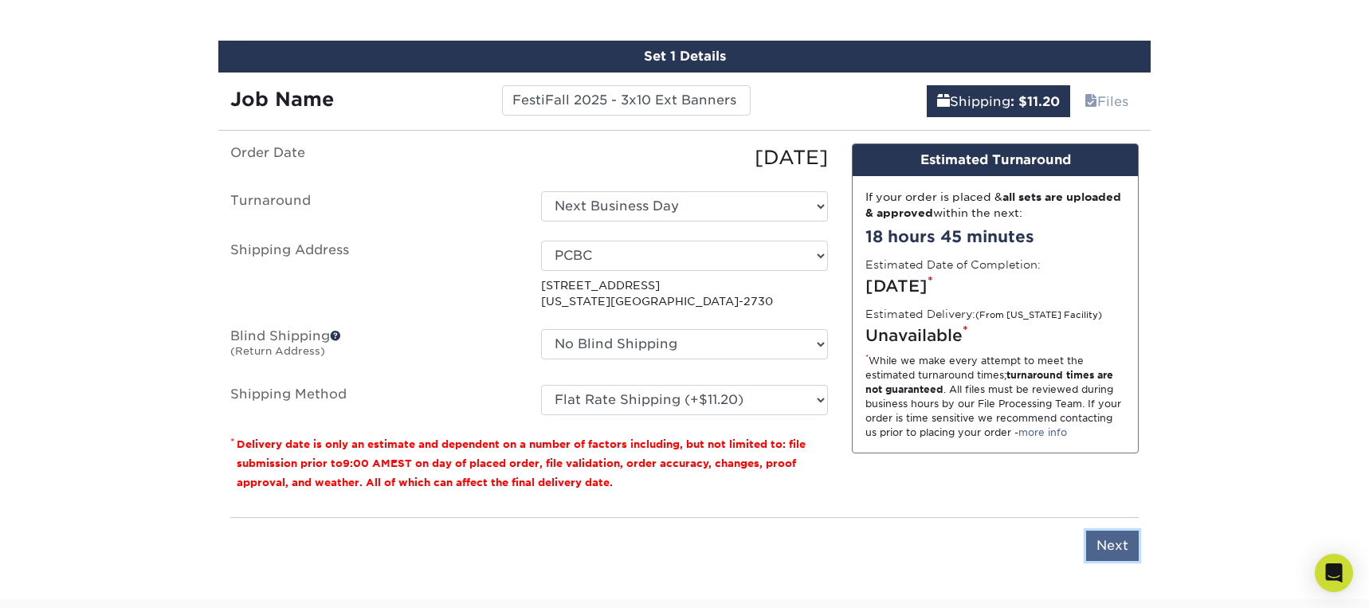
click at [1114, 541] on input "Next" at bounding box center [1112, 546] width 53 height 30
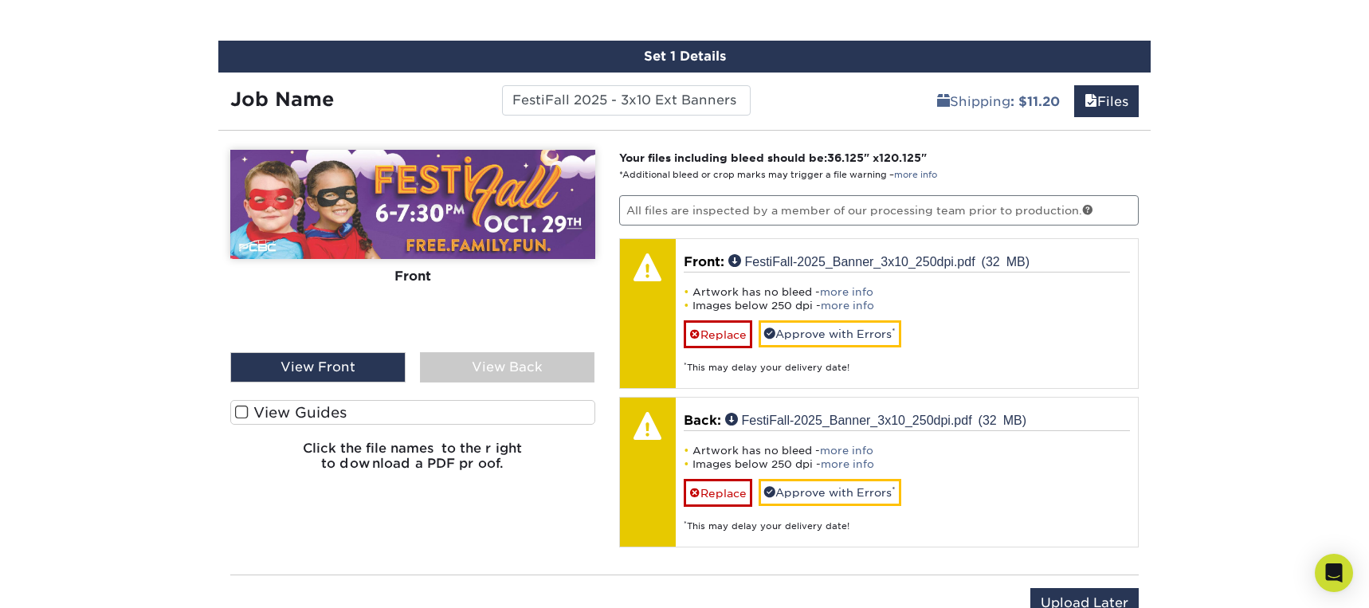
click at [528, 371] on div "View Back" at bounding box center [507, 367] width 175 height 30
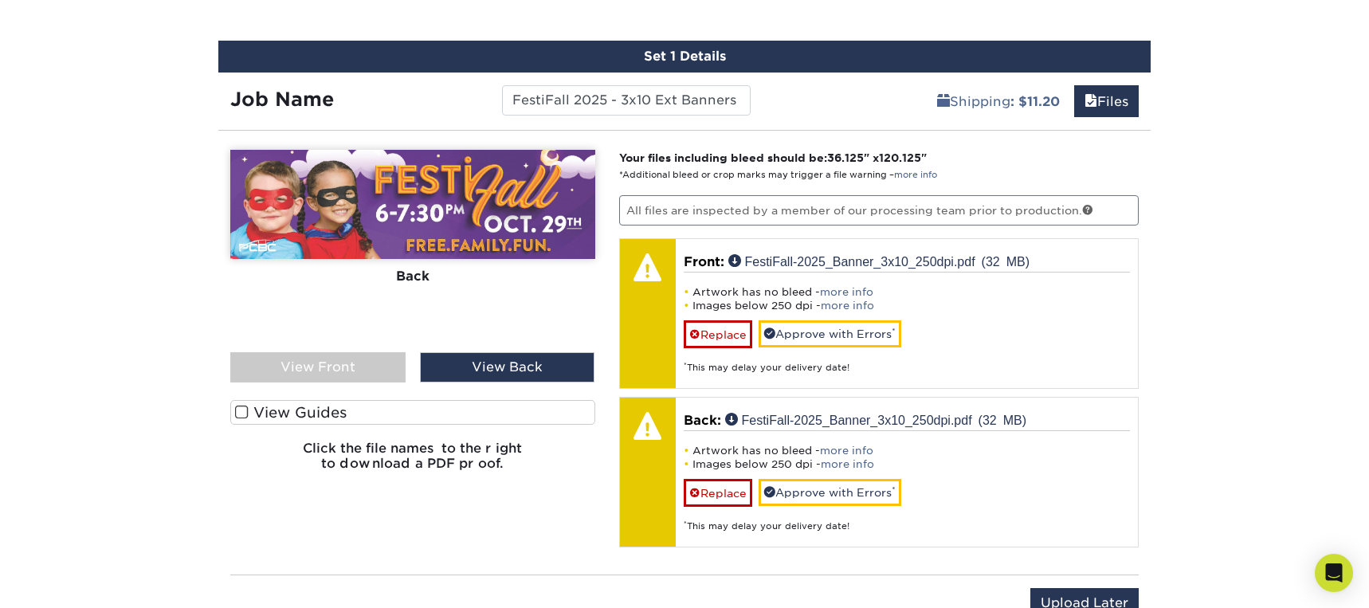
click at [245, 411] on span at bounding box center [242, 412] width 14 height 15
click at [0, 0] on input "View Guides" at bounding box center [0, 0] width 0 height 0
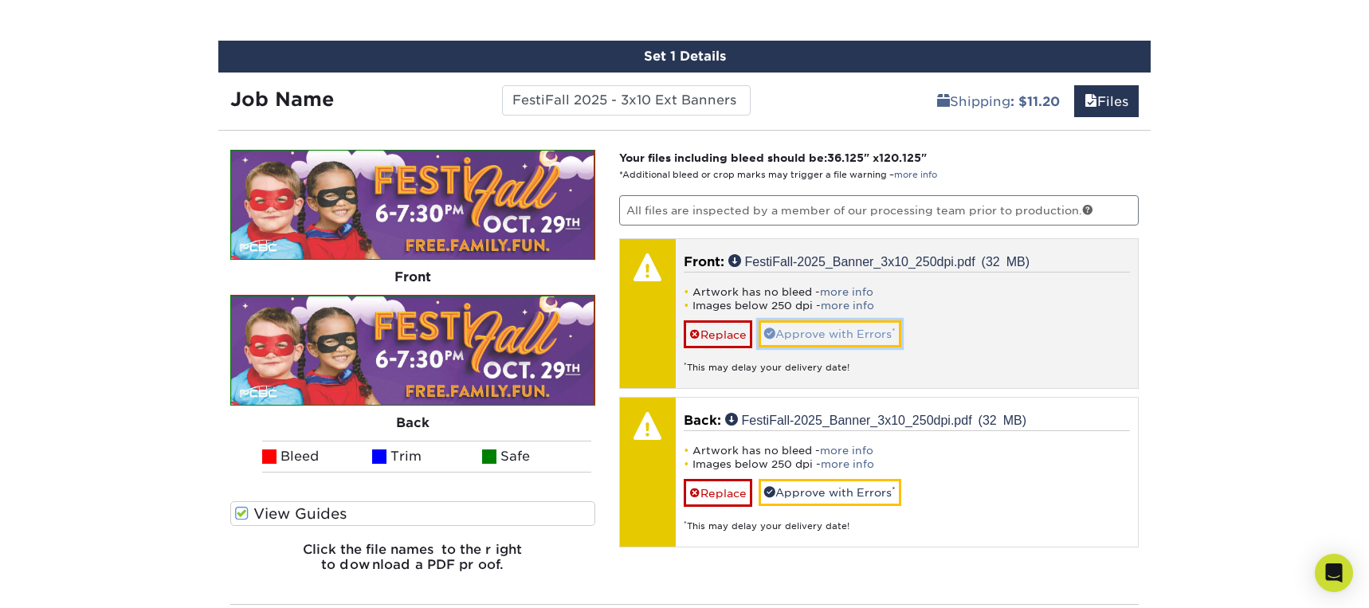
click at [828, 335] on link "Approve with Errors *" at bounding box center [830, 333] width 143 height 27
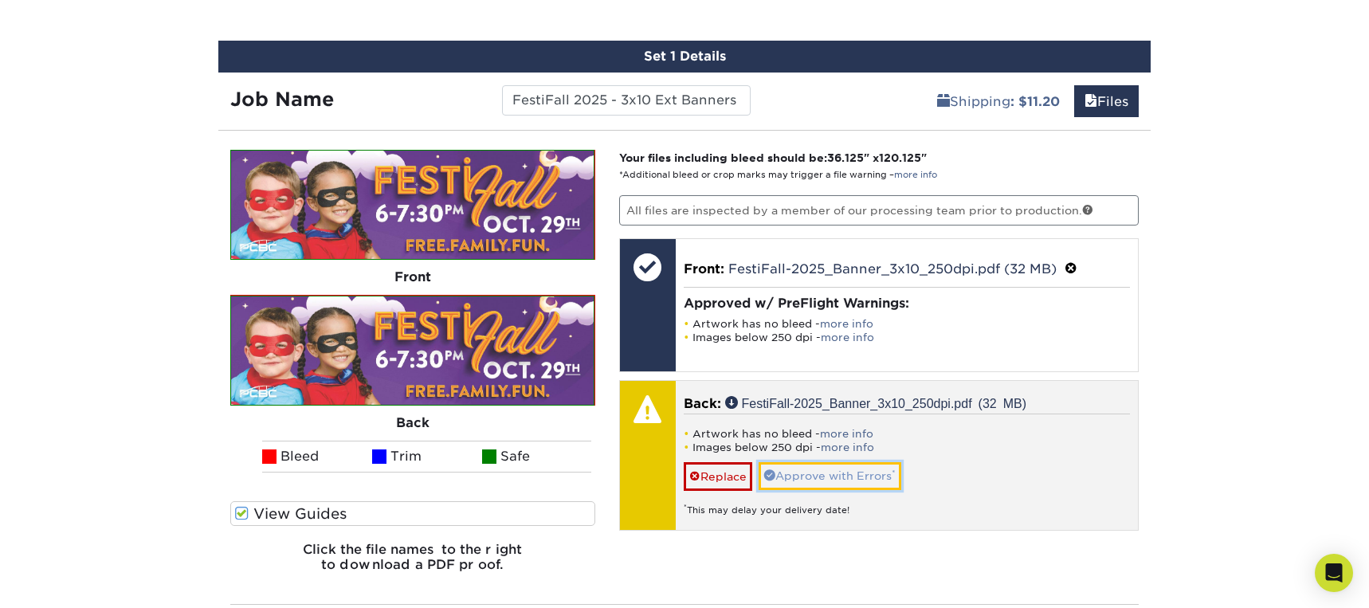
click at [845, 483] on link "Approve with Errors *" at bounding box center [830, 475] width 143 height 27
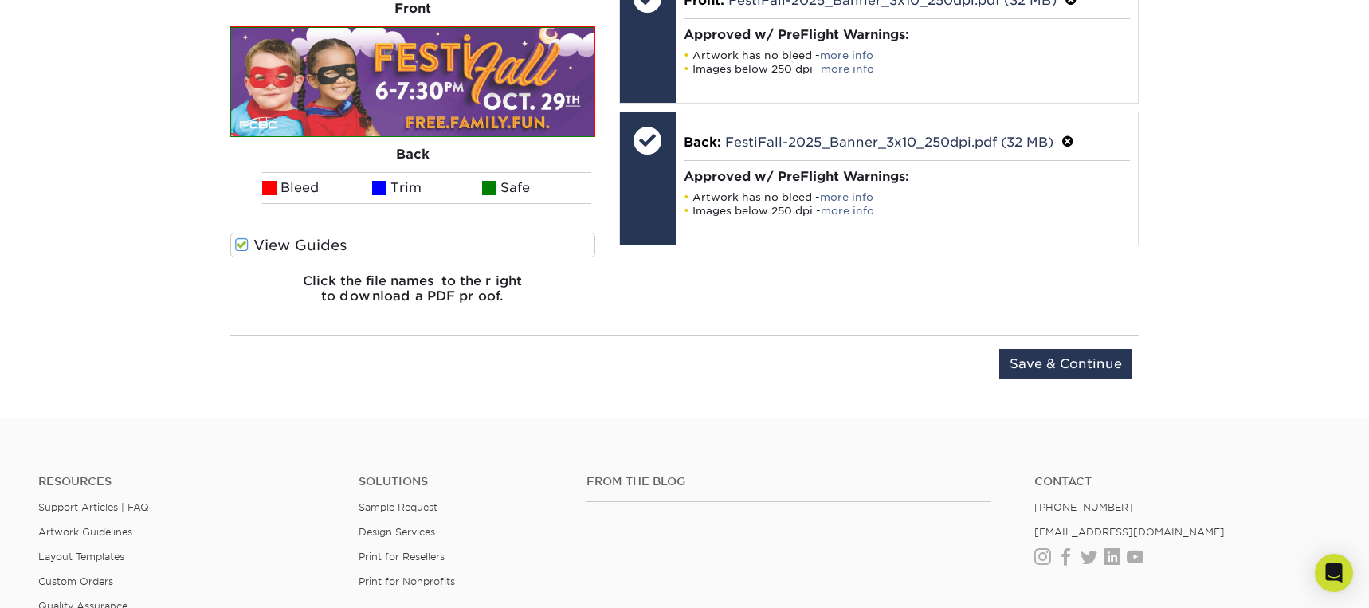
scroll to position [1255, 0]
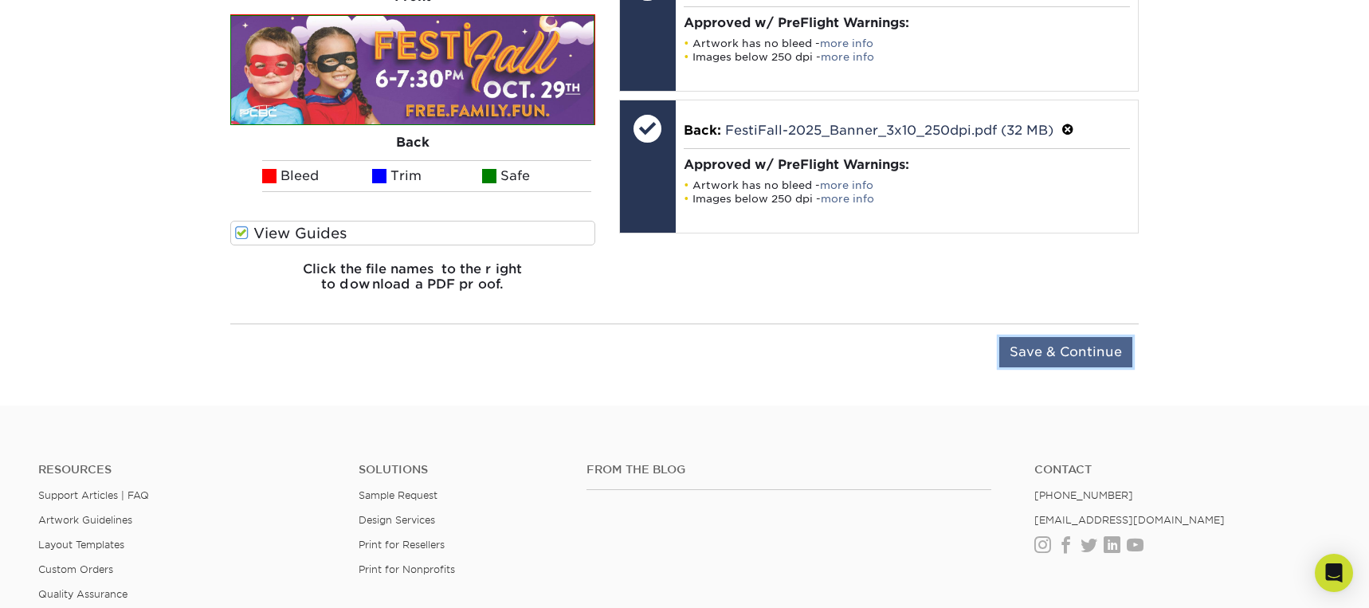
click at [1026, 359] on input "Save & Continue" at bounding box center [1065, 352] width 133 height 30
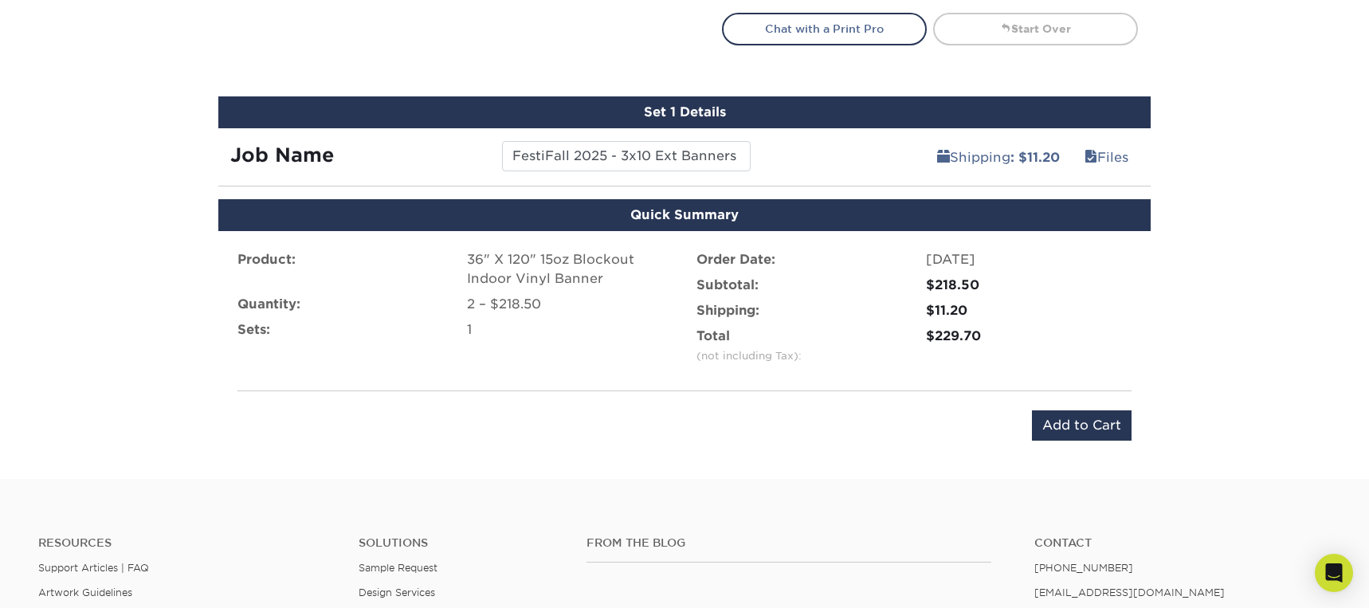
scroll to position [895, 0]
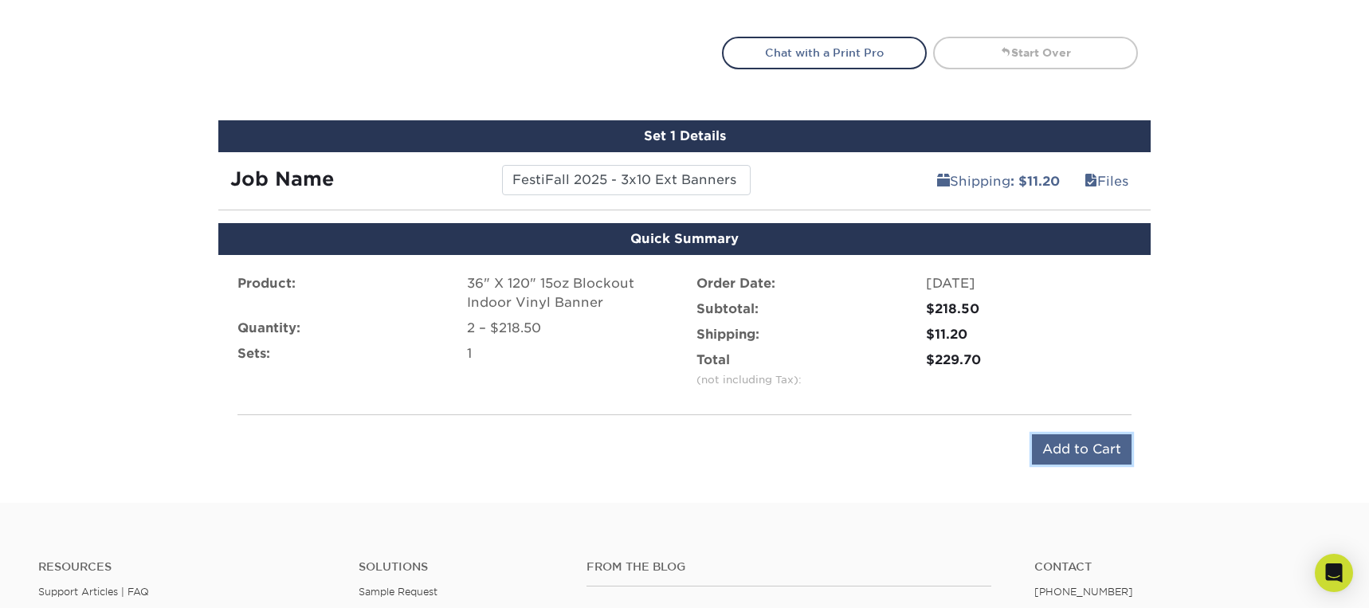
click at [1060, 447] on input "Add to Cart" at bounding box center [1082, 449] width 100 height 30
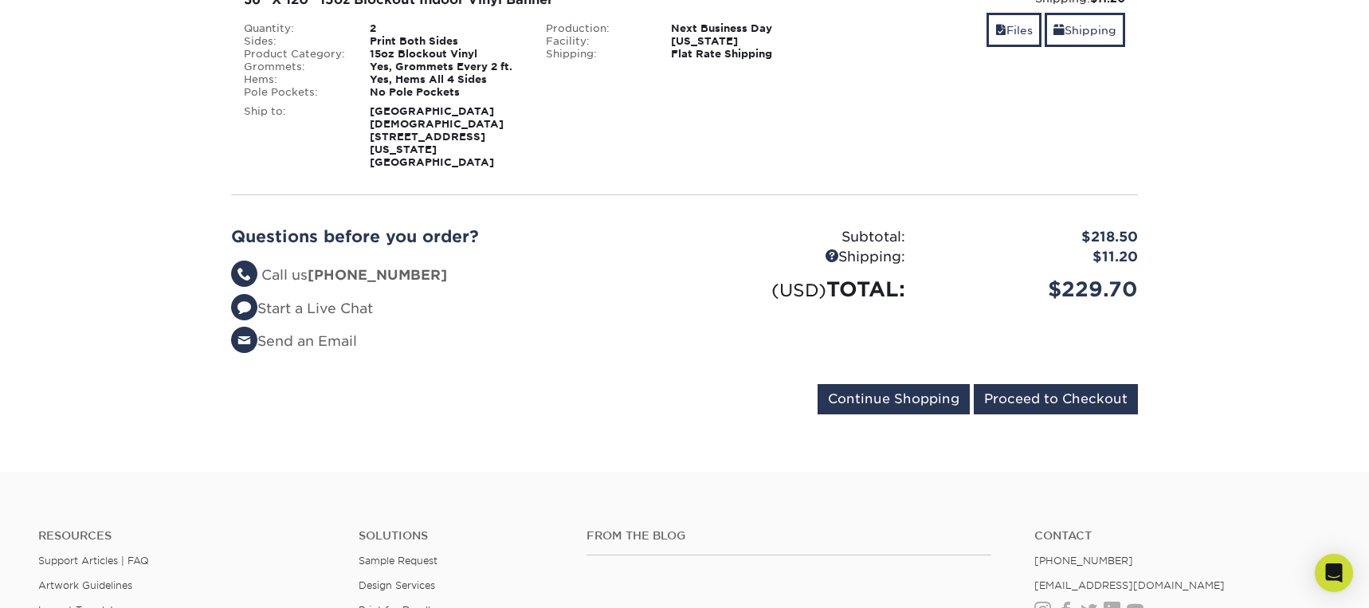
scroll to position [311, 0]
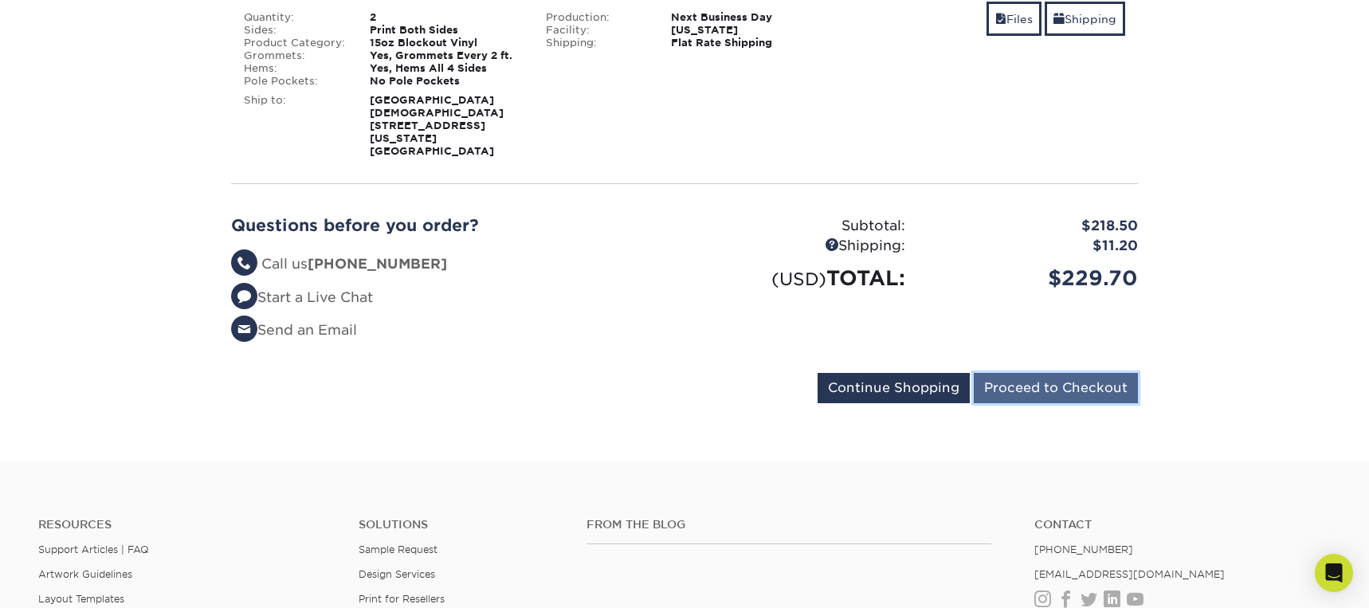
click at [1026, 373] on input "Proceed to Checkout" at bounding box center [1056, 388] width 164 height 30
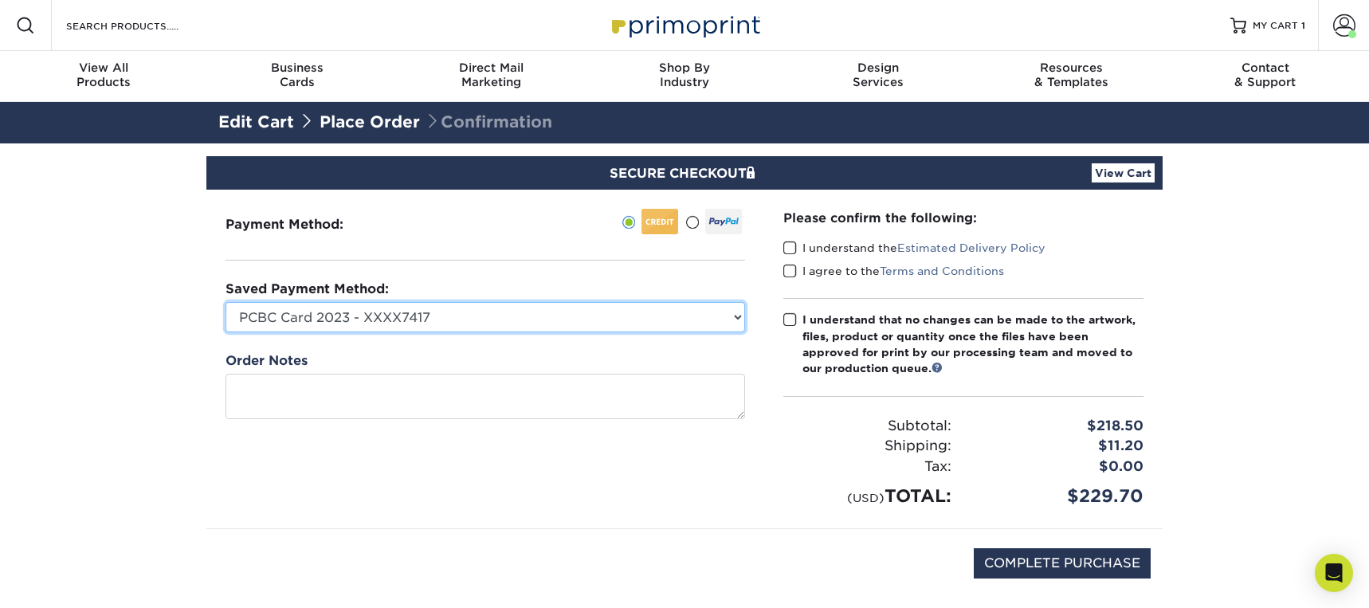
click at [457, 320] on select "PCBC Card 2023 - XXXX7417 [PERSON_NAME]'s Card - XXXX7522 [PERSON_NAME]'s 2023 …" at bounding box center [486, 317] width 520 height 30
select select "61946"
click at [226, 302] on select "PCBC Card 2023 - XXXX7417 Kent's Card - XXXX7522 Valerie's 2023 Card - XXXX7409…" at bounding box center [486, 317] width 520 height 30
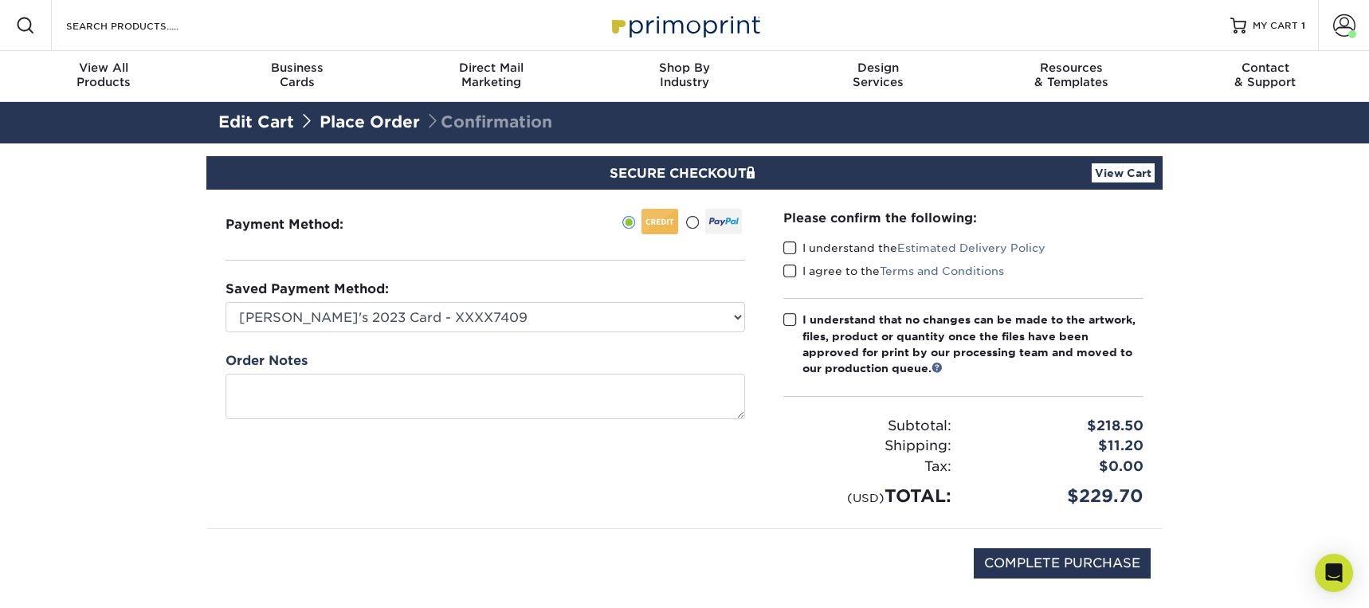
click at [791, 252] on span at bounding box center [790, 248] width 14 height 15
click at [0, 0] on input "I understand the Estimated Delivery Policy" at bounding box center [0, 0] width 0 height 0
drag, startPoint x: 793, startPoint y: 266, endPoint x: 787, endPoint y: 285, distance: 19.2
click at [793, 266] on span at bounding box center [790, 271] width 14 height 15
click at [0, 0] on input "I agree to the Terms and Conditions" at bounding box center [0, 0] width 0 height 0
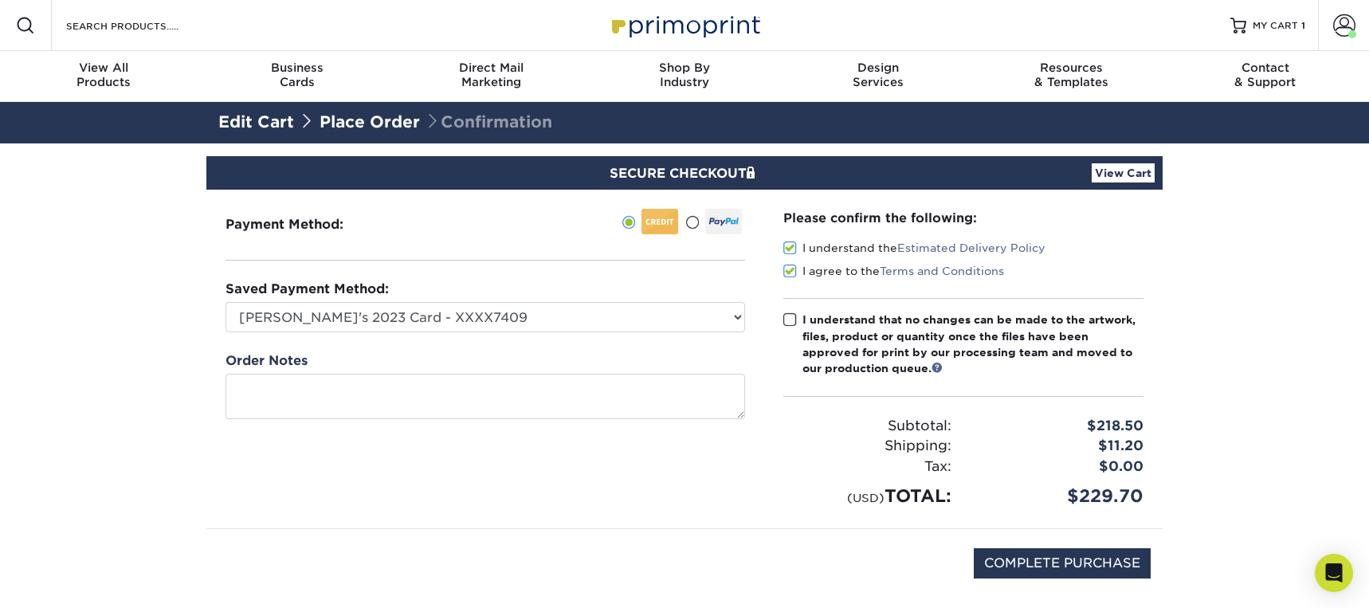
click at [792, 317] on span at bounding box center [790, 319] width 14 height 15
click at [0, 0] on input "I understand that no changes can be made to the artwork, files, product or quan…" at bounding box center [0, 0] width 0 height 0
click at [1066, 563] on input "COMPLETE PURCHASE" at bounding box center [1062, 563] width 177 height 30
type input "PROCESSING, PLEASE WAIT..."
